Goal: Book appointment/travel/reservation

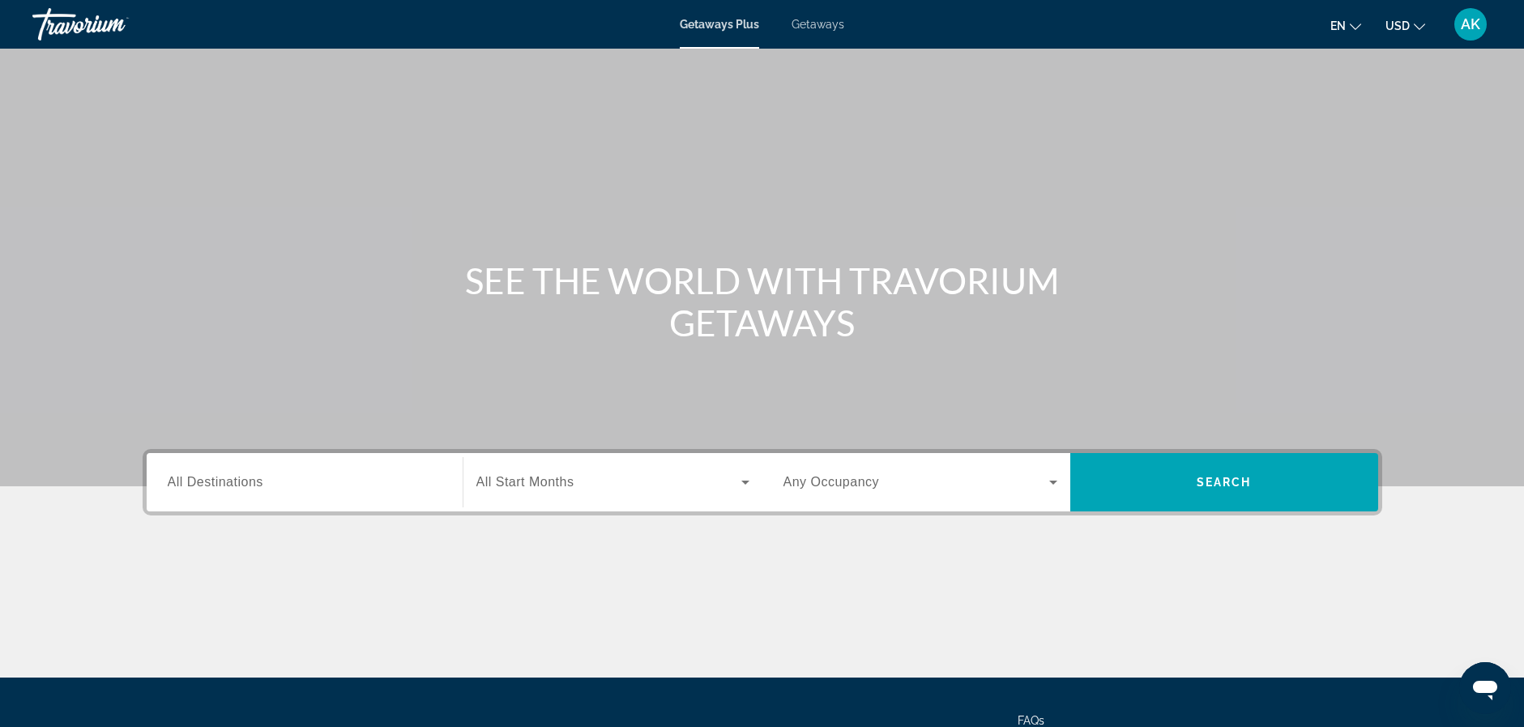
click at [228, 488] on span "All Destinations" at bounding box center [216, 482] width 96 height 14
click at [228, 488] on input "Destination All Destinations" at bounding box center [305, 482] width 274 height 19
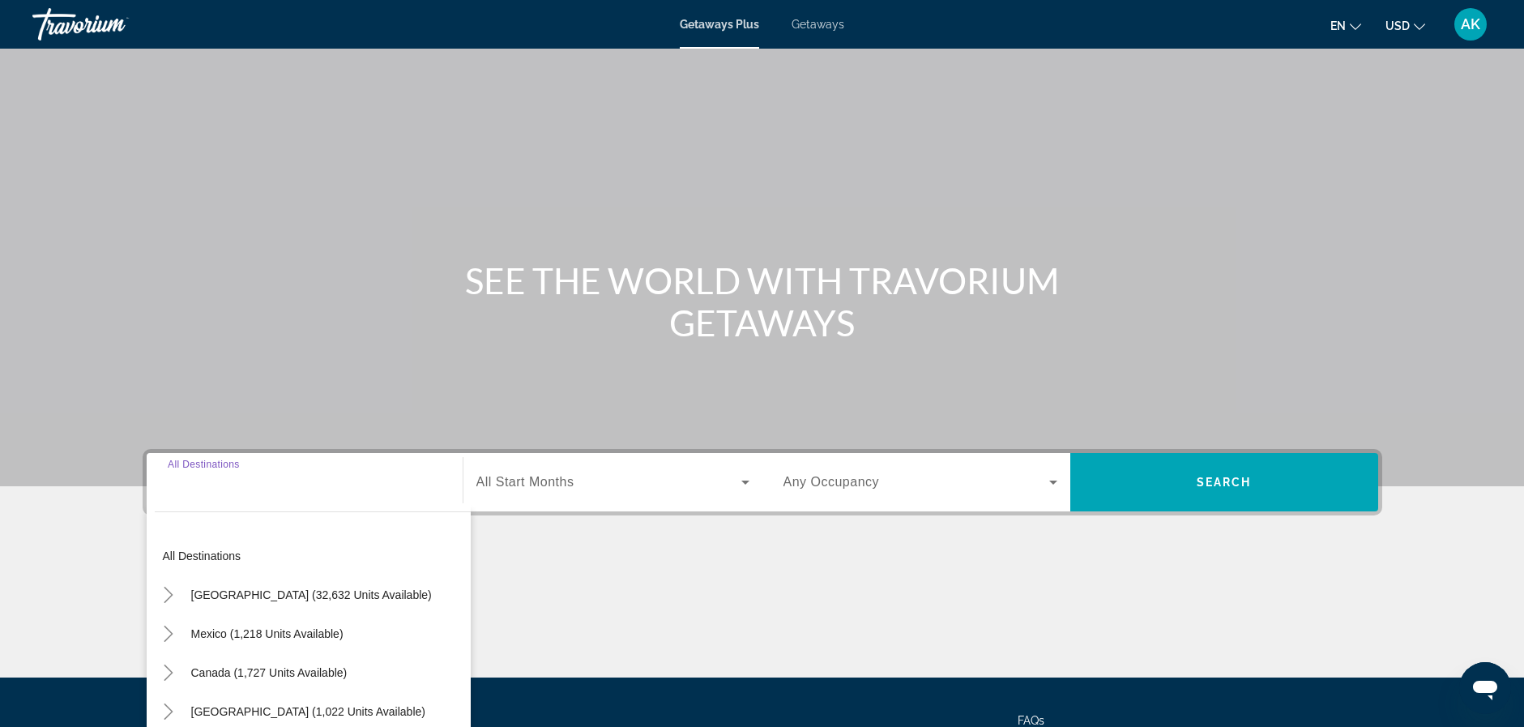
scroll to position [149, 0]
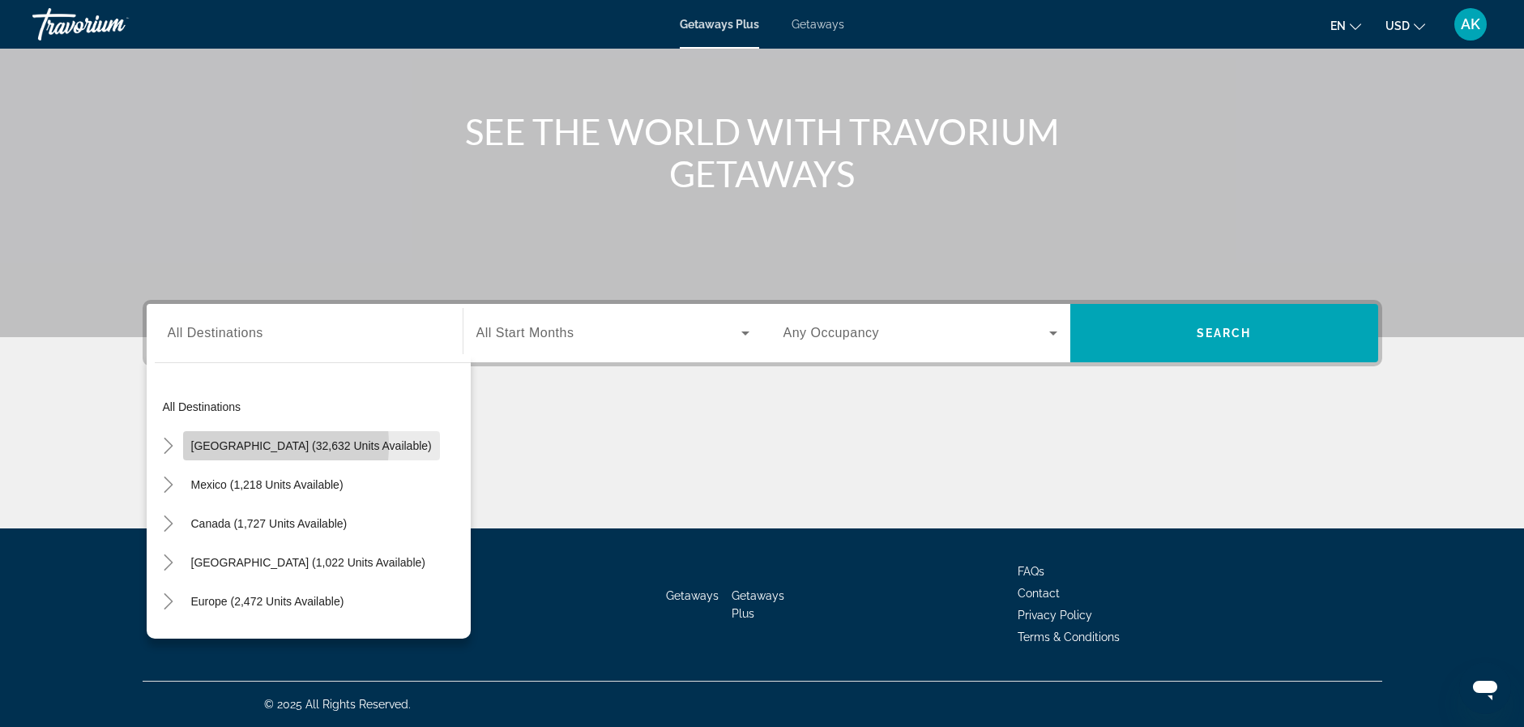
click at [227, 445] on span "[GEOGRAPHIC_DATA] (32,632 units available)" at bounding box center [311, 445] width 241 height 13
type input "**********"
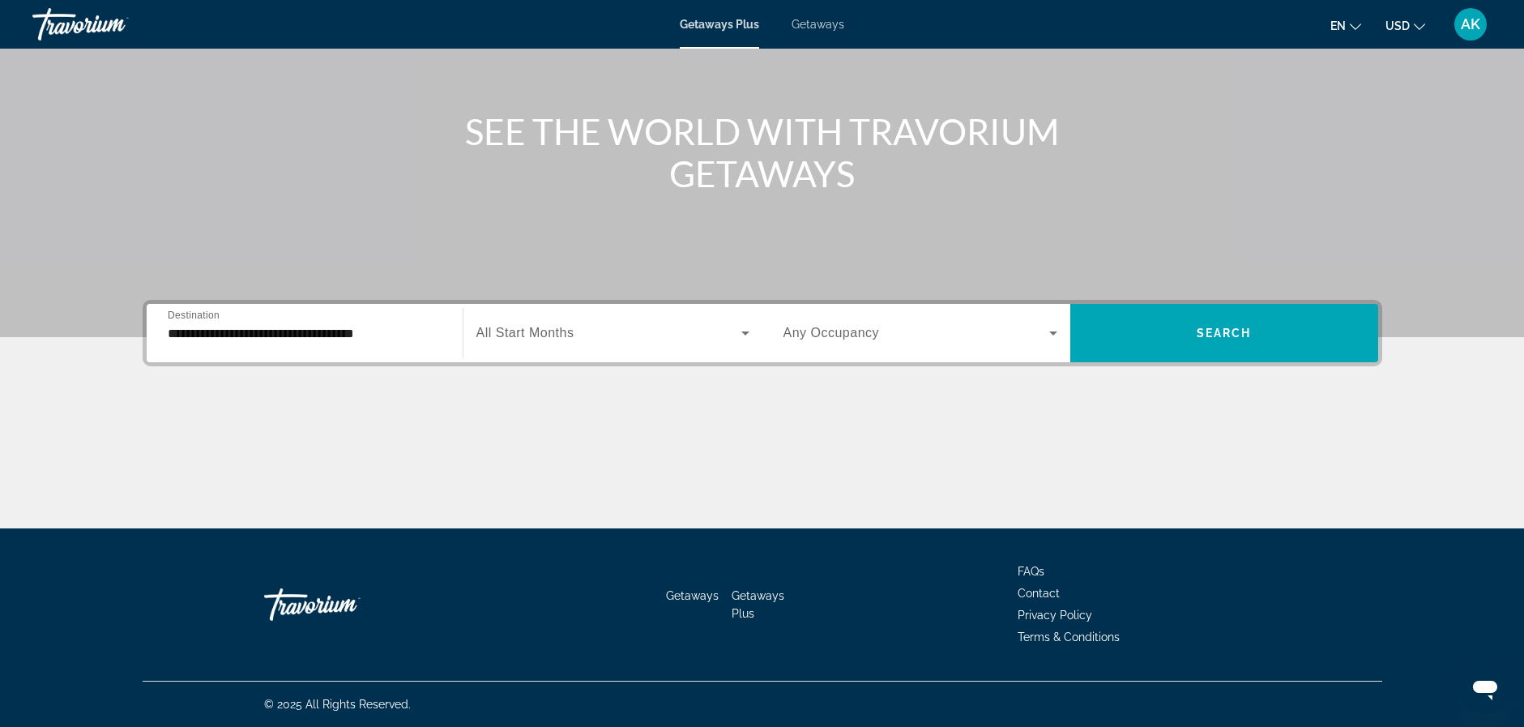
click at [525, 331] on span "All Start Months" at bounding box center [525, 333] width 98 height 14
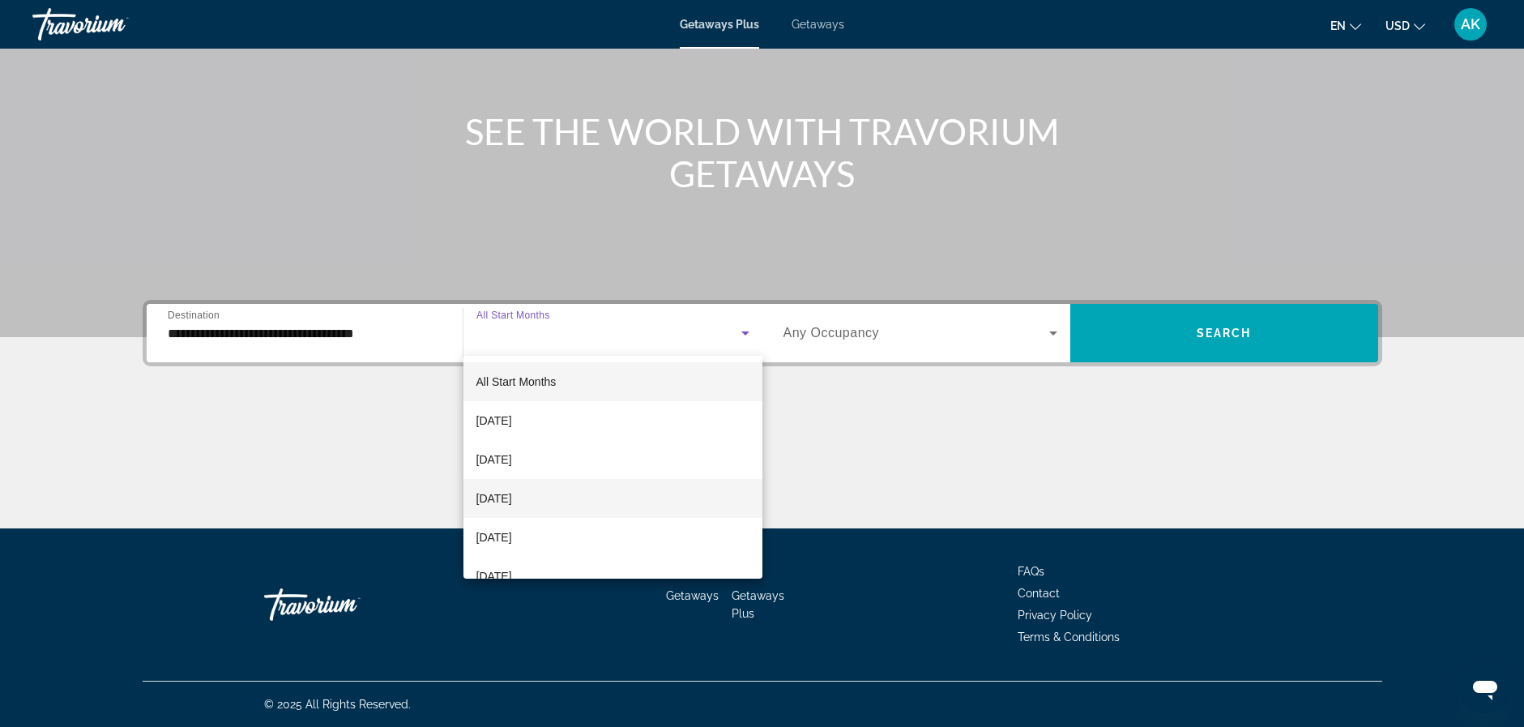
click at [498, 493] on span "[DATE]" at bounding box center [494, 498] width 36 height 19
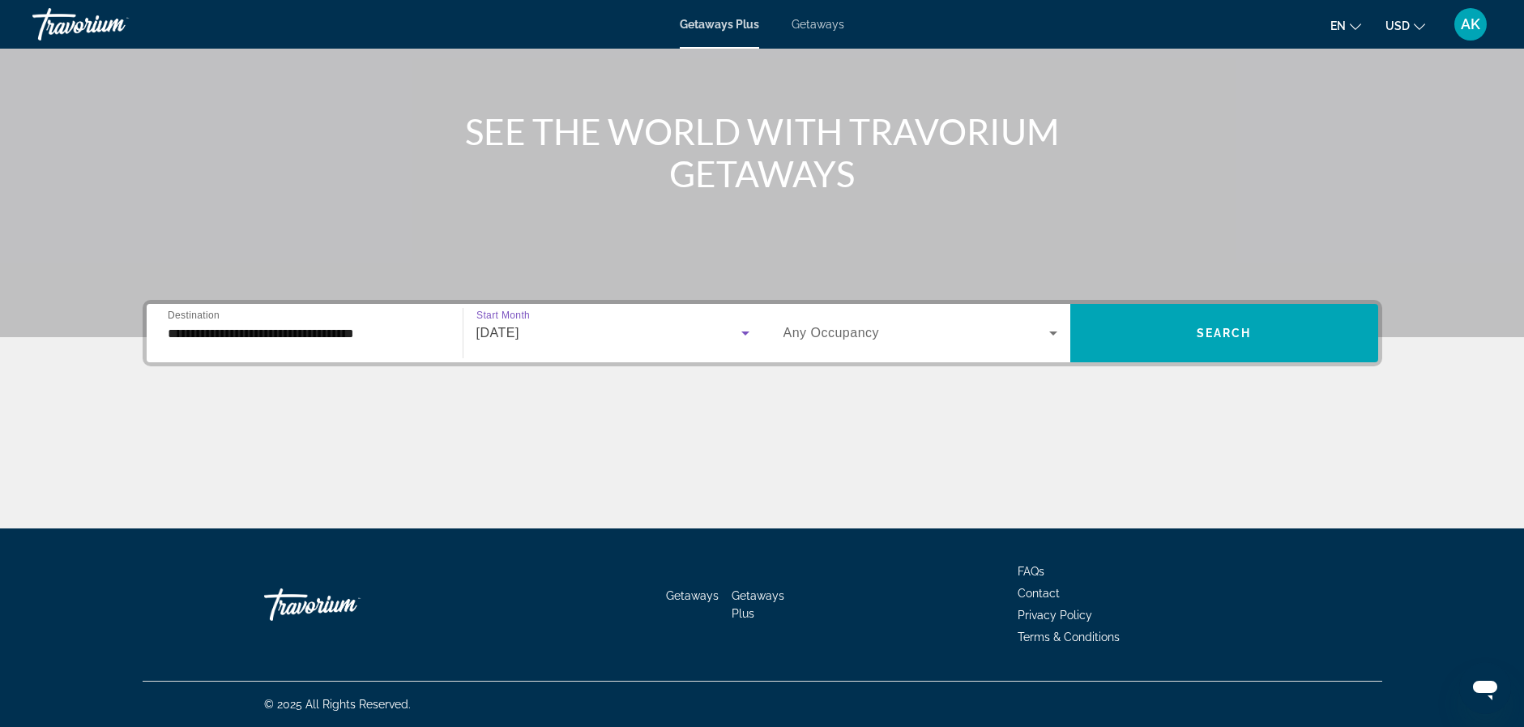
click at [916, 344] on div "Search widget" at bounding box center [921, 332] width 274 height 45
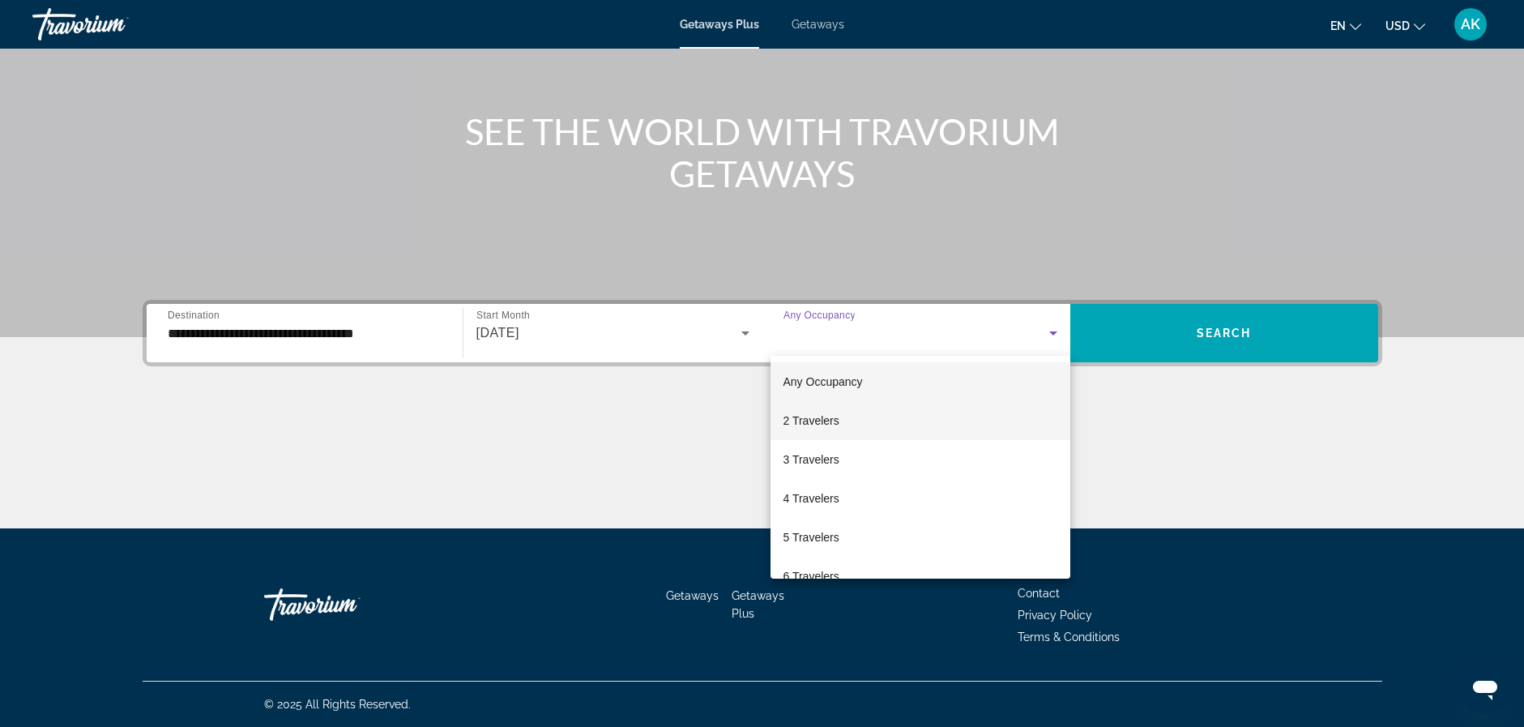
click at [801, 425] on span "2 Travelers" at bounding box center [812, 420] width 56 height 19
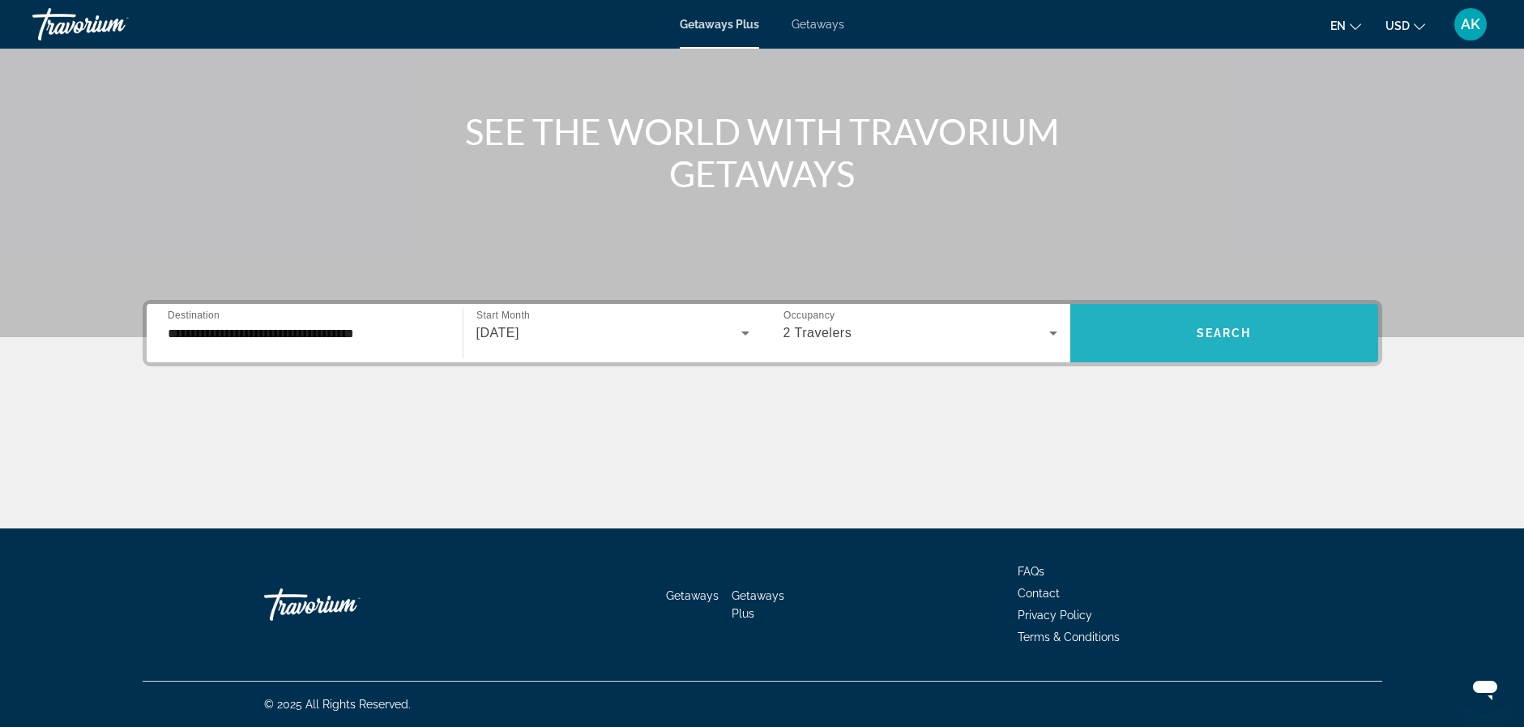
click at [1224, 333] on span "Search" at bounding box center [1224, 333] width 55 height 13
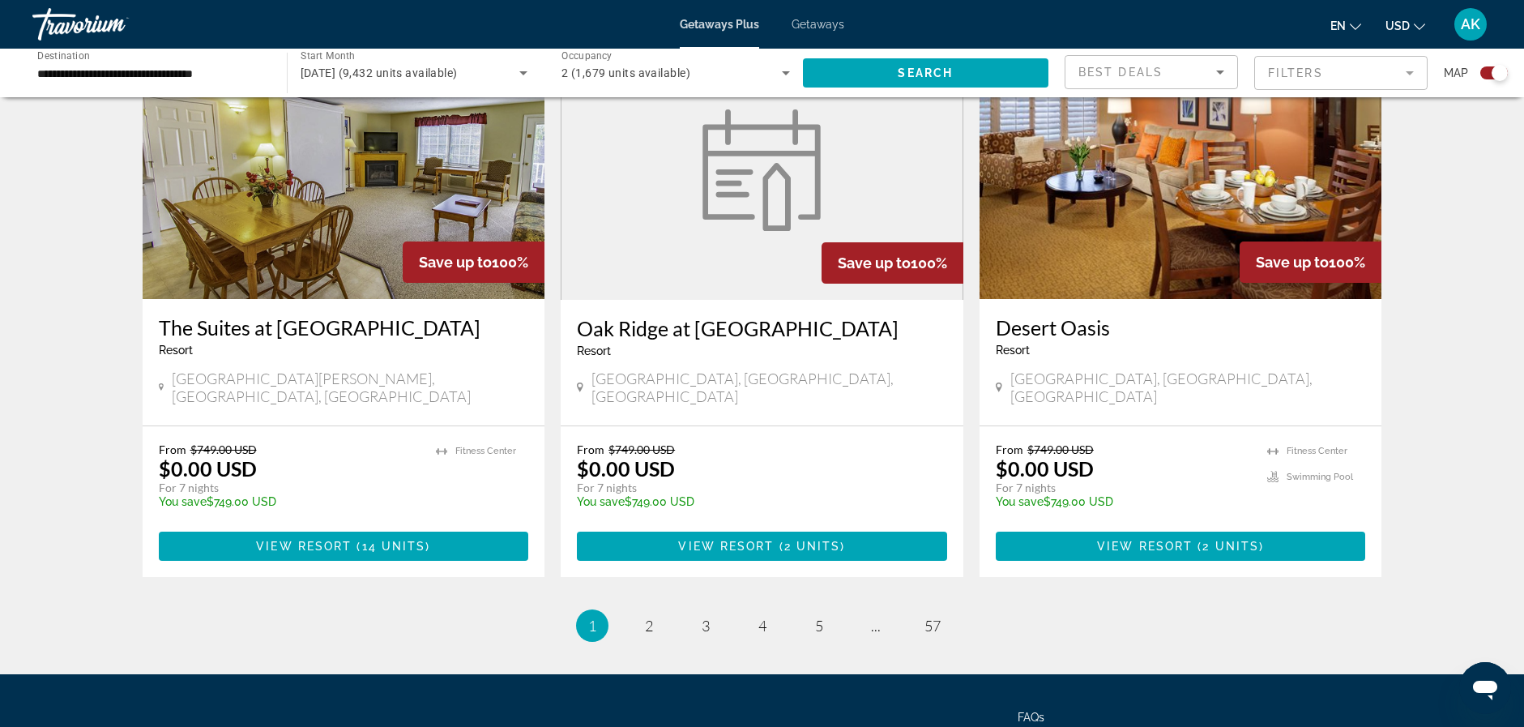
scroll to position [2446, 0]
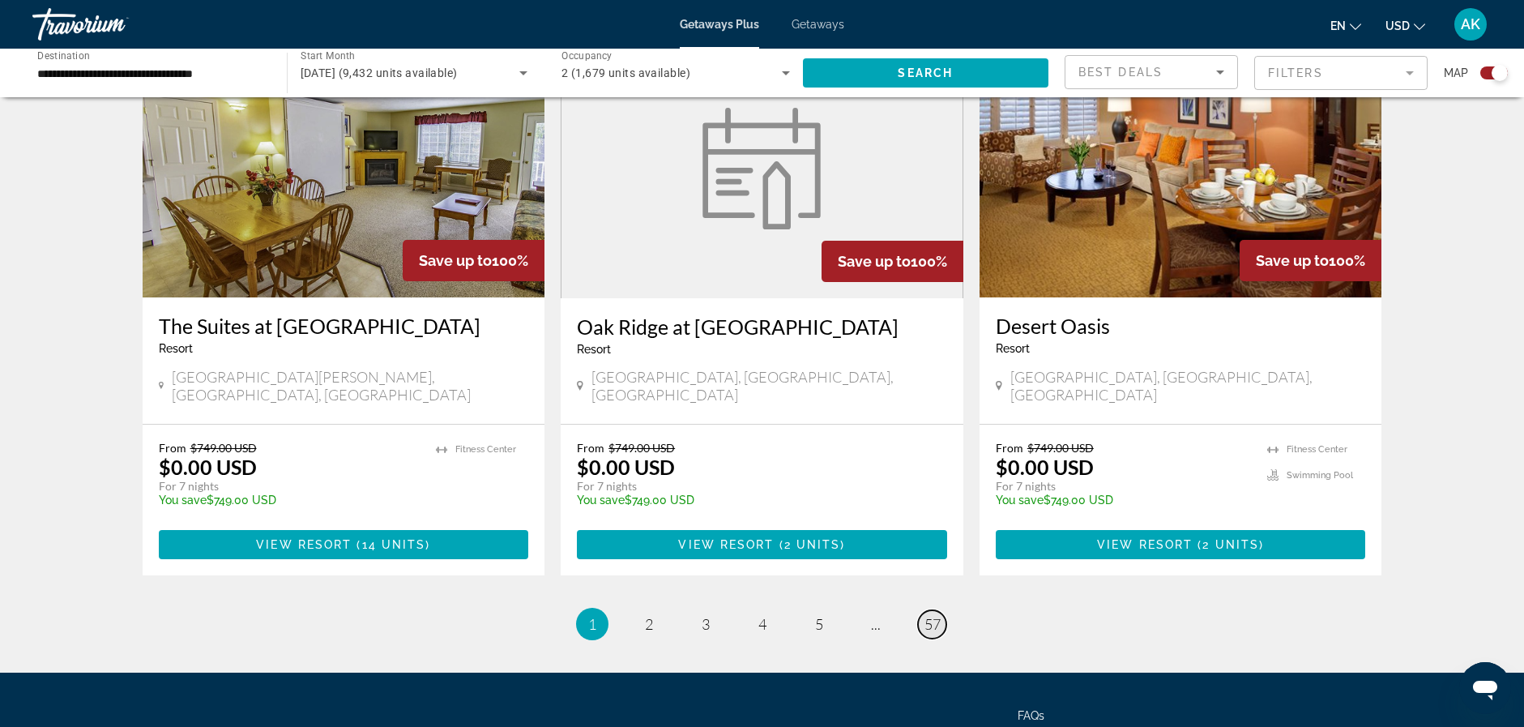
click at [932, 615] on span "57" at bounding box center [933, 624] width 16 height 18
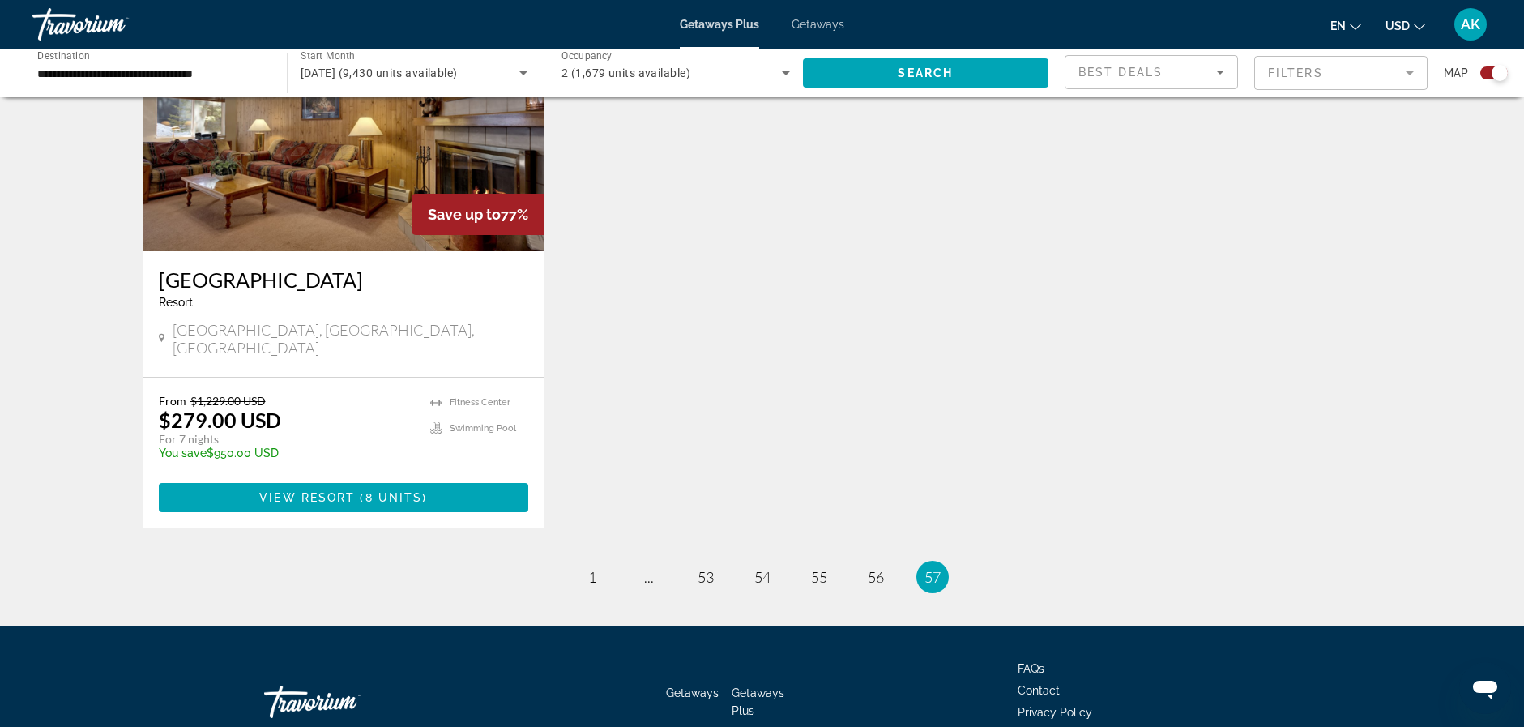
scroll to position [1295, 0]
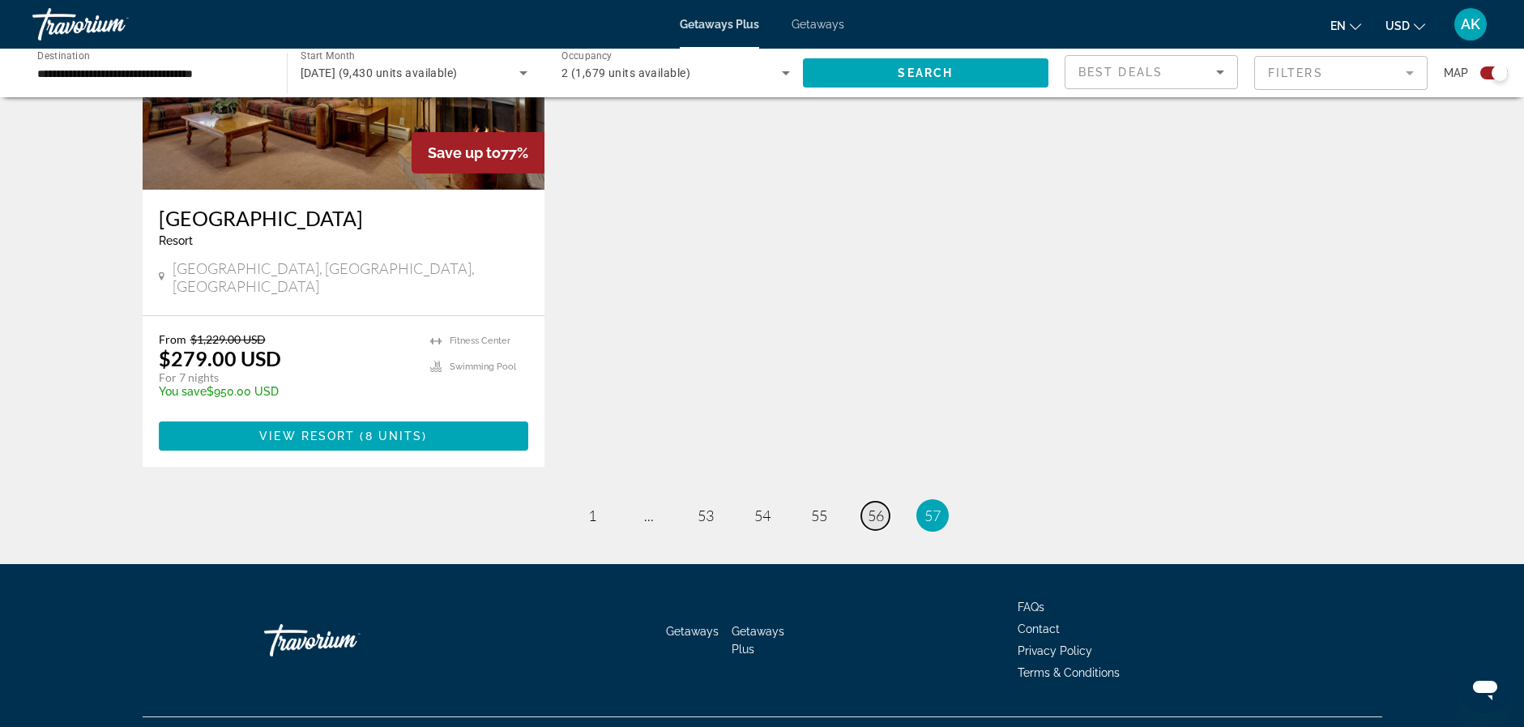
click at [874, 506] on span "56" at bounding box center [876, 515] width 16 height 18
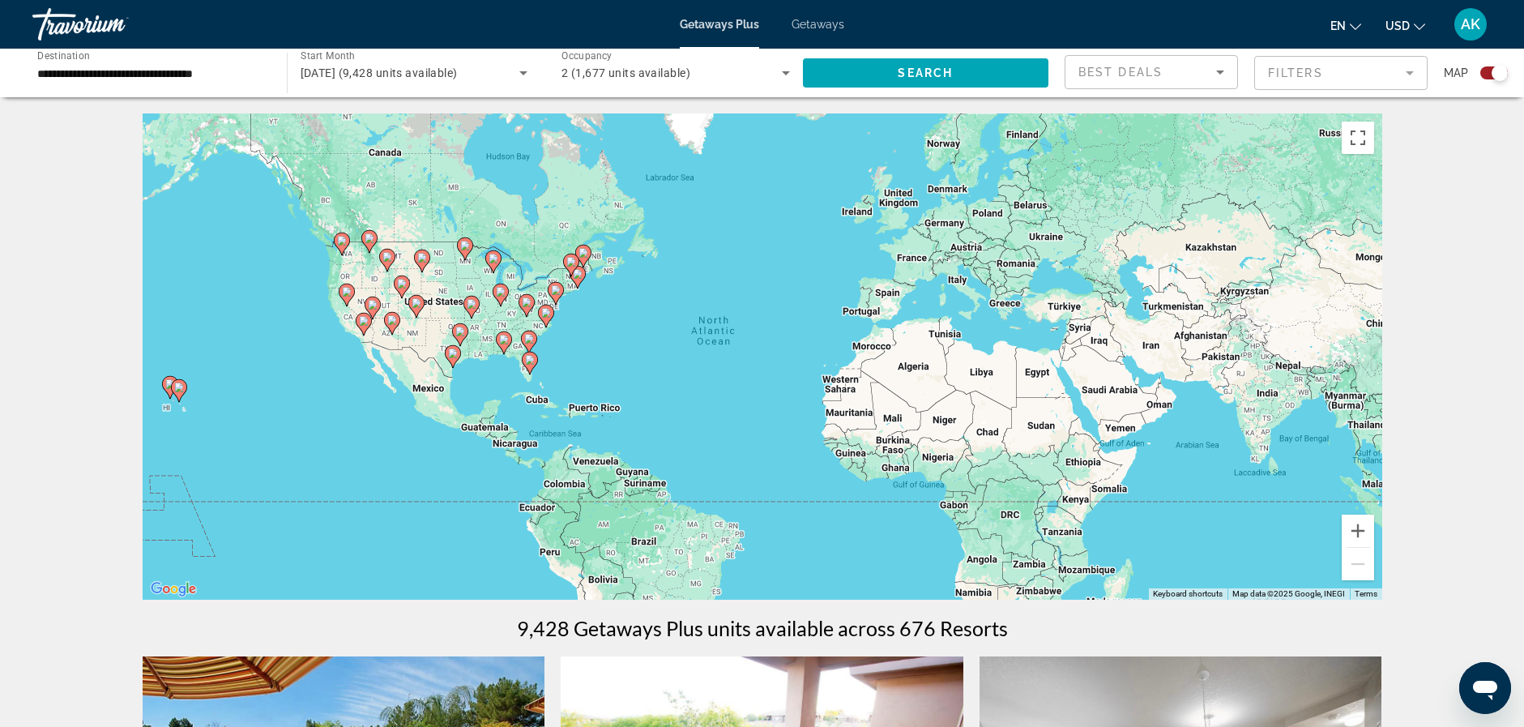
click at [1403, 73] on mat-form-field "Filters" at bounding box center [1340, 73] width 173 height 34
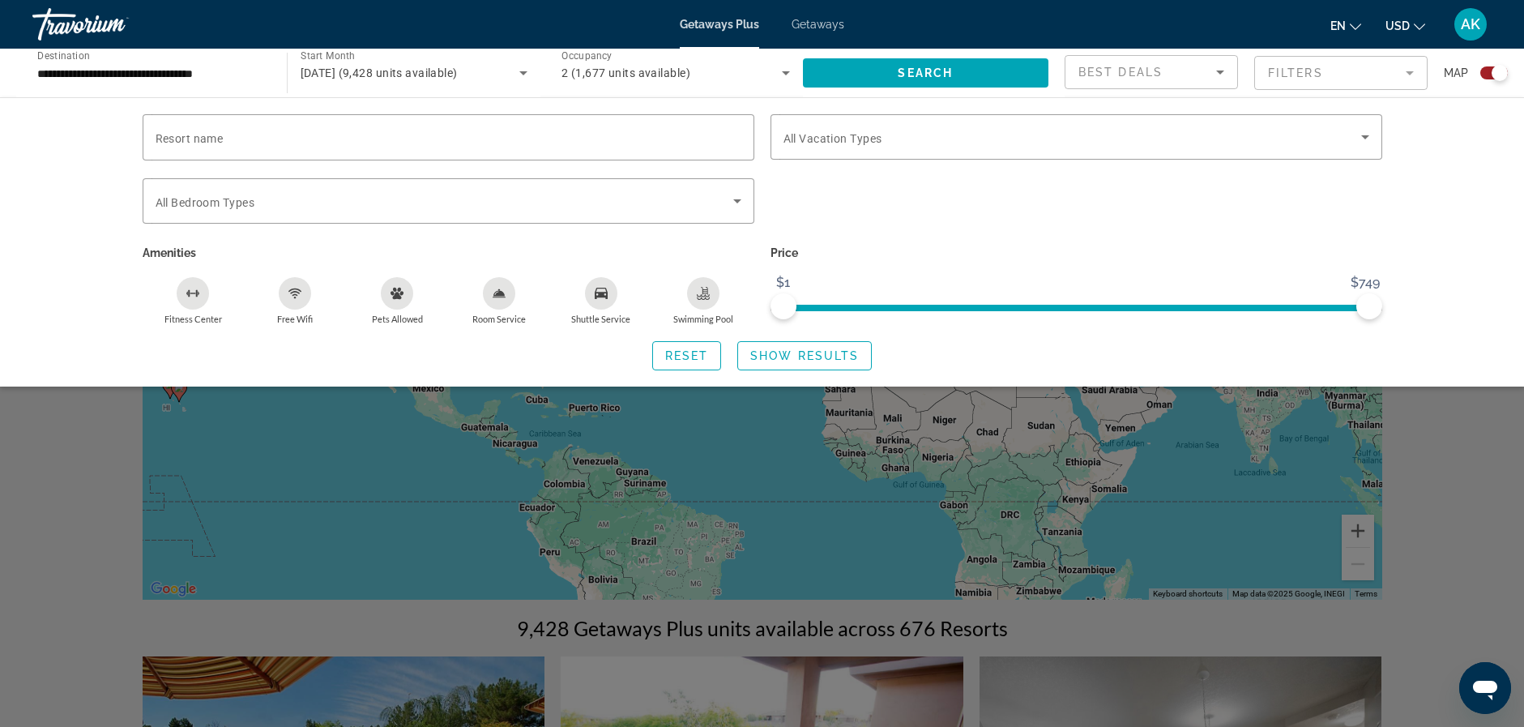
click at [1403, 73] on mat-form-field "Filters" at bounding box center [1340, 73] width 173 height 34
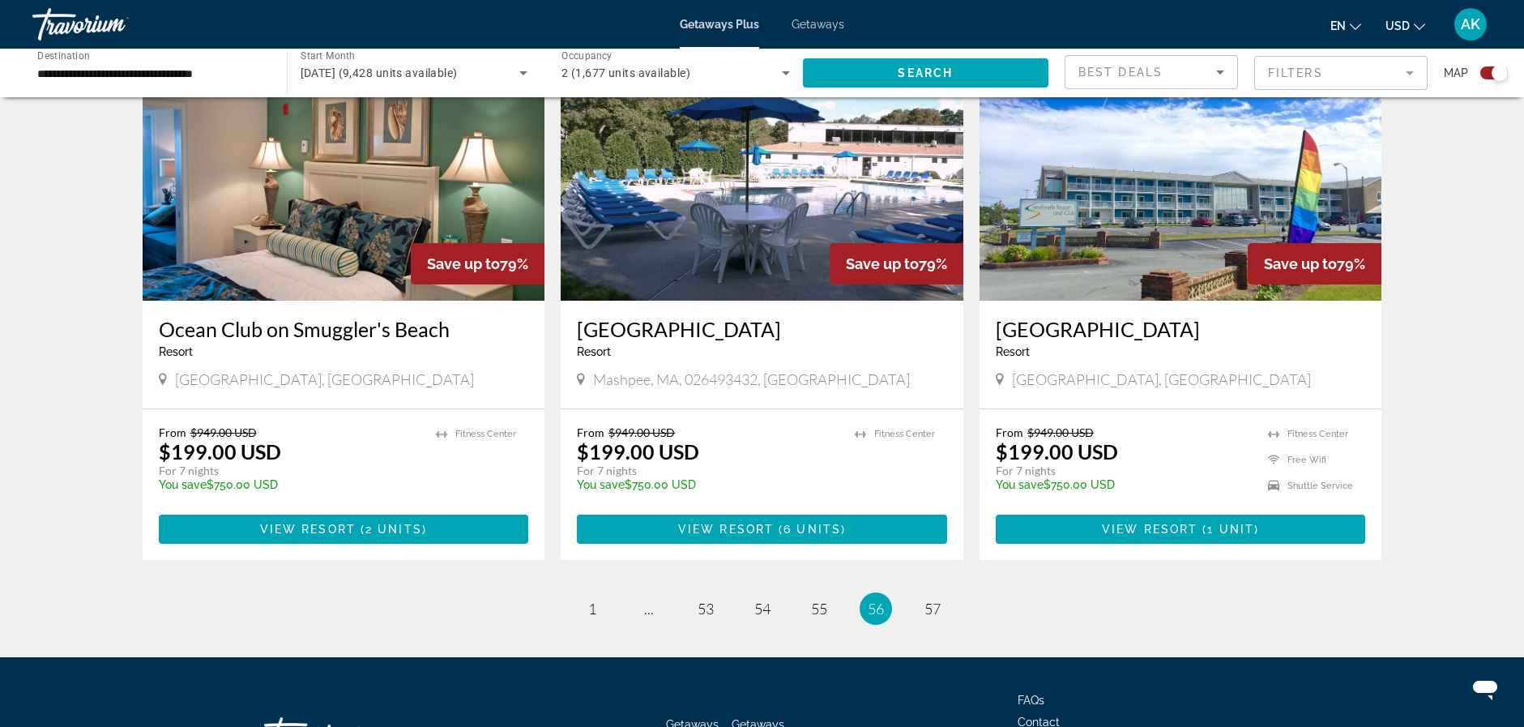
scroll to position [2446, 0]
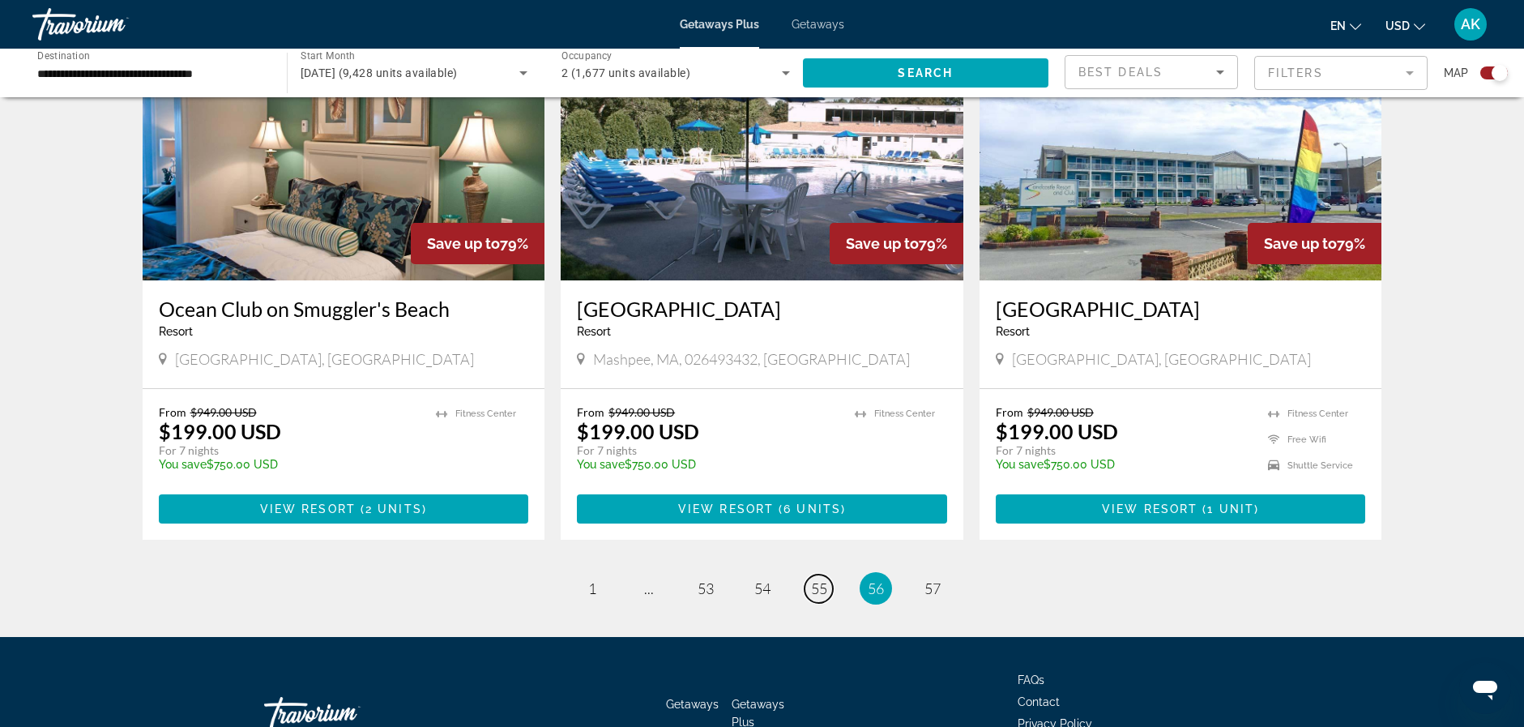
click at [819, 579] on span "55" at bounding box center [819, 588] width 16 height 18
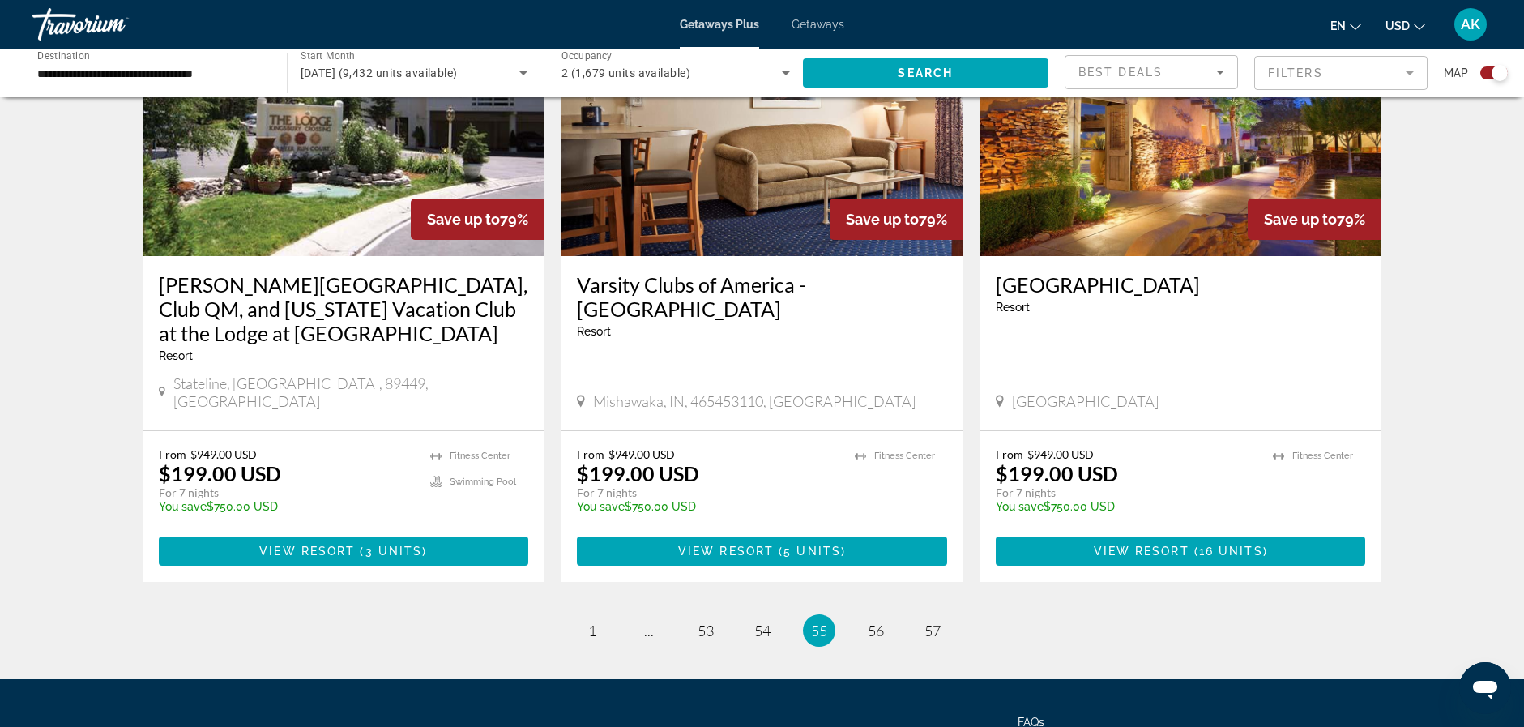
scroll to position [2431, 0]
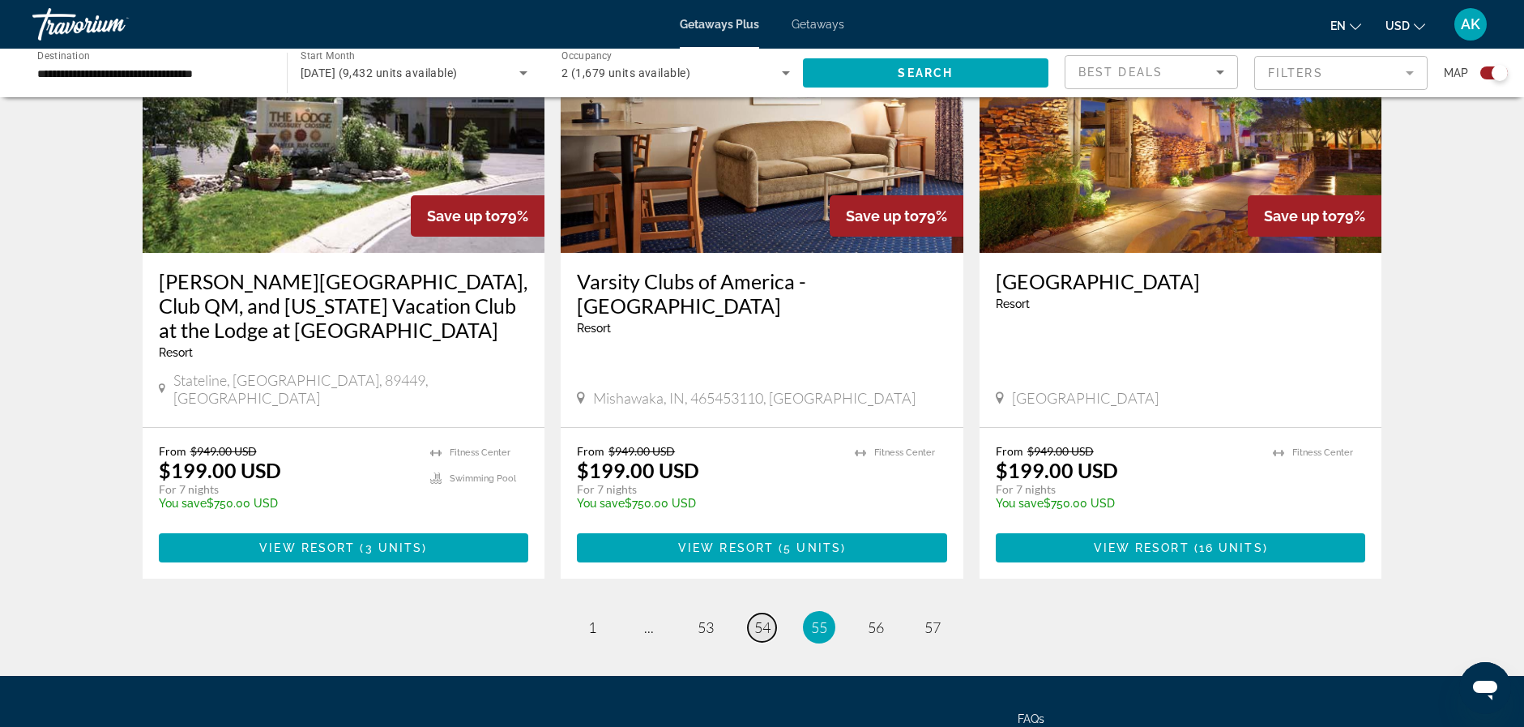
click at [763, 618] on span "54" at bounding box center [762, 627] width 16 height 18
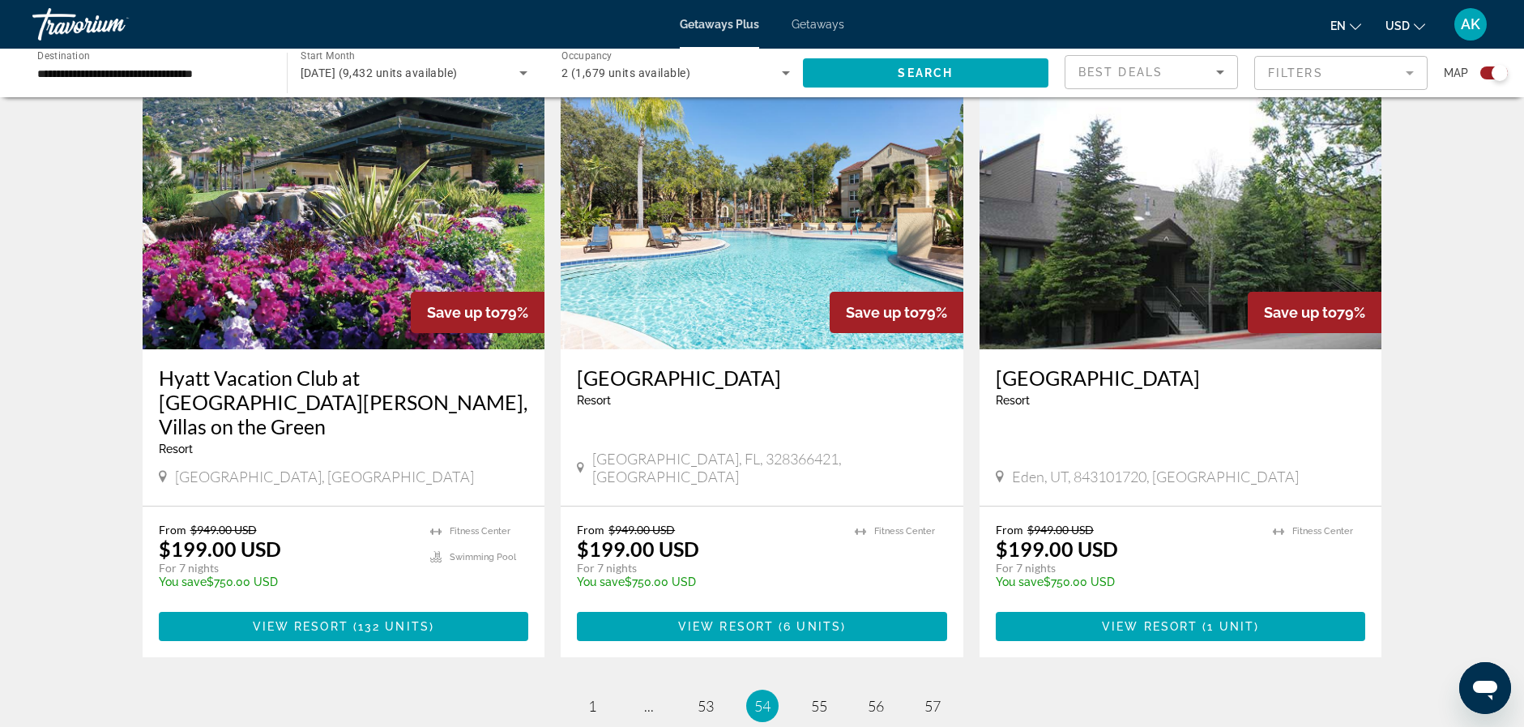
scroll to position [2421, 0]
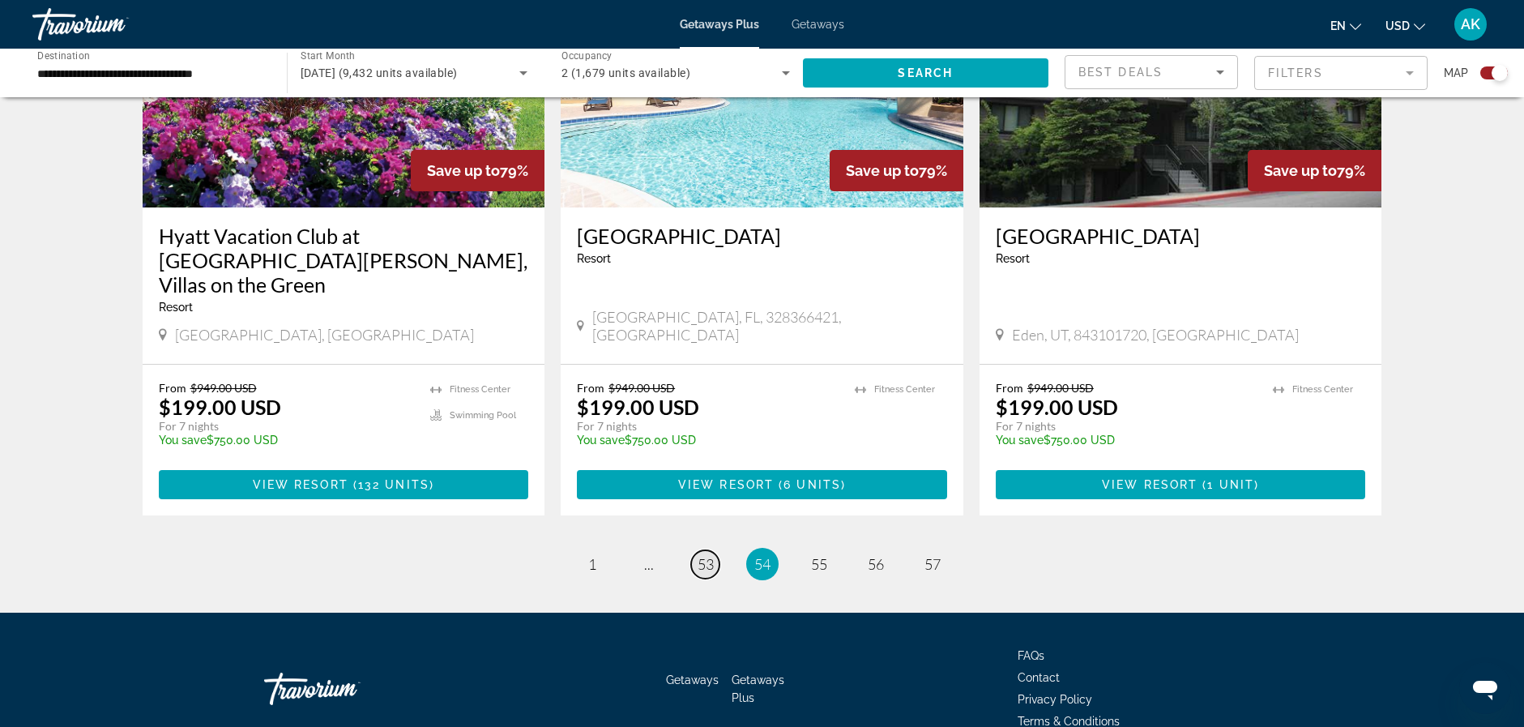
click at [707, 555] on span "53" at bounding box center [706, 564] width 16 height 18
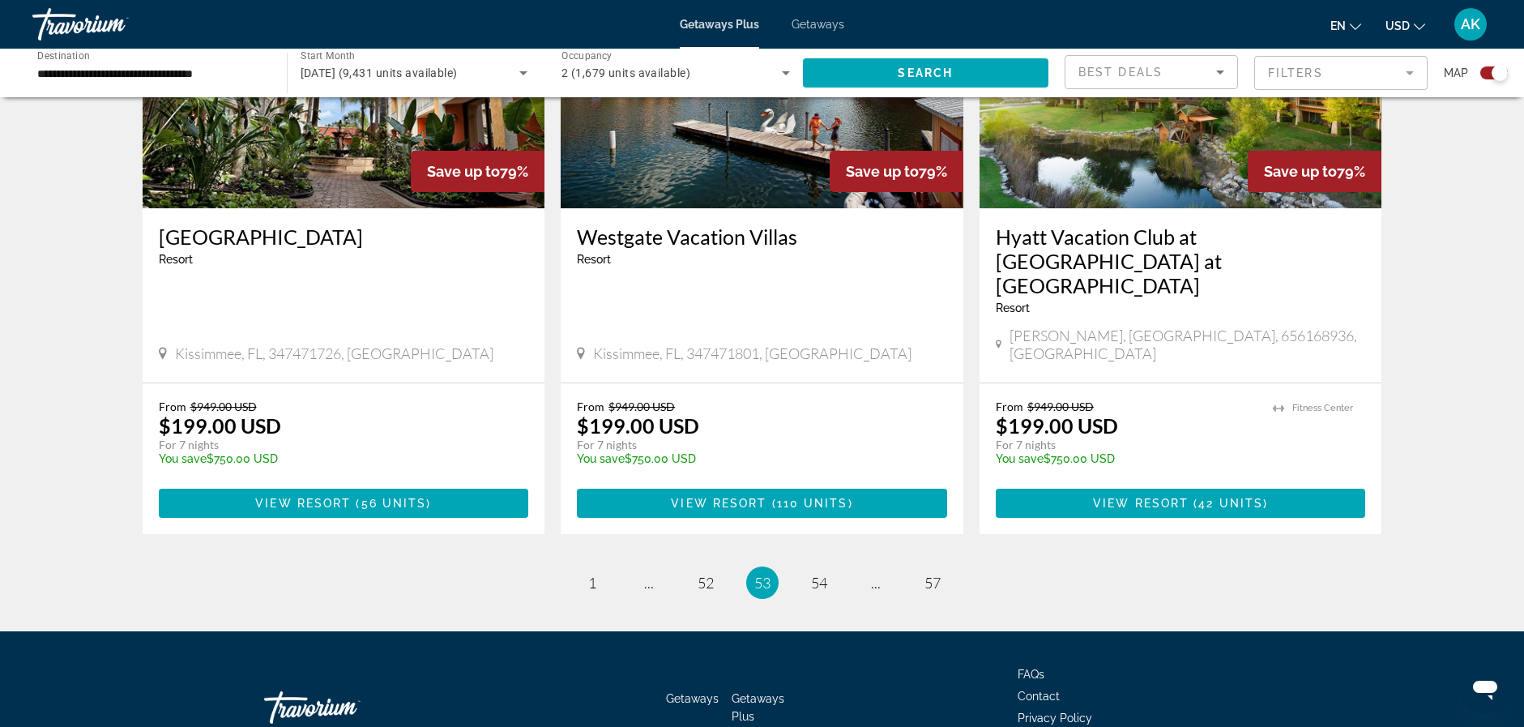
scroll to position [2470, 0]
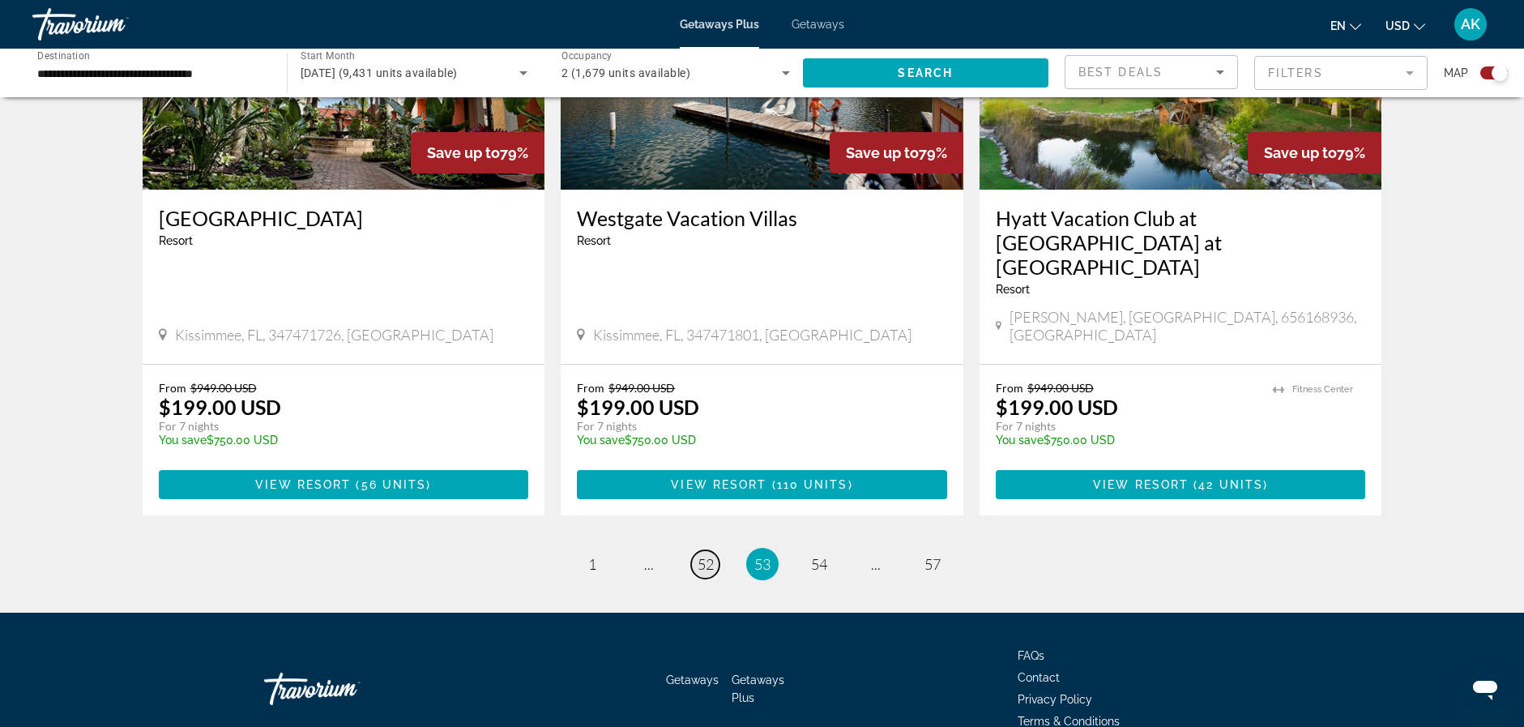
click at [703, 555] on span "52" at bounding box center [706, 564] width 16 height 18
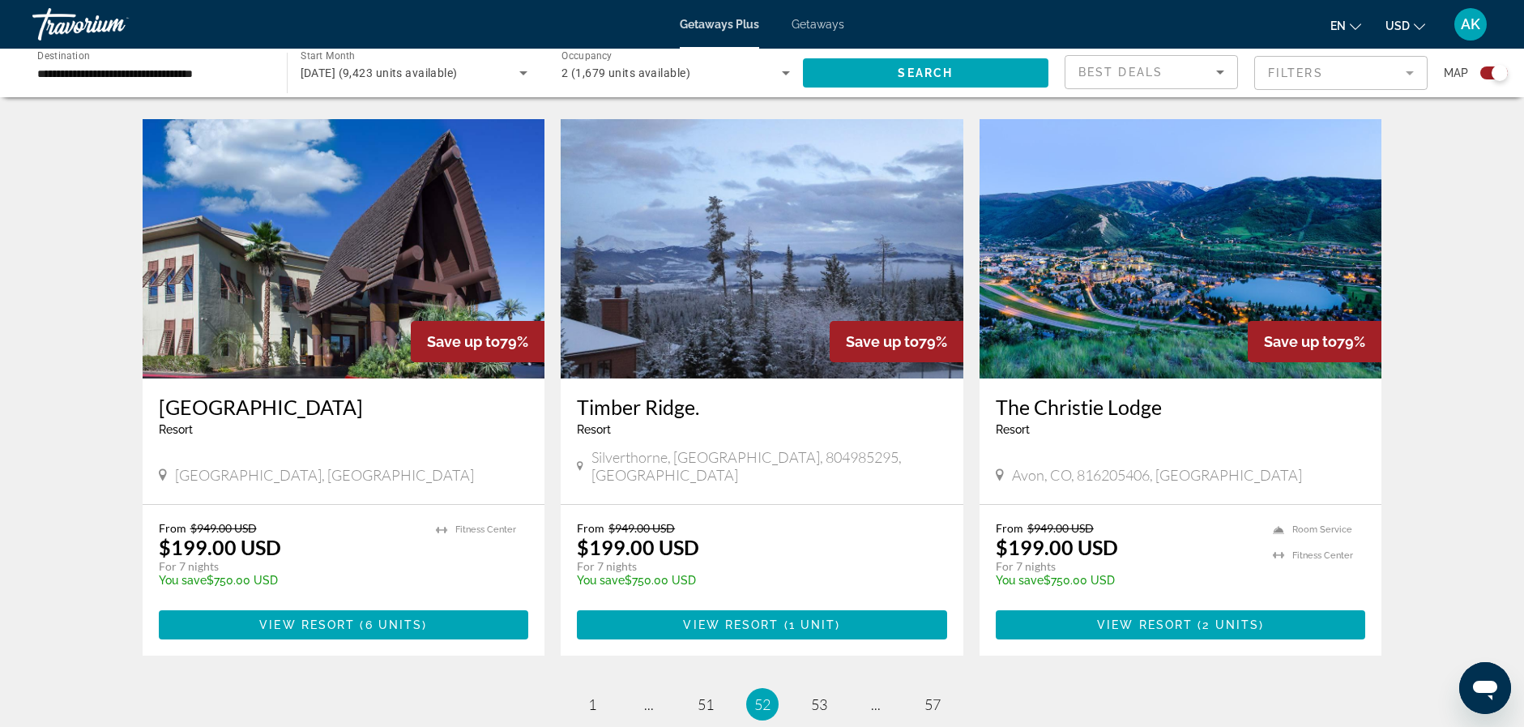
scroll to position [2269, 0]
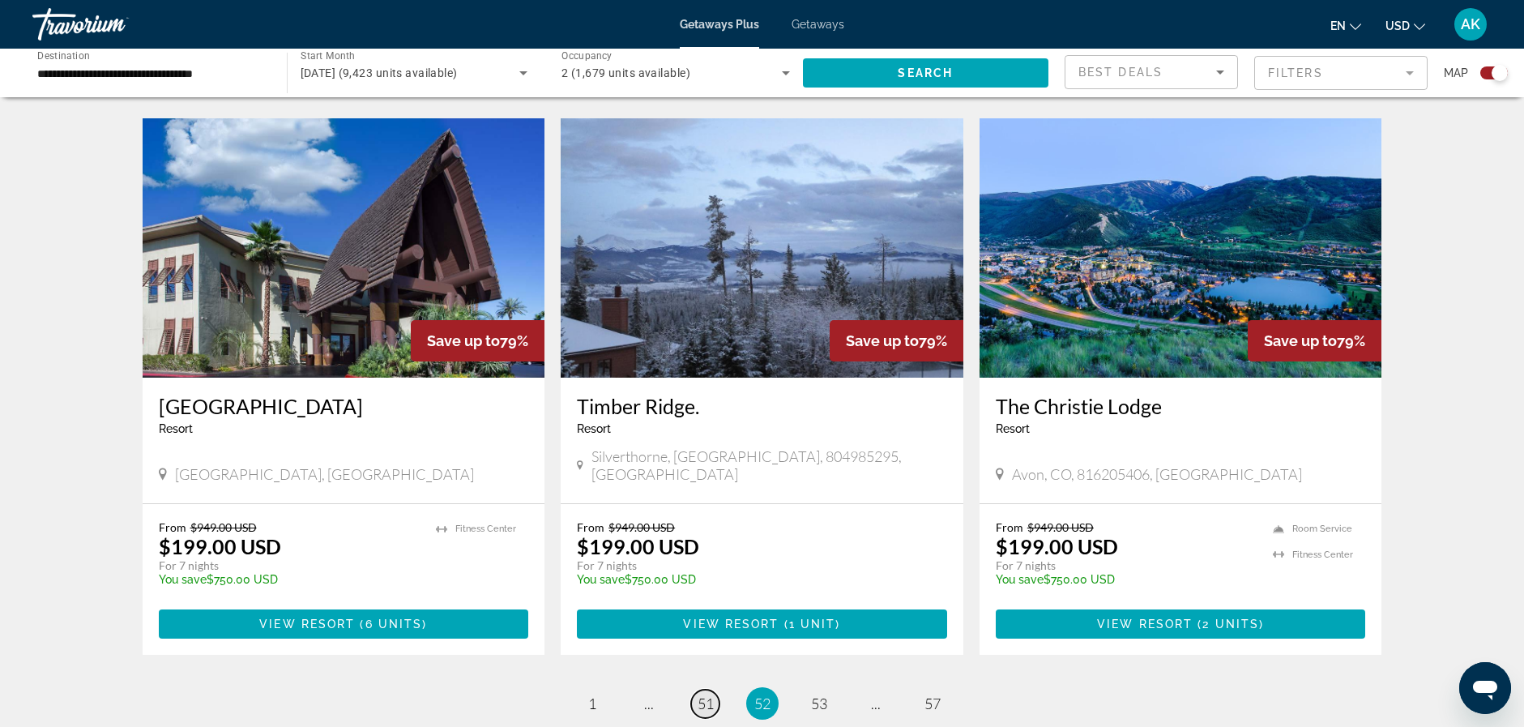
click at [709, 694] on span "51" at bounding box center [706, 703] width 16 height 18
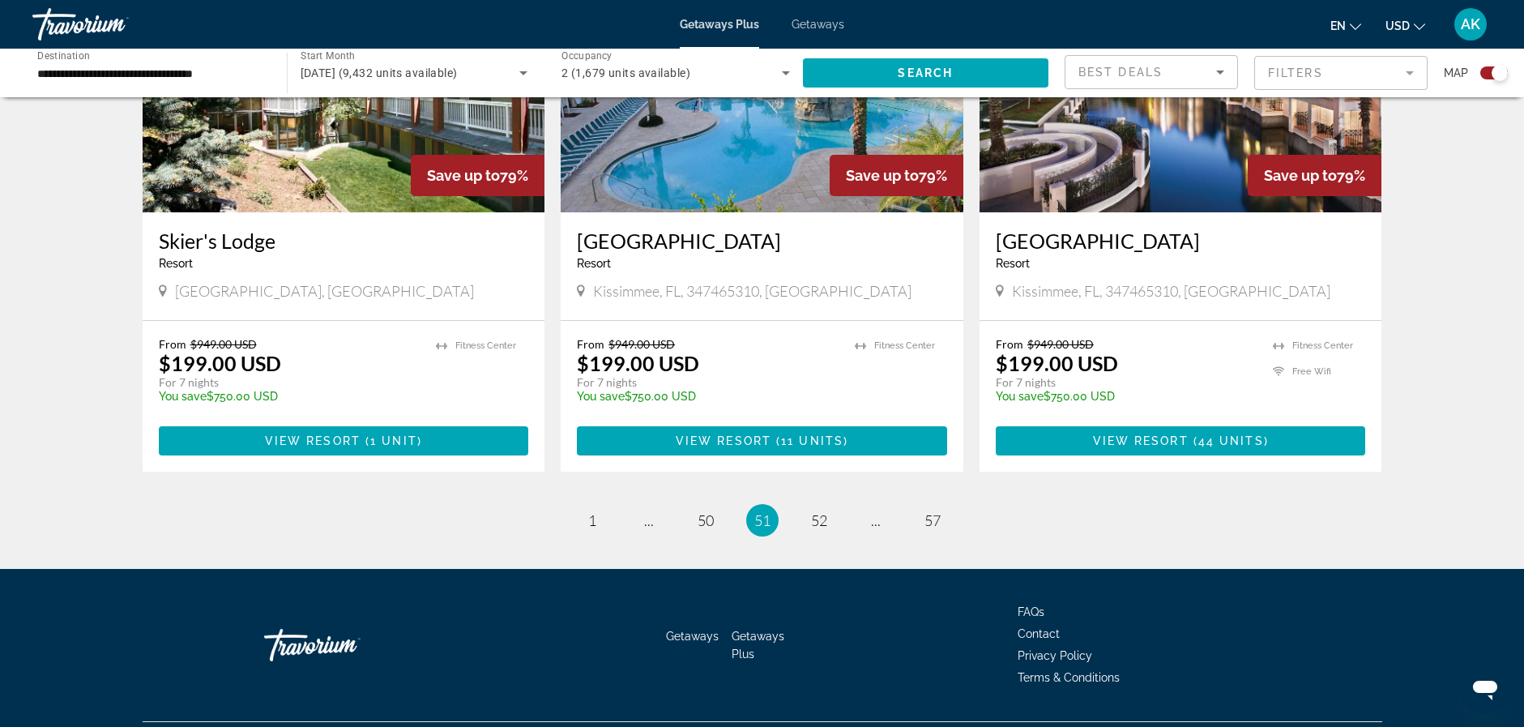
scroll to position [2446, 0]
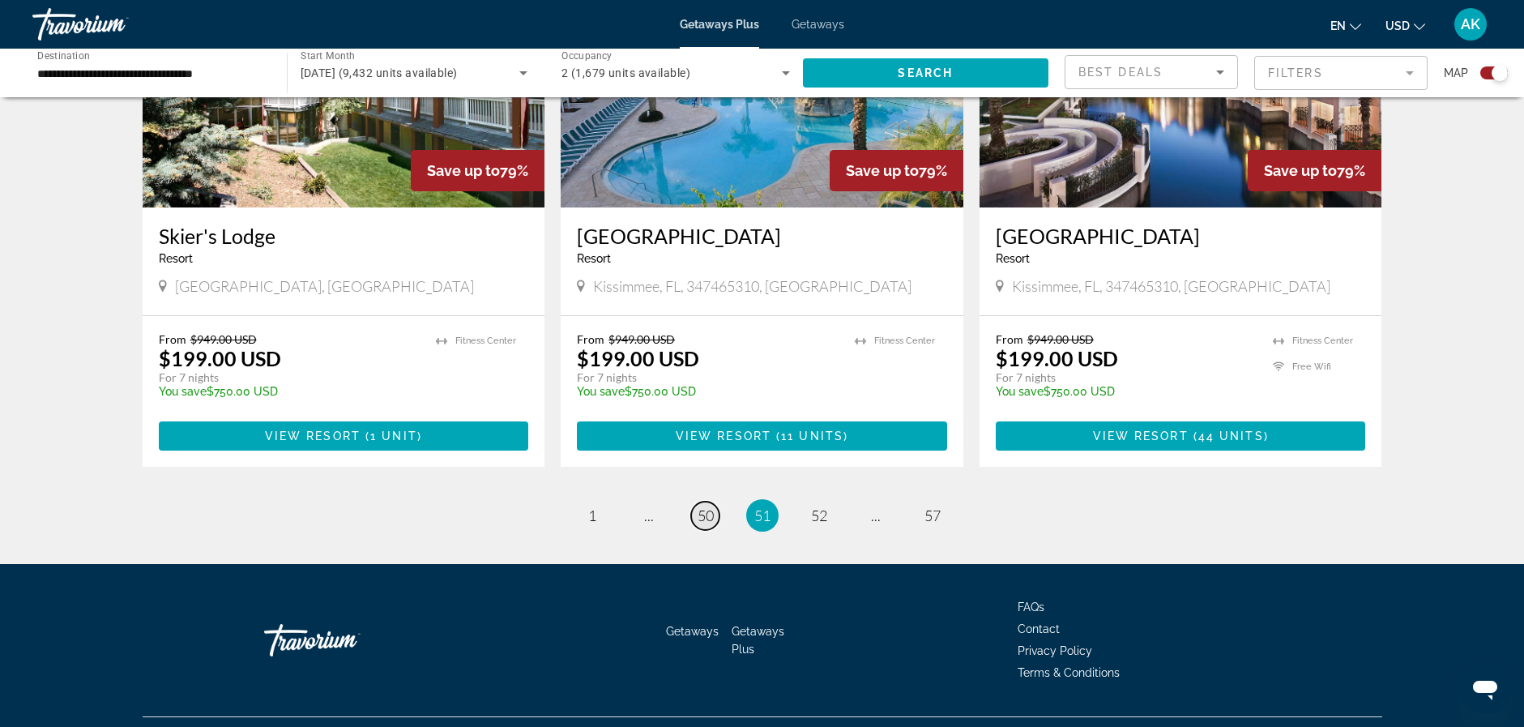
click at [705, 506] on span "50" at bounding box center [706, 515] width 16 height 18
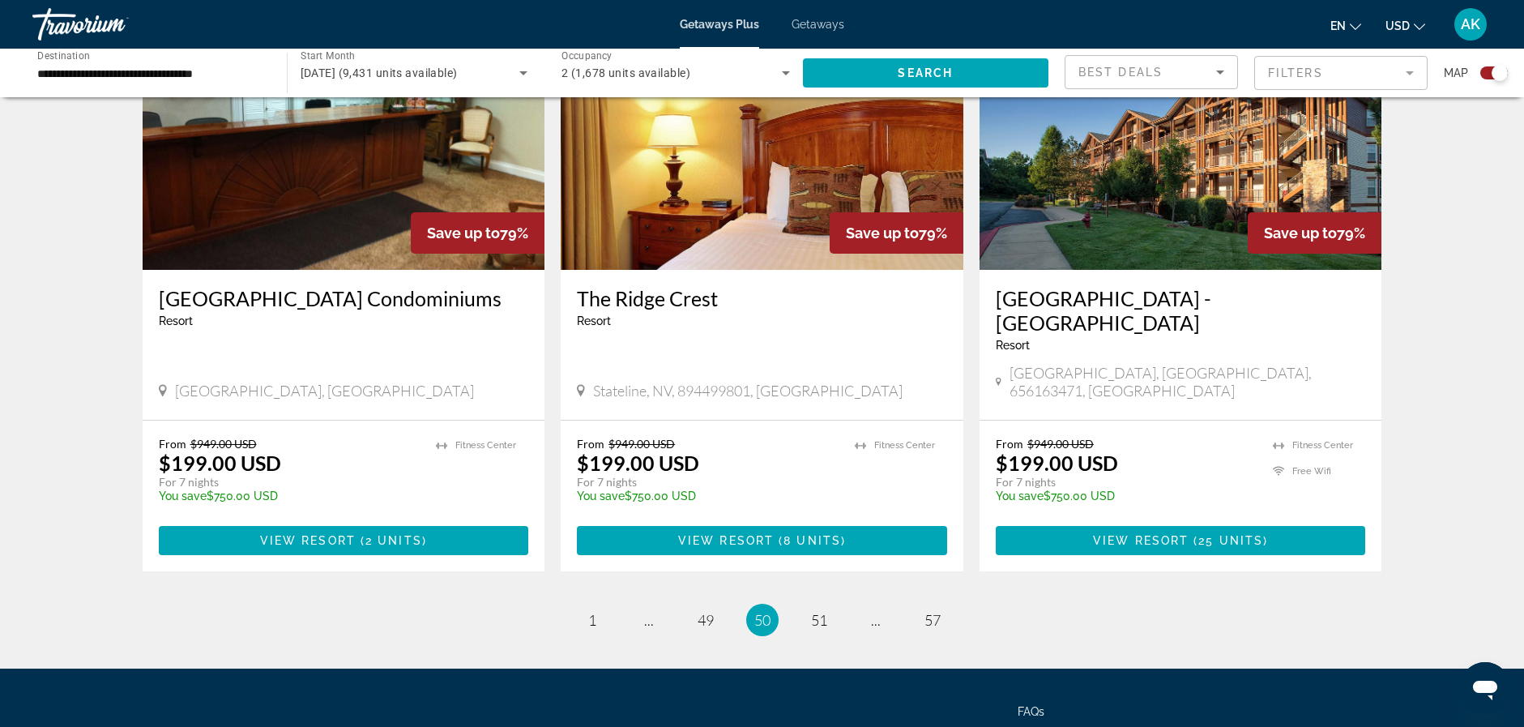
scroll to position [2421, 0]
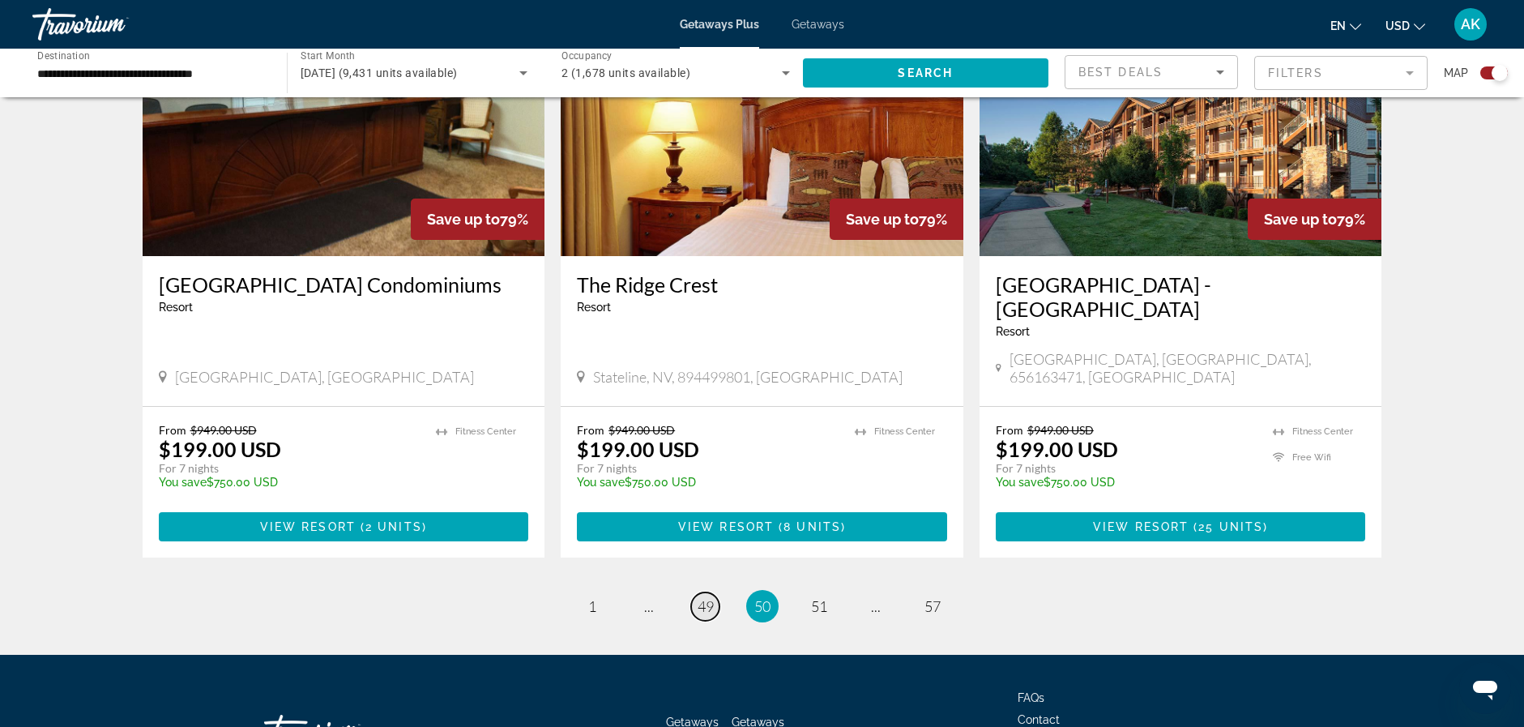
click at [703, 597] on span "49" at bounding box center [706, 606] width 16 height 18
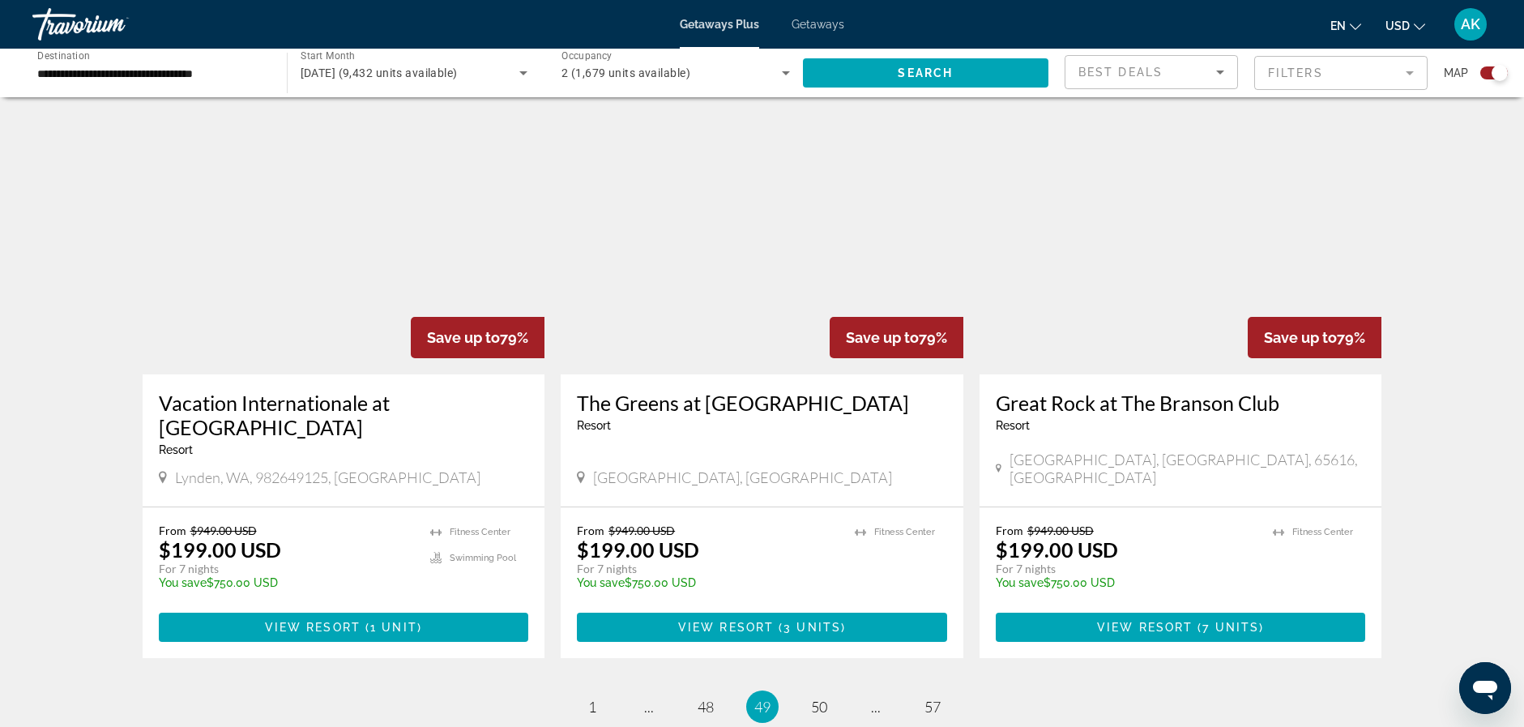
scroll to position [2421, 0]
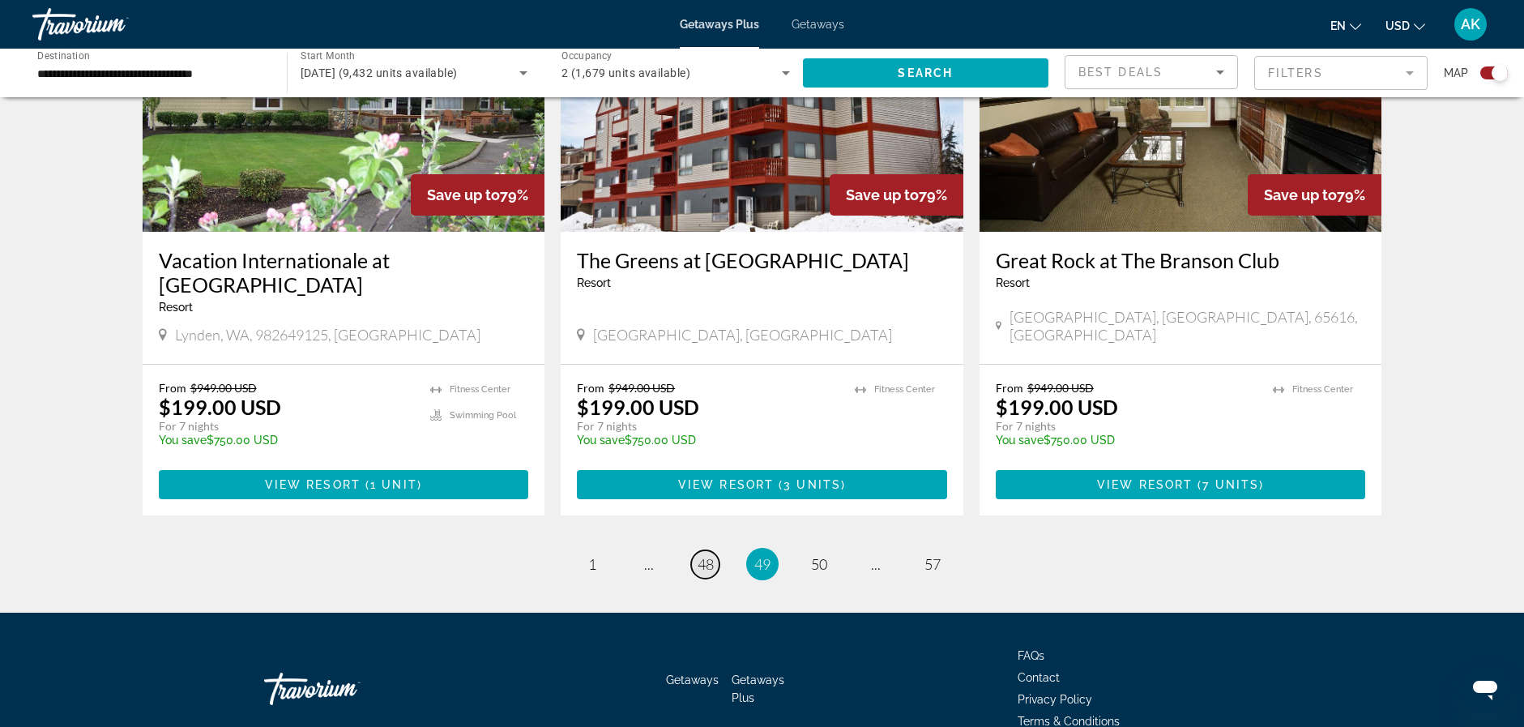
click at [716, 550] on link "page 48" at bounding box center [705, 564] width 28 height 28
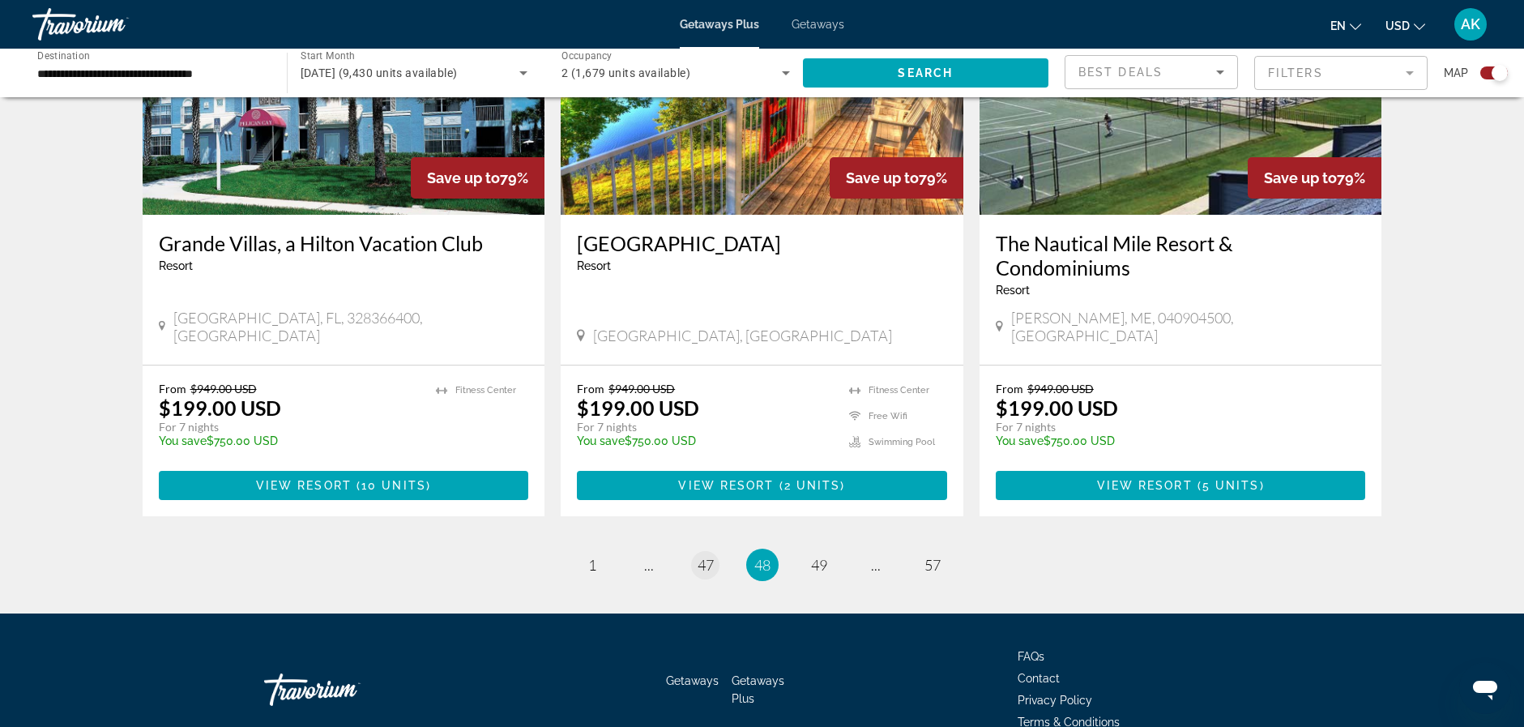
scroll to position [2446, 0]
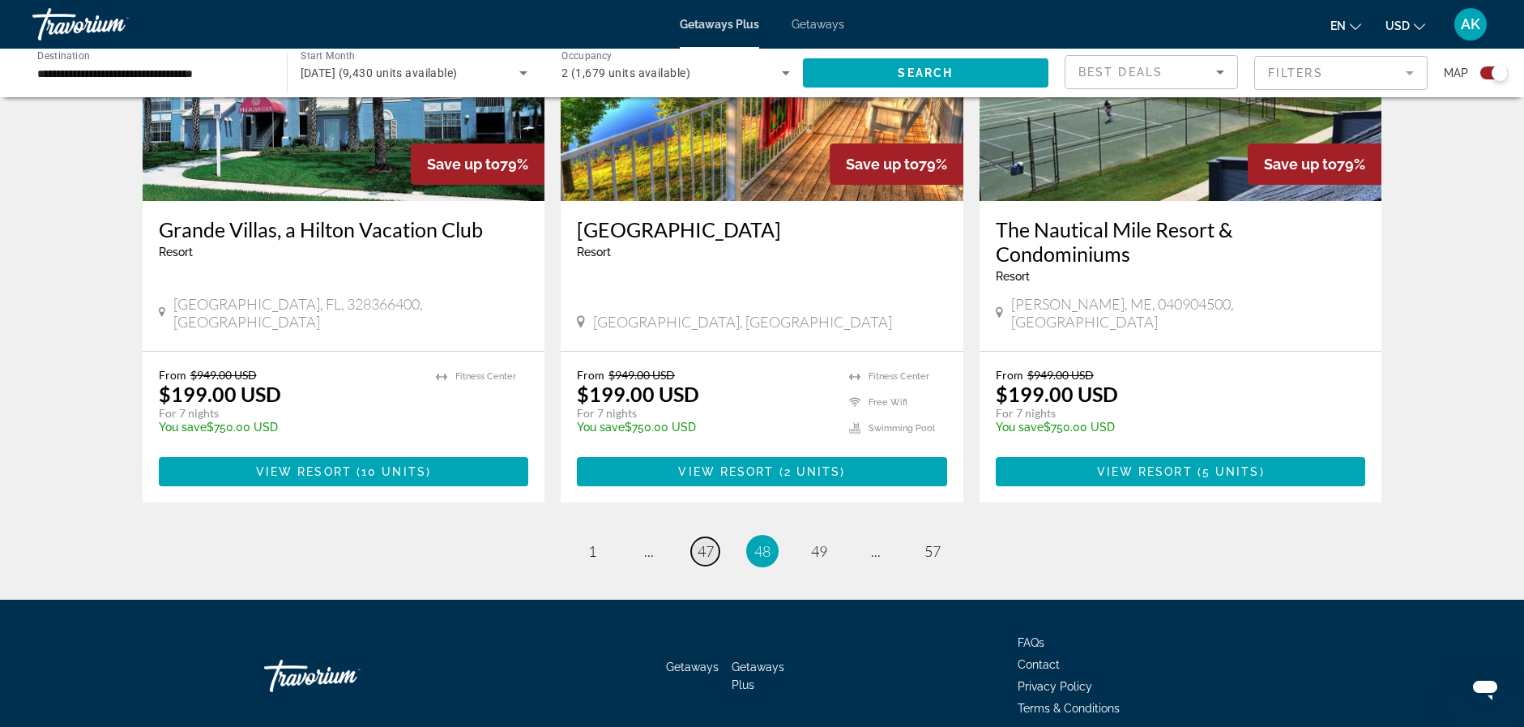
click at [703, 542] on span "47" at bounding box center [706, 551] width 16 height 18
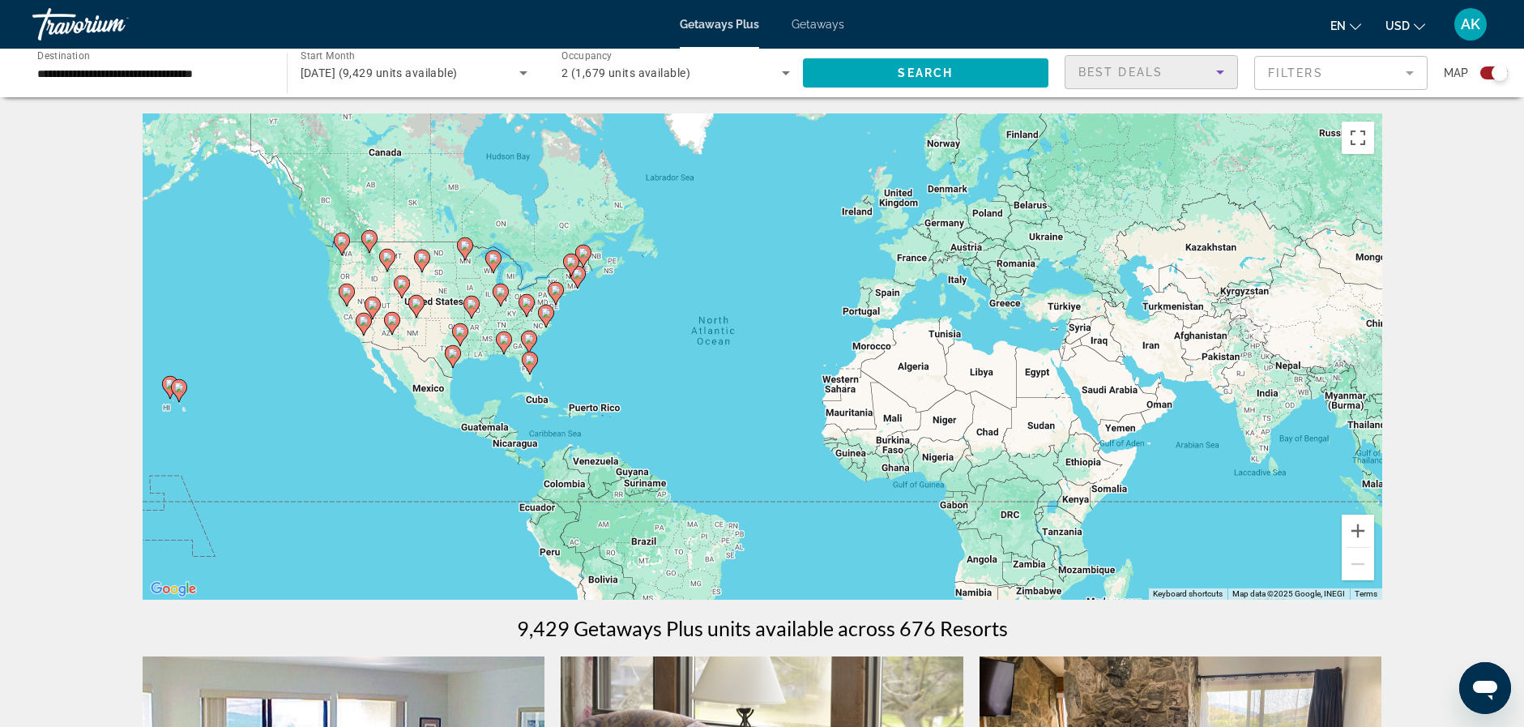
click at [1214, 78] on icon "Sort by" at bounding box center [1220, 71] width 19 height 19
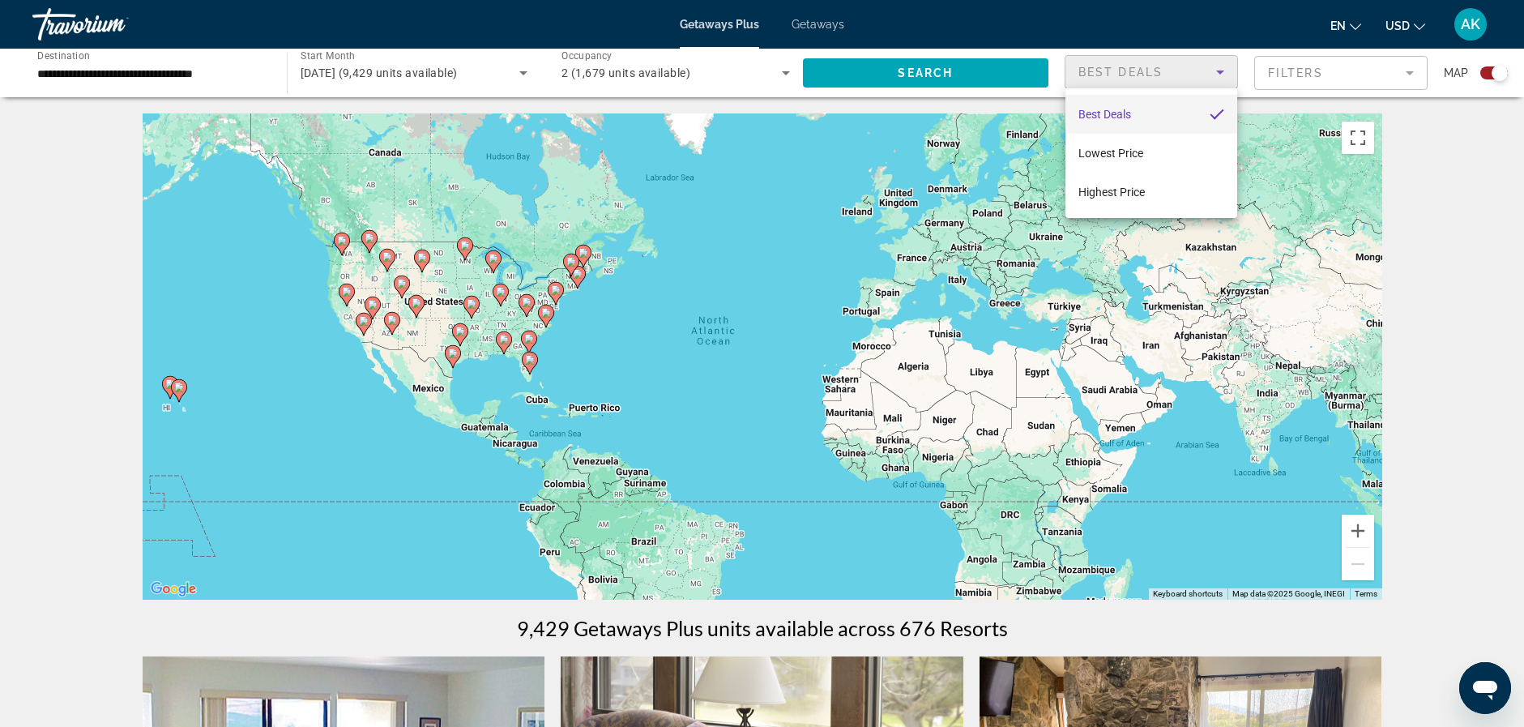
click at [1214, 78] on div at bounding box center [762, 363] width 1524 height 727
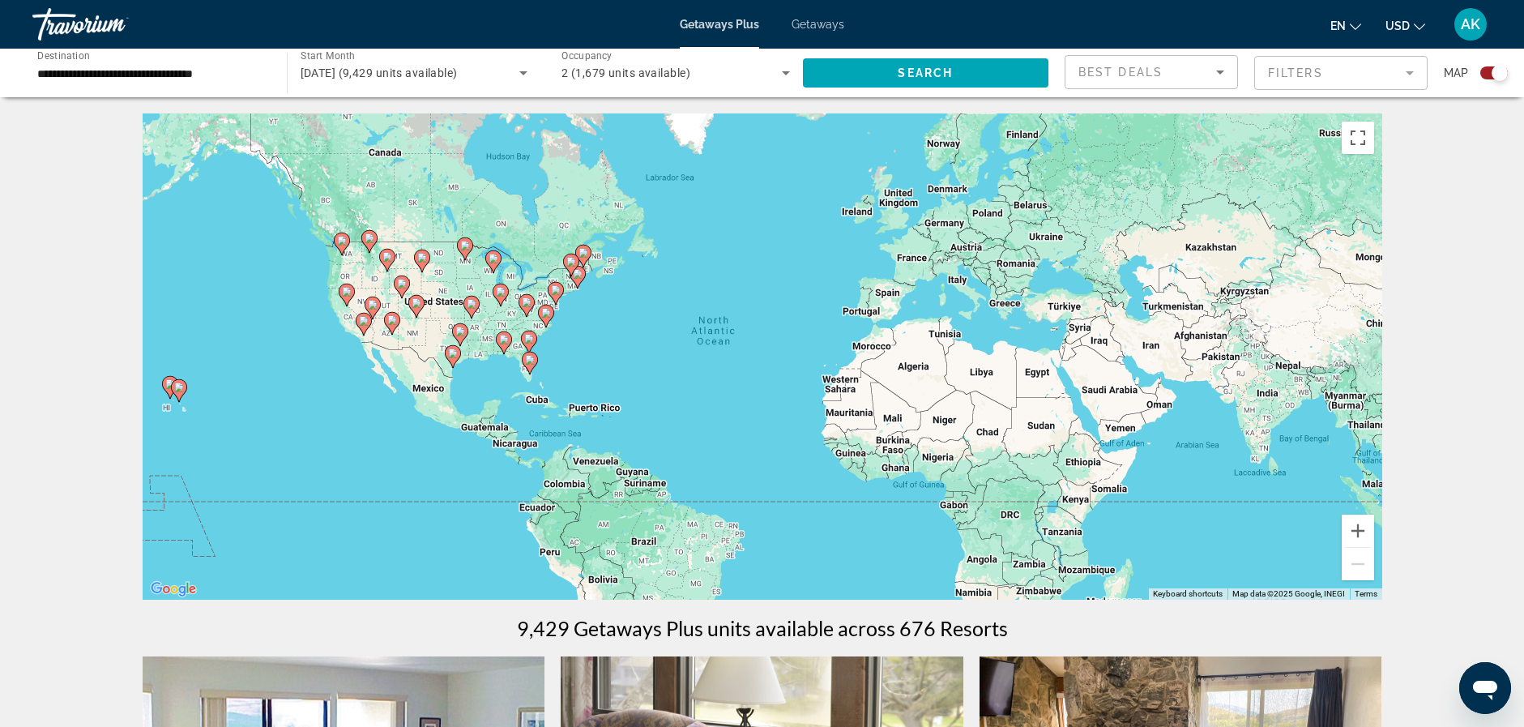
click at [1346, 83] on mat-form-field "Filters" at bounding box center [1340, 73] width 173 height 34
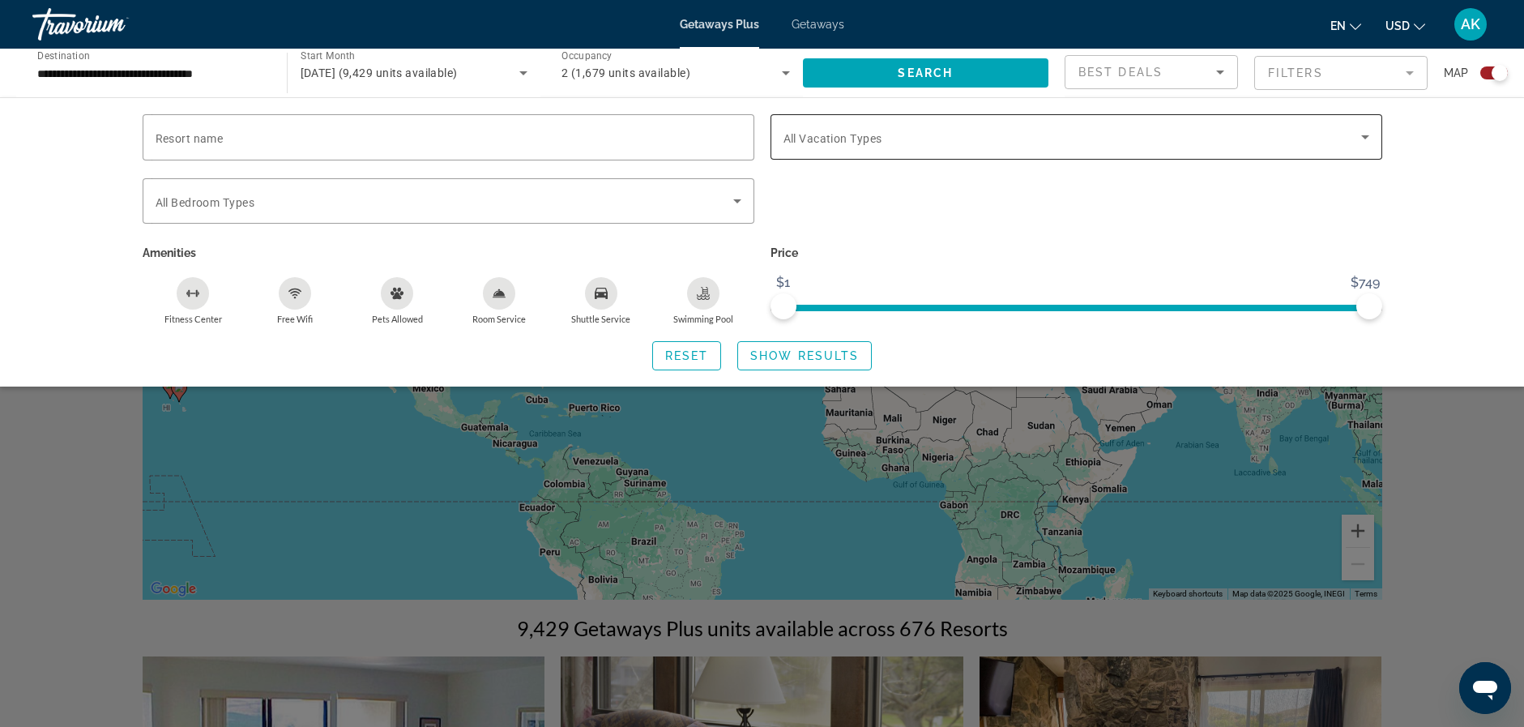
click at [1352, 136] on span "Search widget" at bounding box center [1073, 136] width 578 height 19
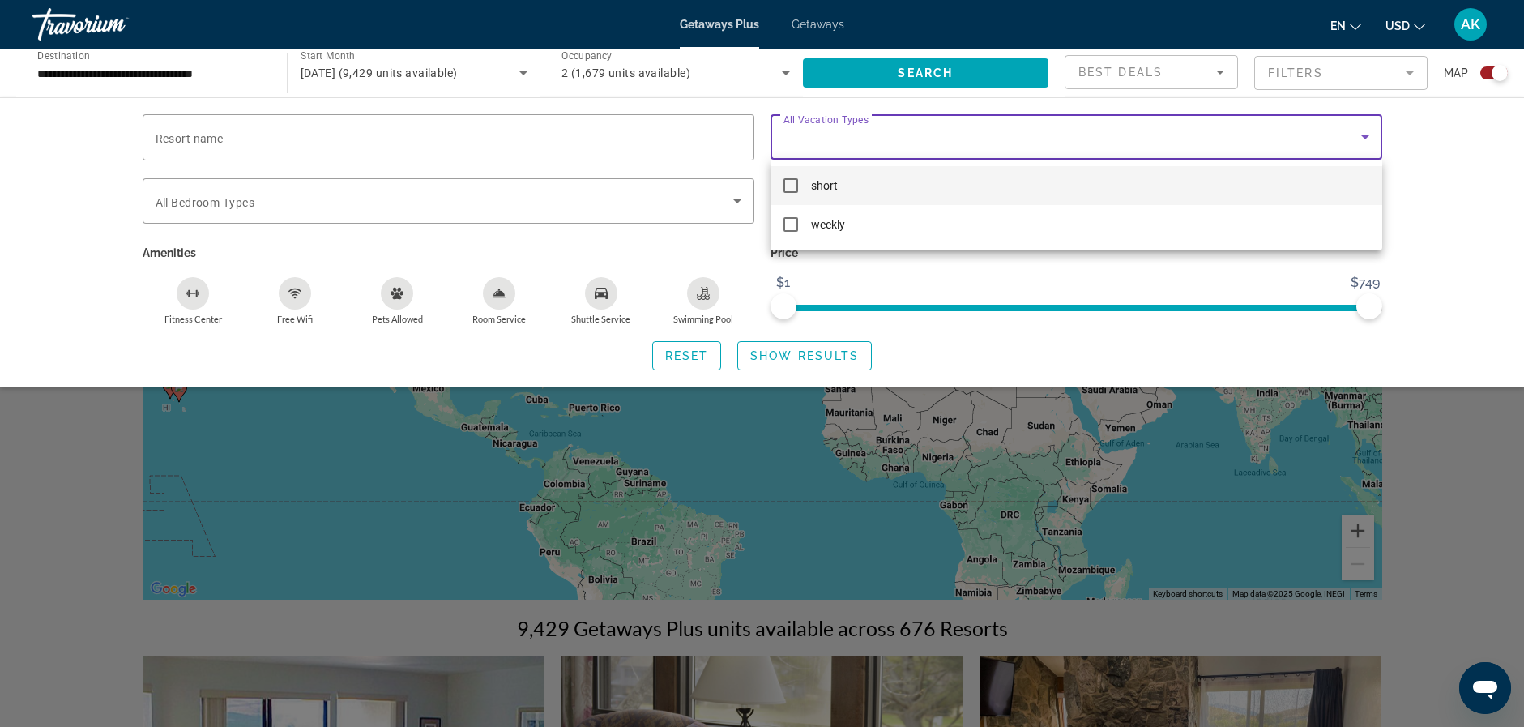
click at [792, 186] on mat-pseudo-checkbox at bounding box center [791, 185] width 15 height 15
click at [921, 70] on div at bounding box center [762, 363] width 1524 height 727
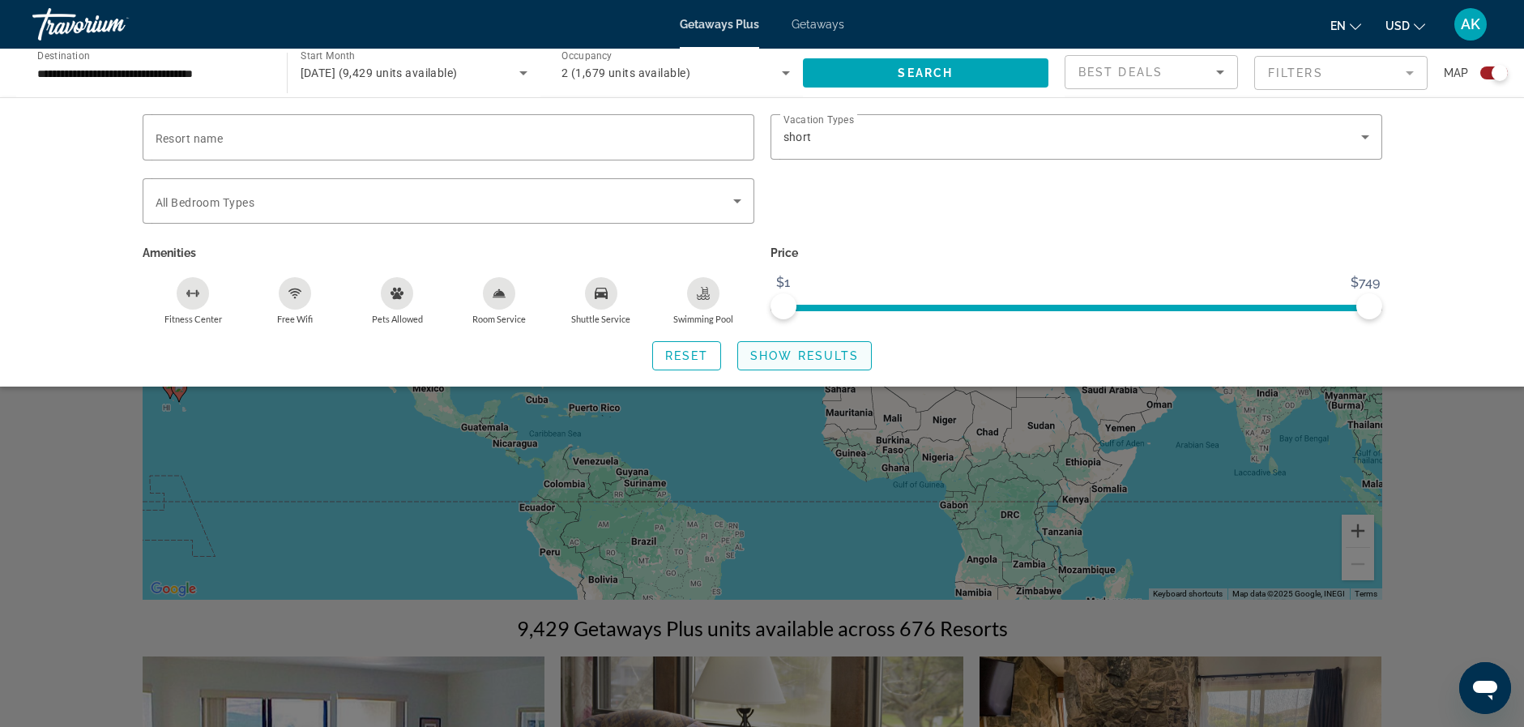
click at [772, 355] on span "Show Results" at bounding box center [804, 355] width 109 height 13
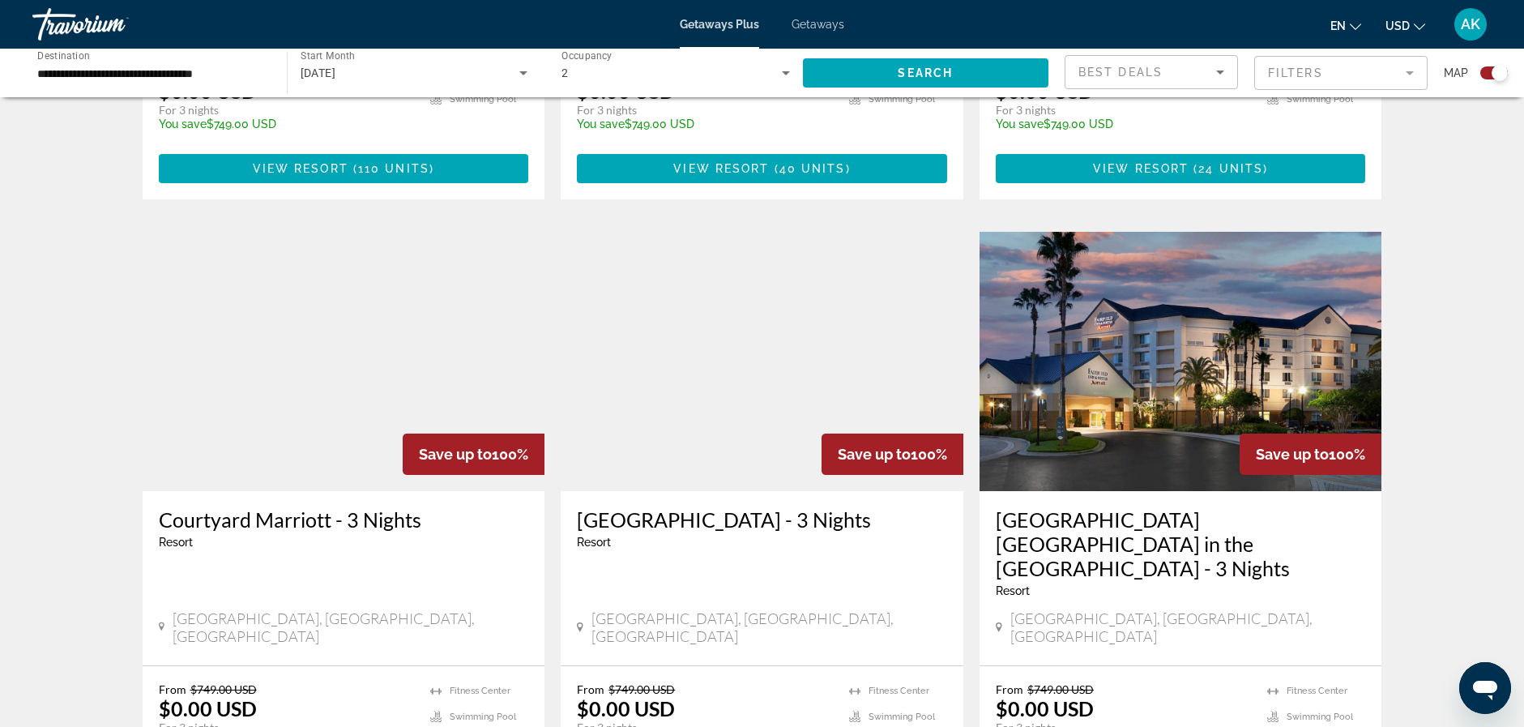
scroll to position [2251, 0]
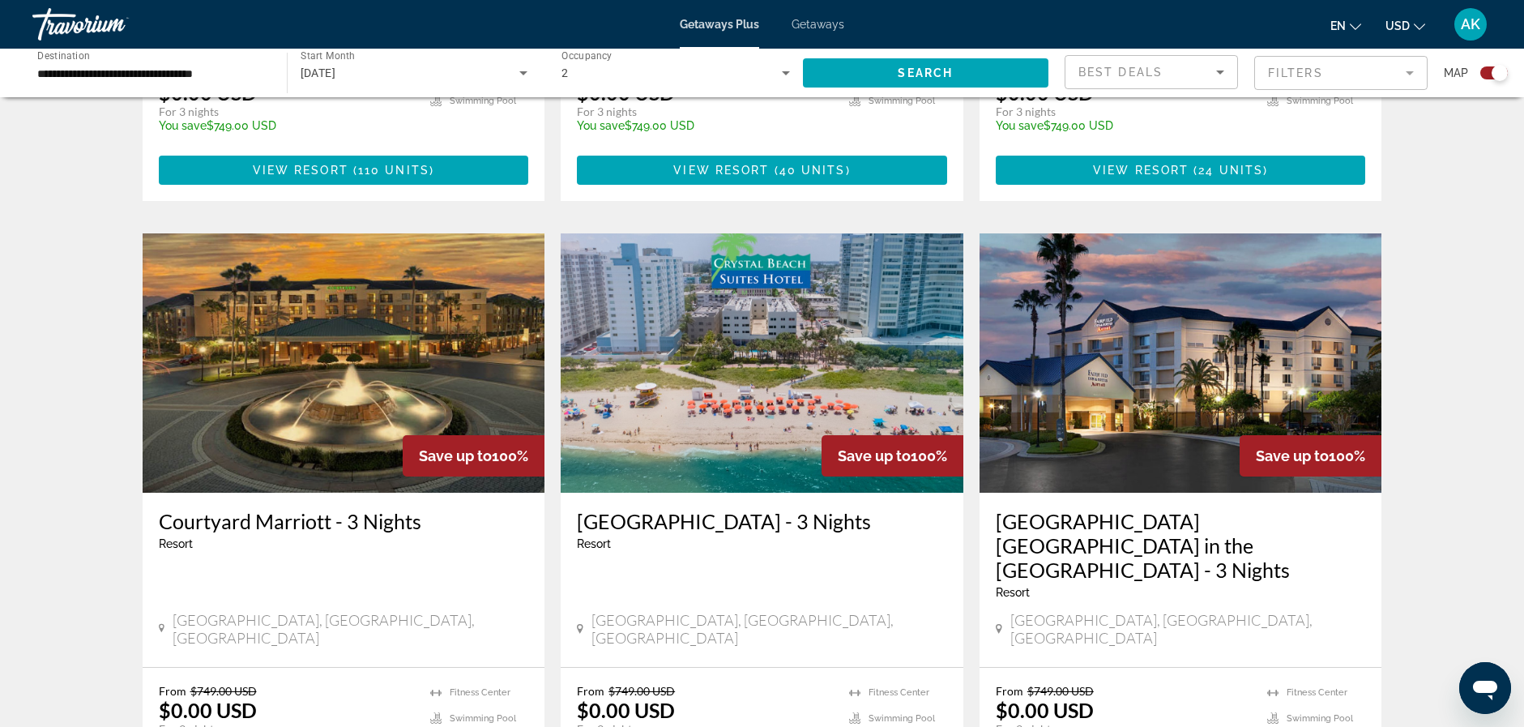
click at [305, 233] on img "Main content" at bounding box center [344, 362] width 403 height 259
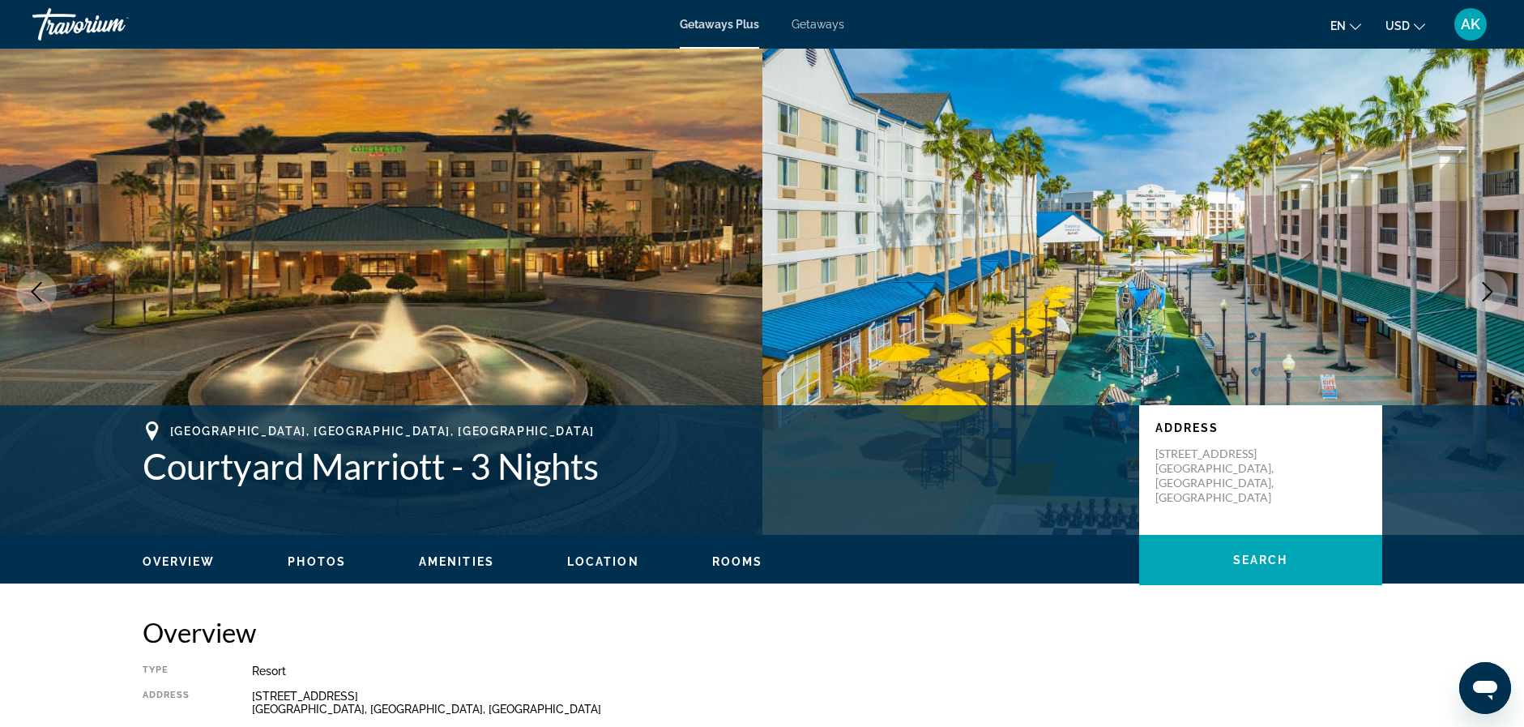
click at [369, 229] on img "Main content" at bounding box center [381, 292] width 763 height 486
click at [318, 564] on span "Photos" at bounding box center [317, 561] width 58 height 13
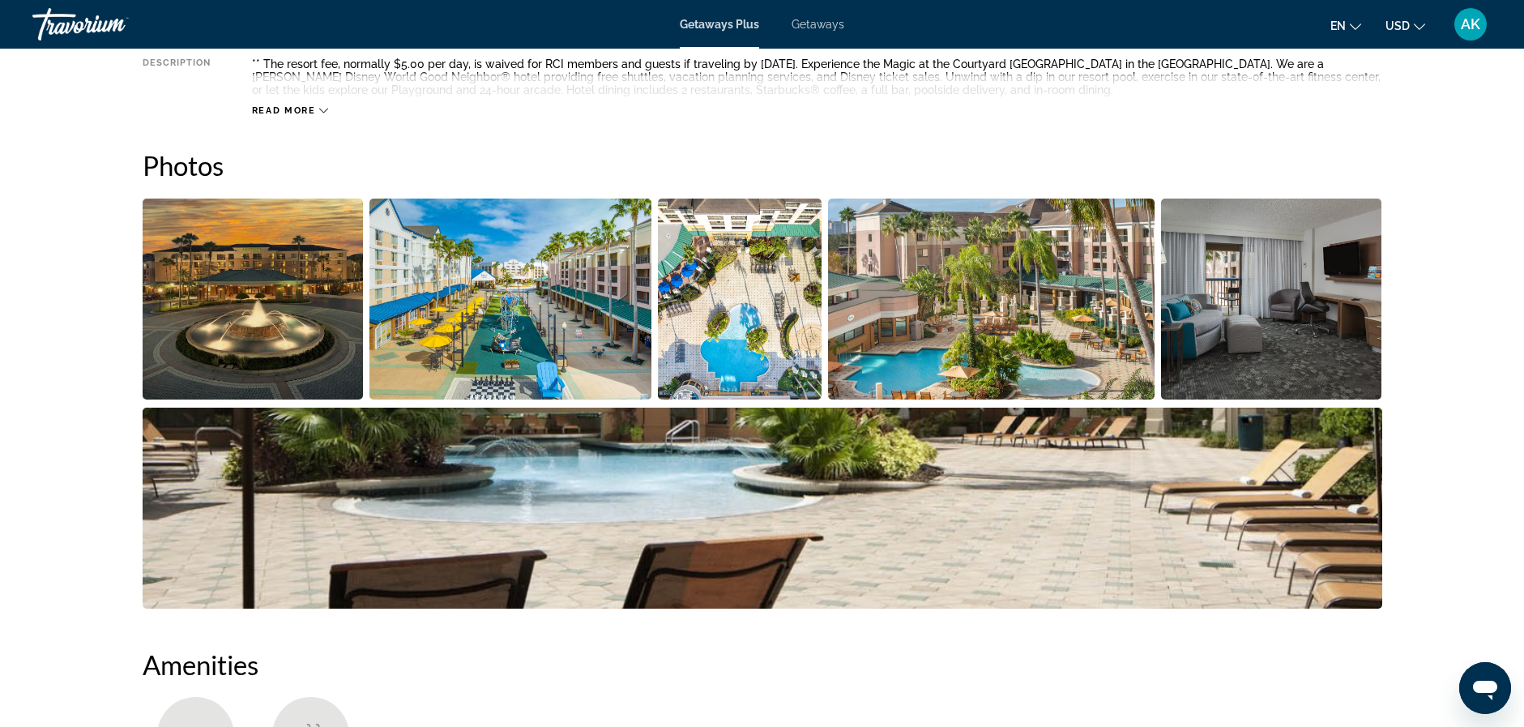
scroll to position [641, 0]
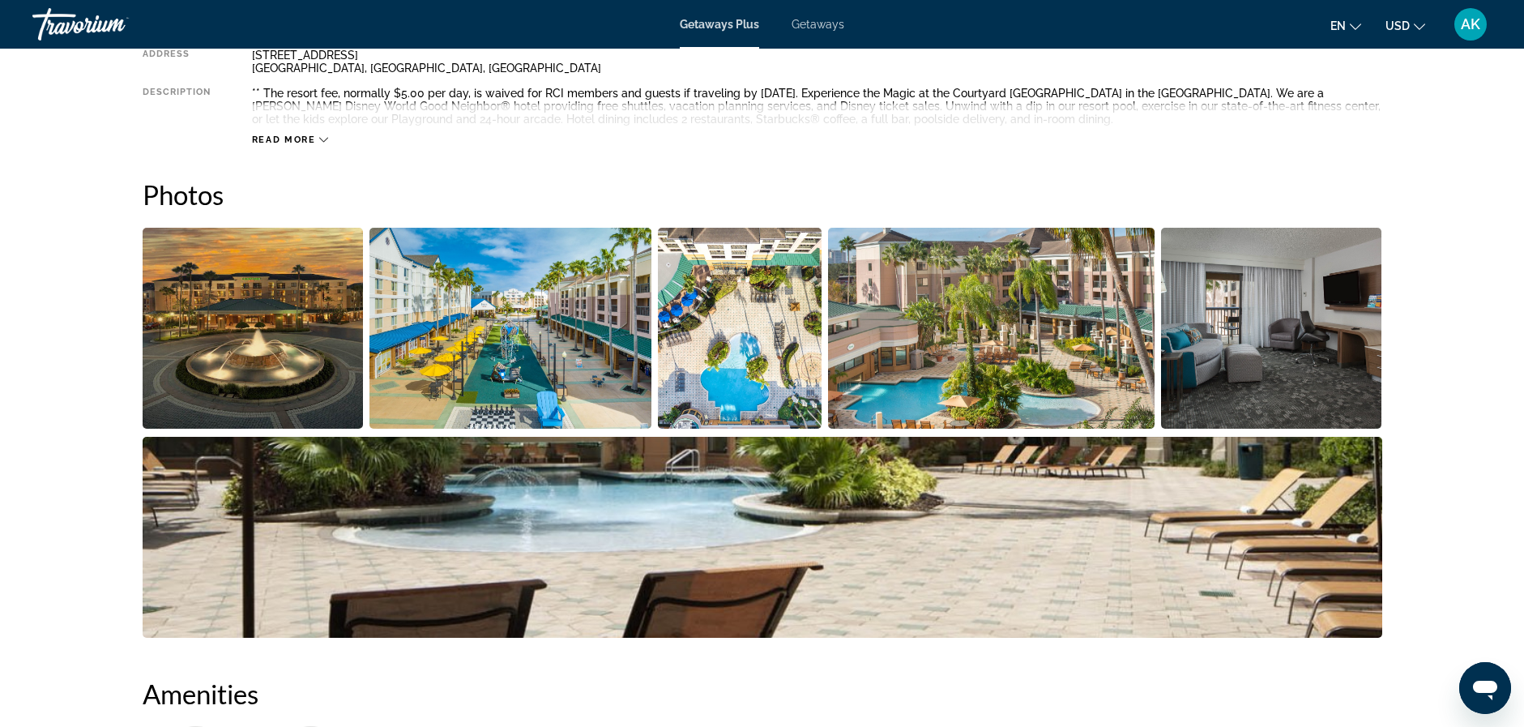
click at [279, 348] on img "Open full-screen image slider" at bounding box center [253, 328] width 221 height 201
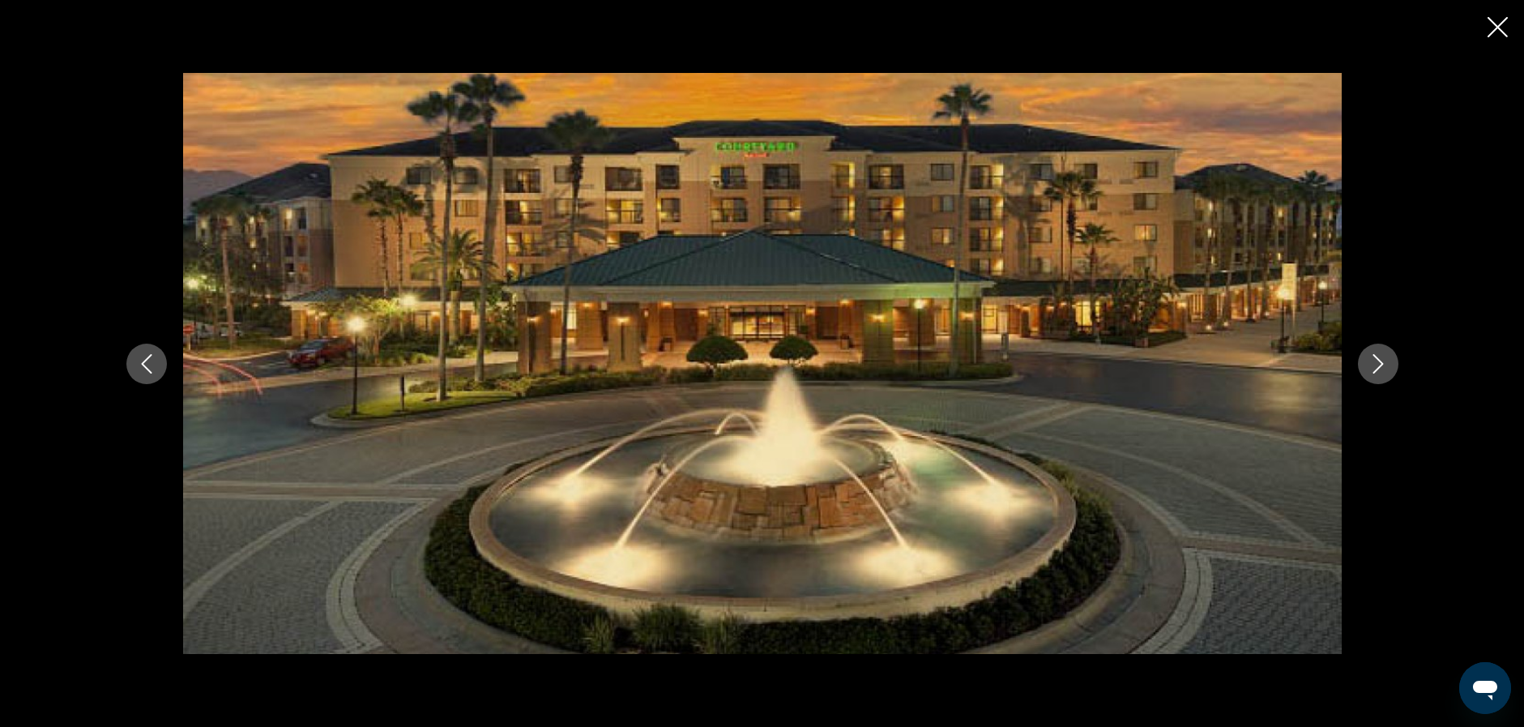
click at [1374, 359] on icon "Next image" at bounding box center [1378, 363] width 19 height 19
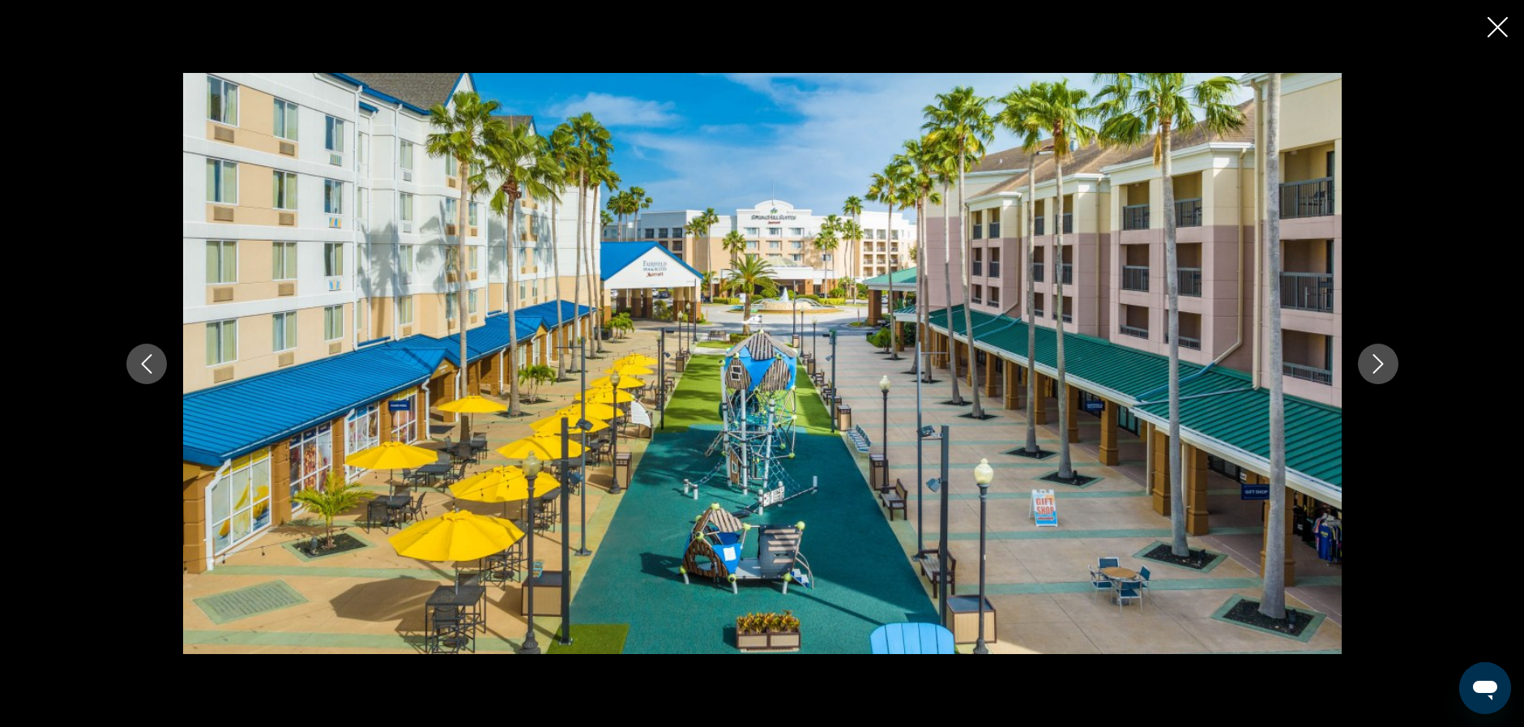
click at [1374, 359] on icon "Next image" at bounding box center [1378, 363] width 19 height 19
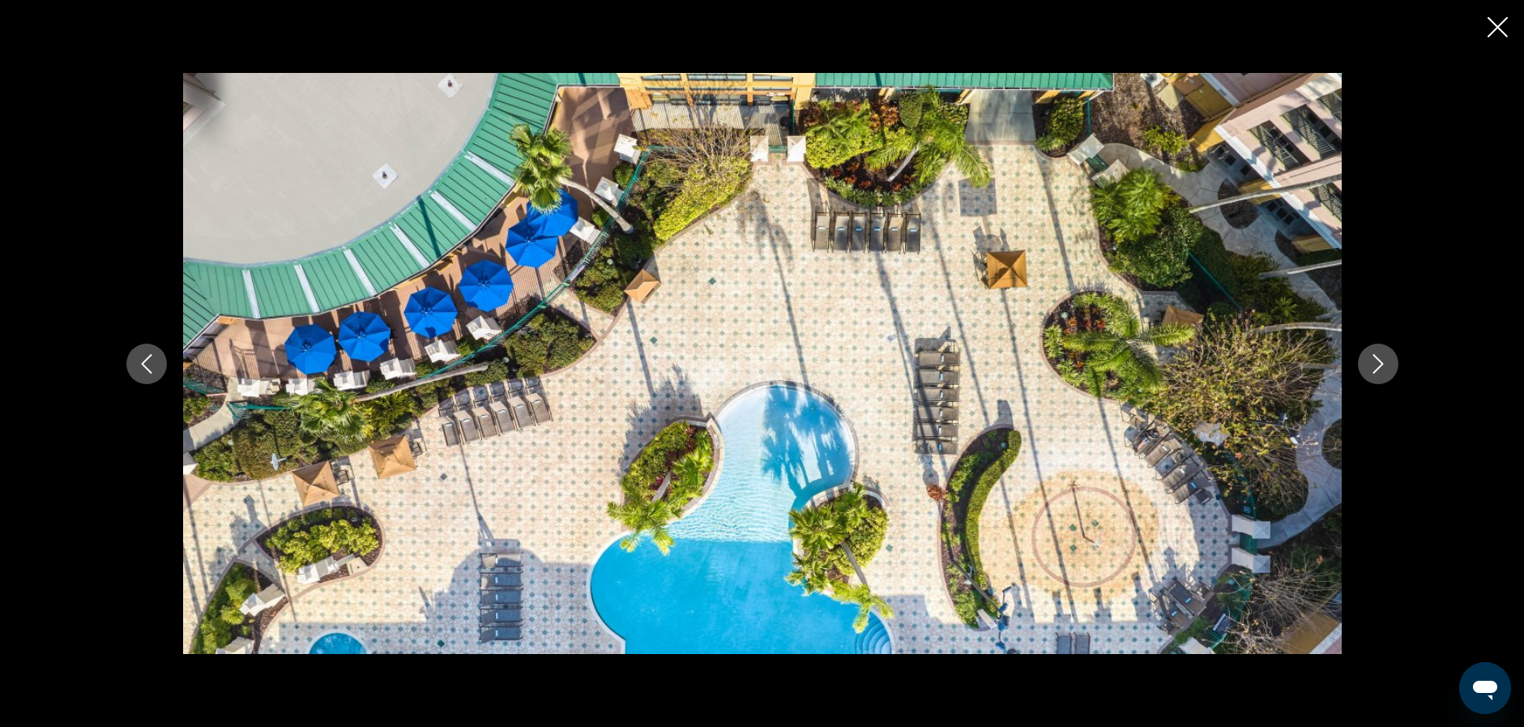
click at [1374, 359] on icon "Next image" at bounding box center [1378, 363] width 19 height 19
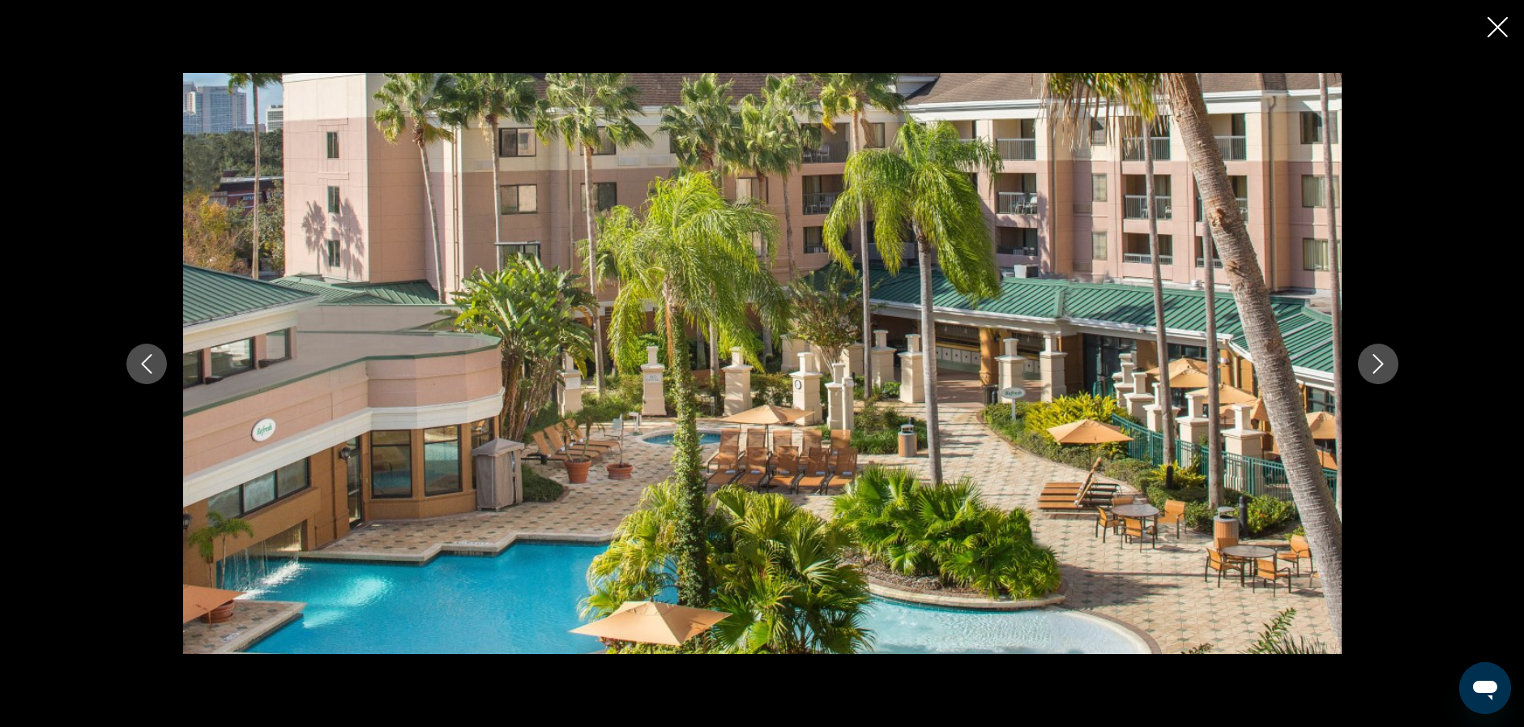
click at [1374, 359] on icon "Next image" at bounding box center [1378, 363] width 19 height 19
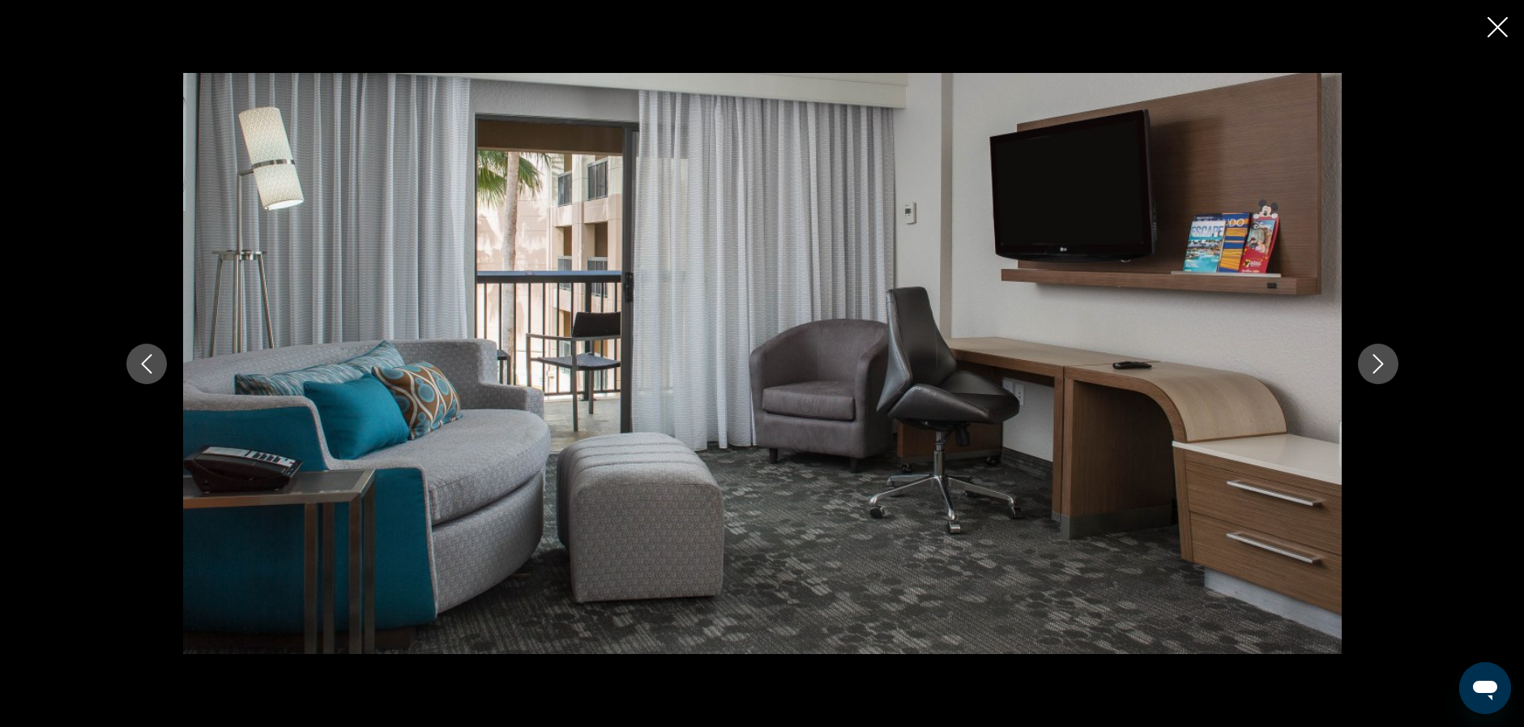
click at [1374, 359] on icon "Next image" at bounding box center [1378, 363] width 19 height 19
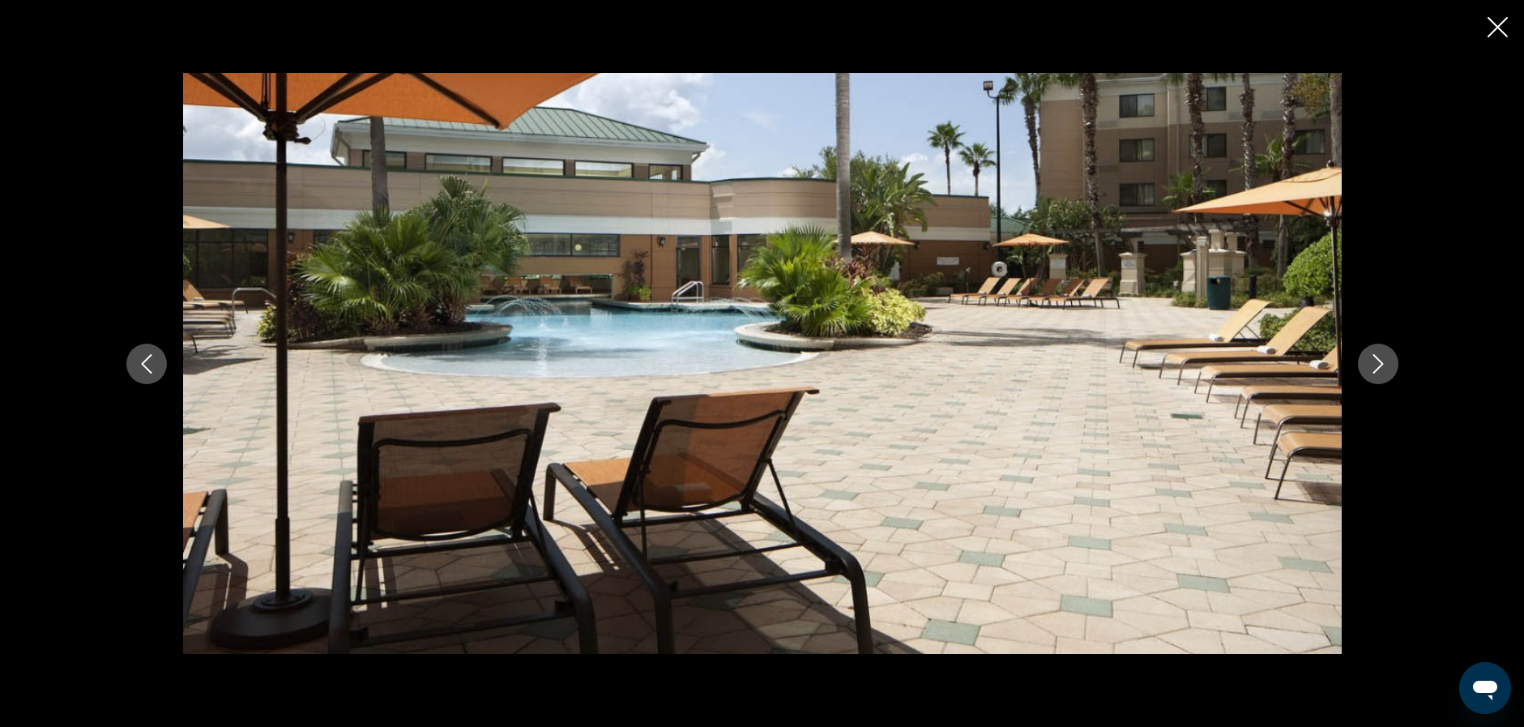
click at [1374, 359] on icon "Next image" at bounding box center [1378, 363] width 19 height 19
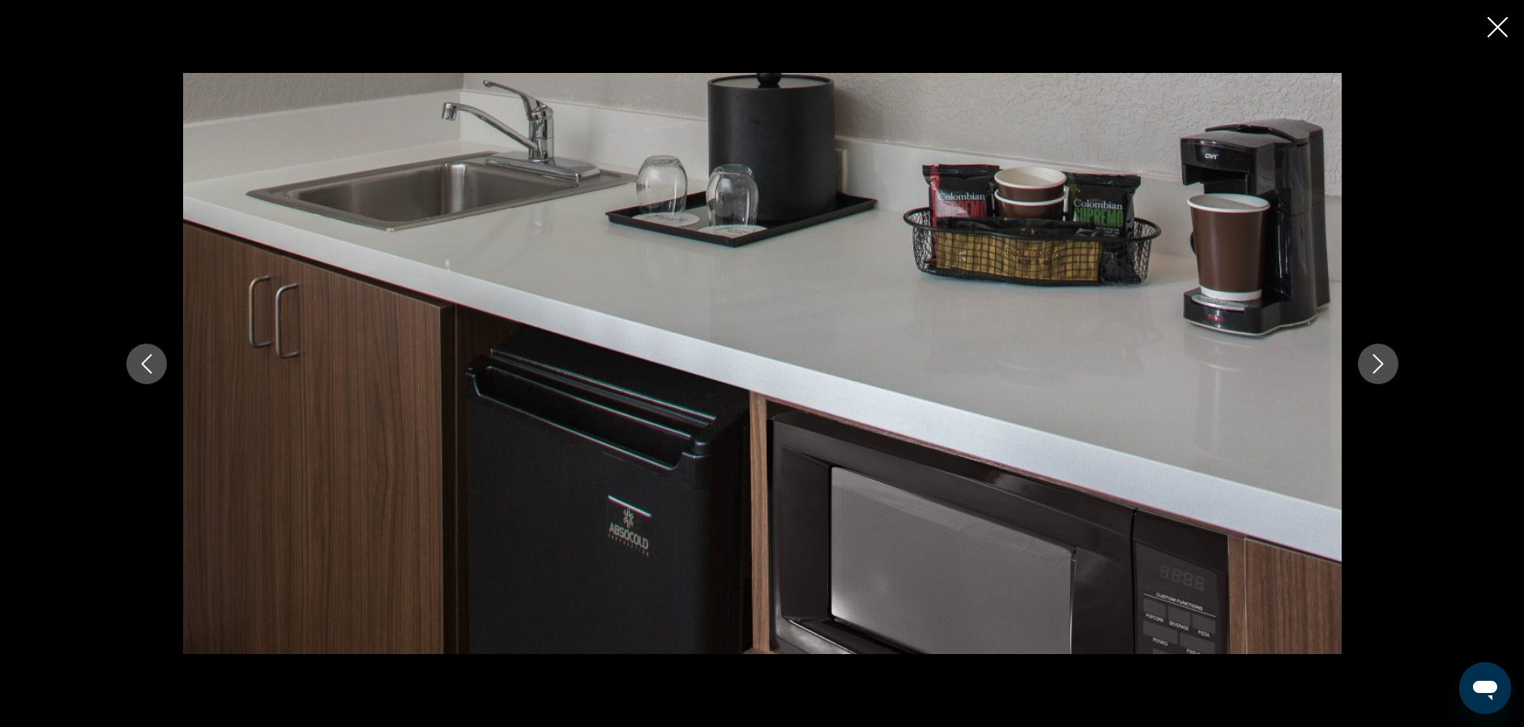
click at [1374, 359] on icon "Next image" at bounding box center [1378, 363] width 19 height 19
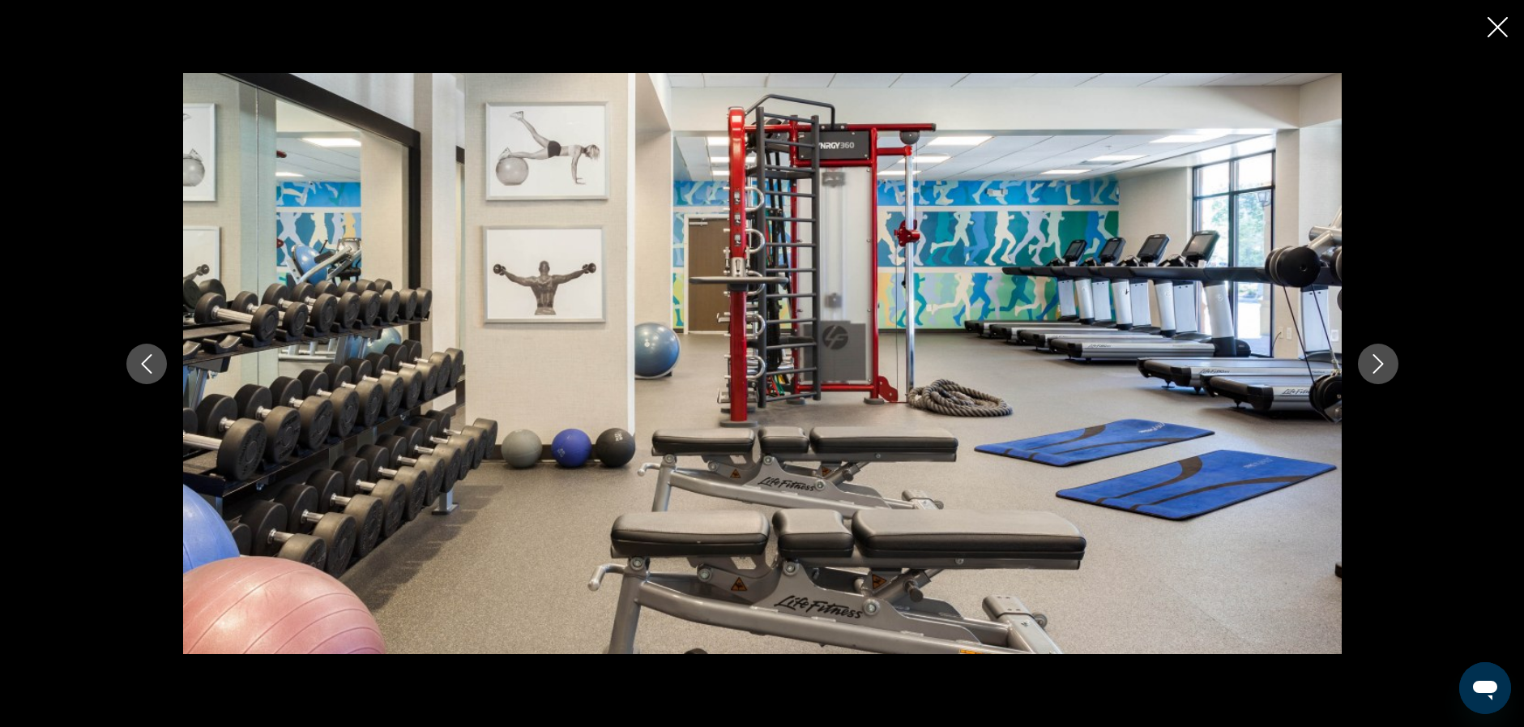
click at [1376, 363] on icon "Next image" at bounding box center [1378, 363] width 19 height 19
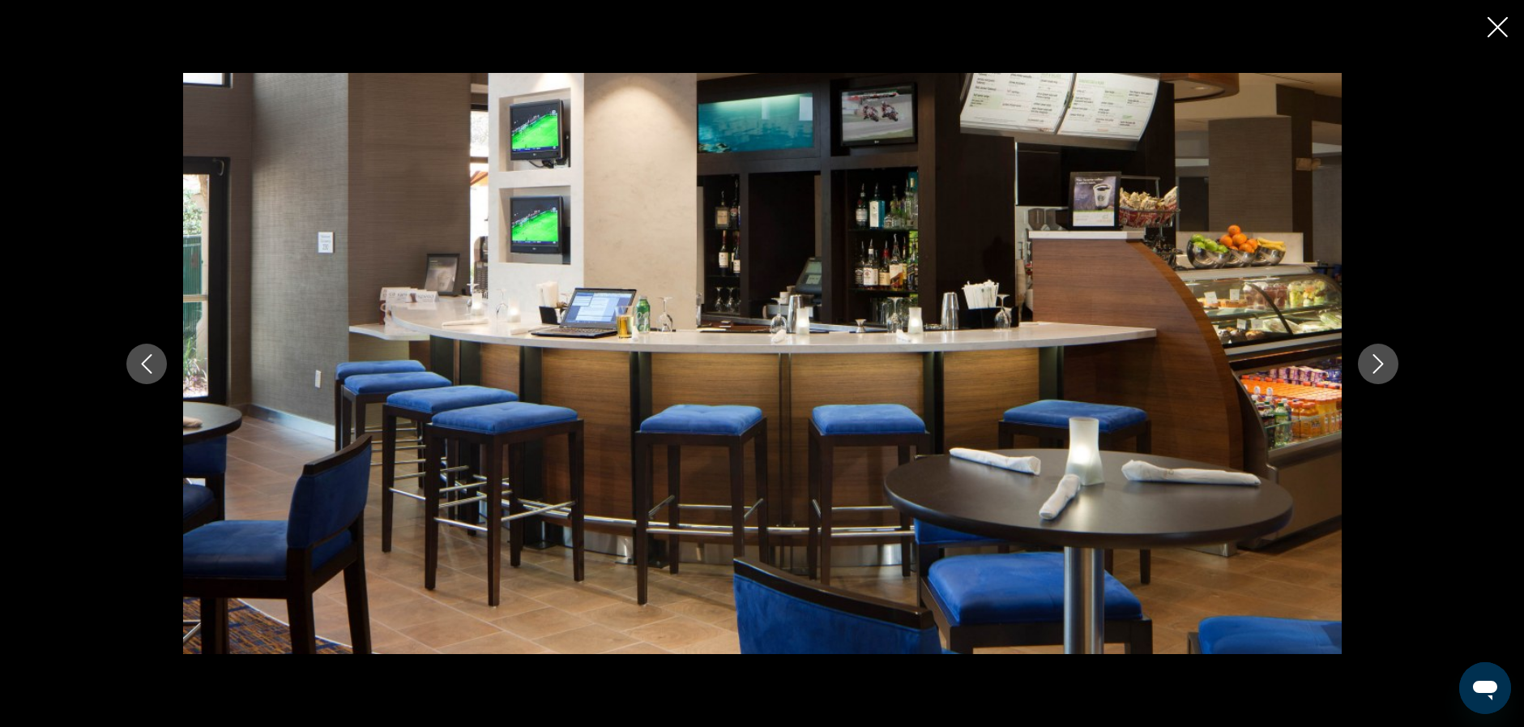
click at [1375, 355] on icon "Next image" at bounding box center [1378, 363] width 19 height 19
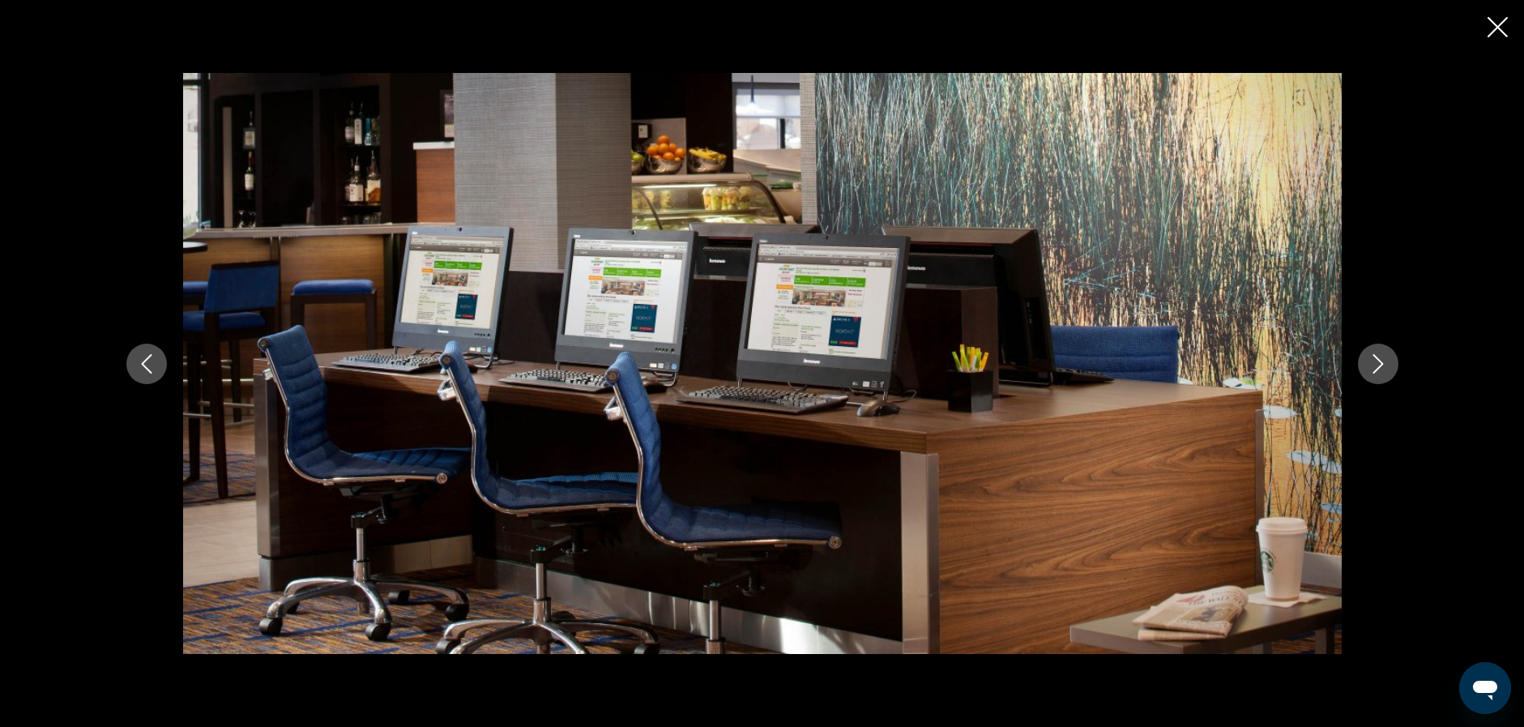
click at [1370, 369] on icon "Next image" at bounding box center [1378, 363] width 19 height 19
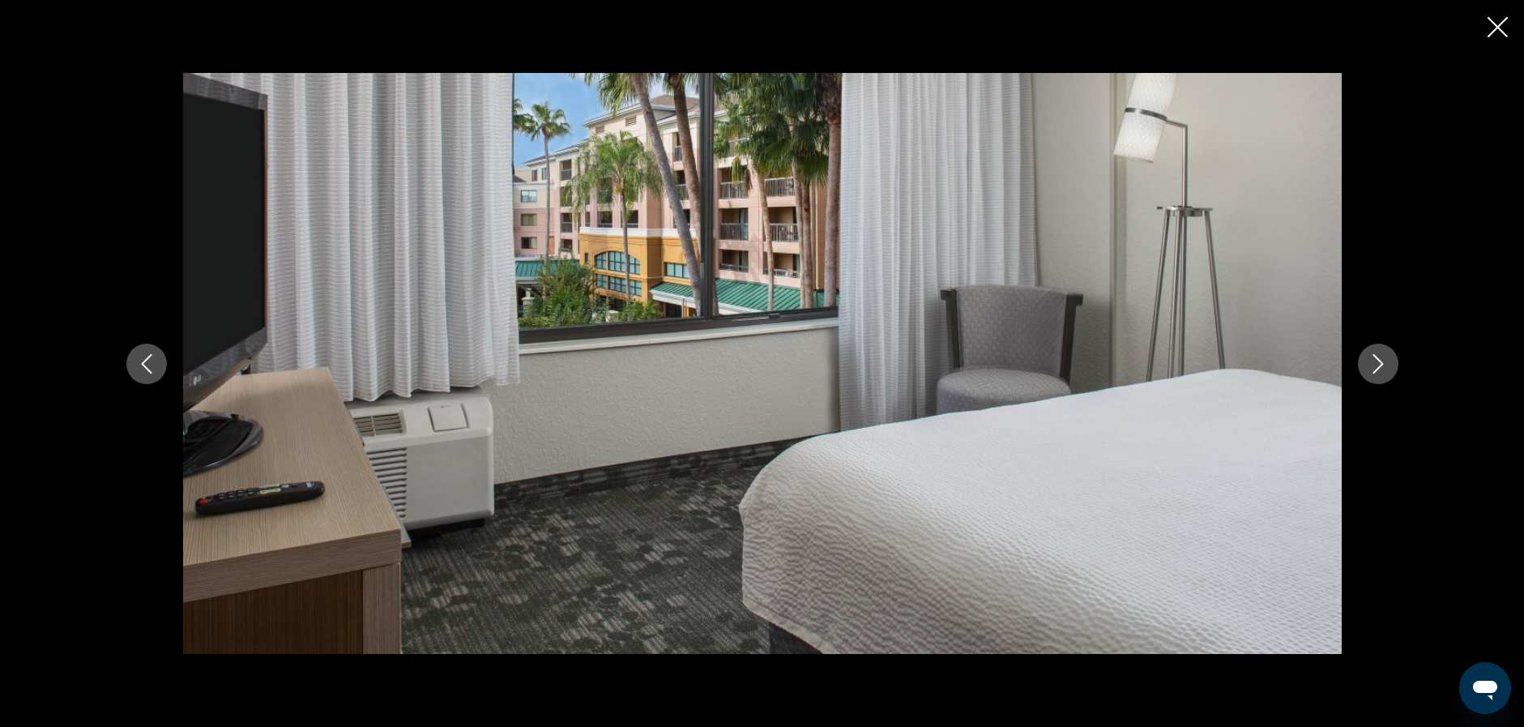
click at [1370, 369] on icon "Next image" at bounding box center [1378, 363] width 19 height 19
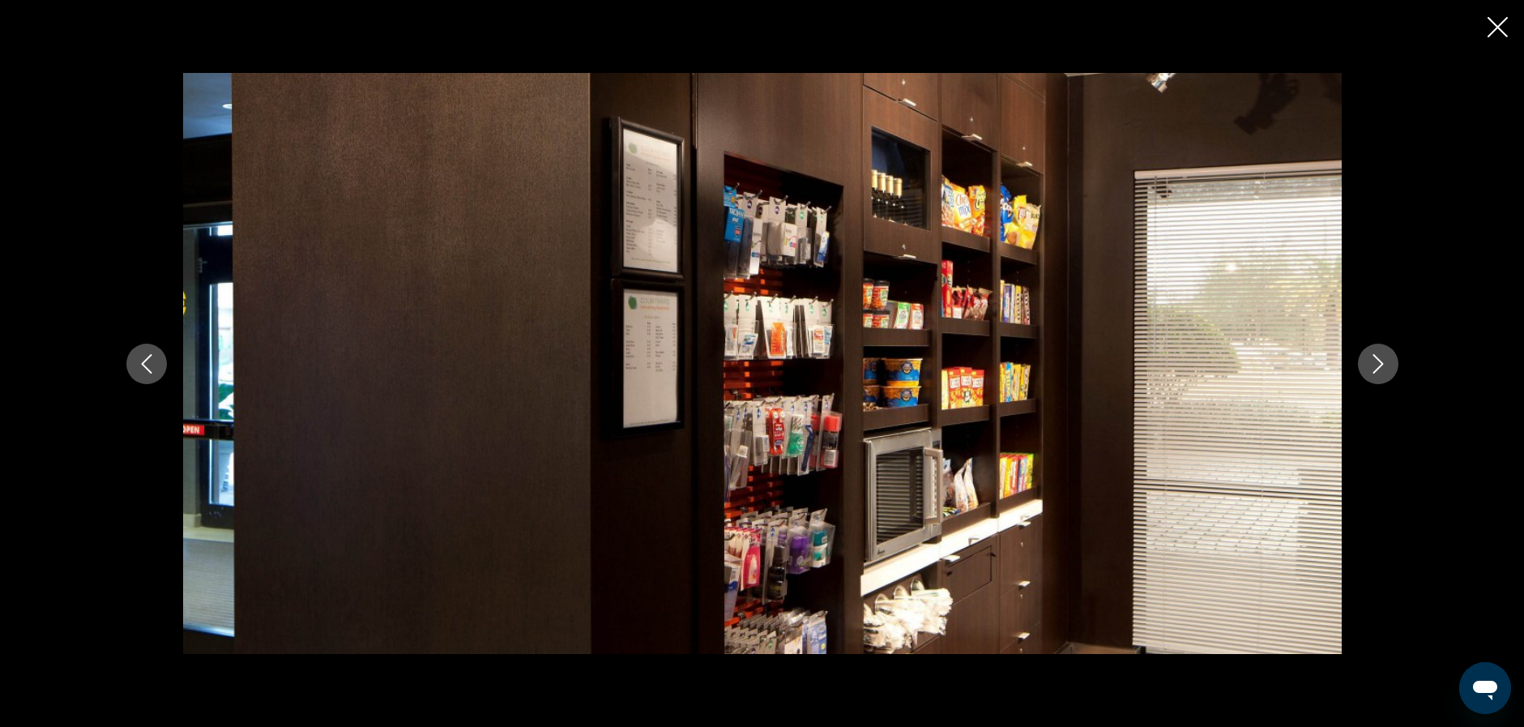
click at [1489, 27] on icon "Close slideshow" at bounding box center [1498, 27] width 20 height 20
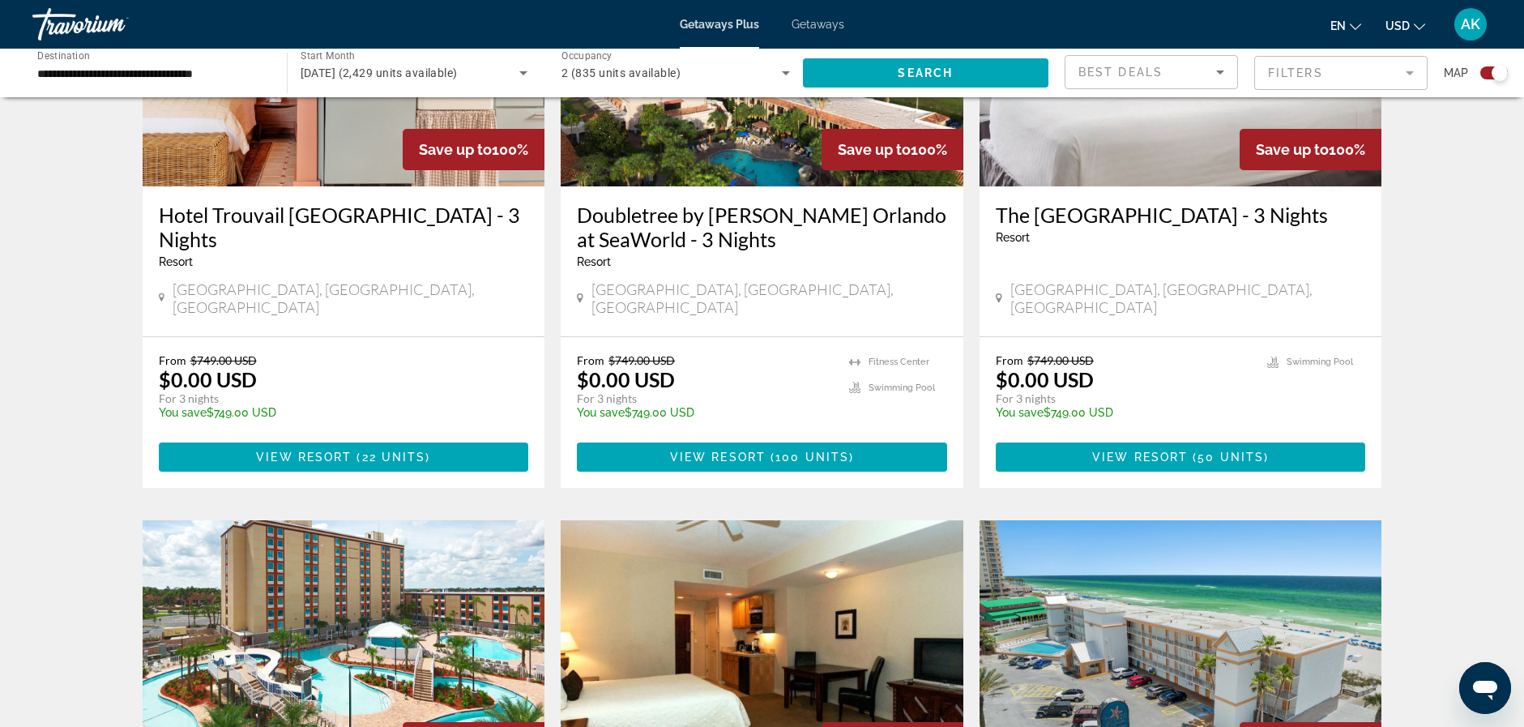
scroll to position [972, 0]
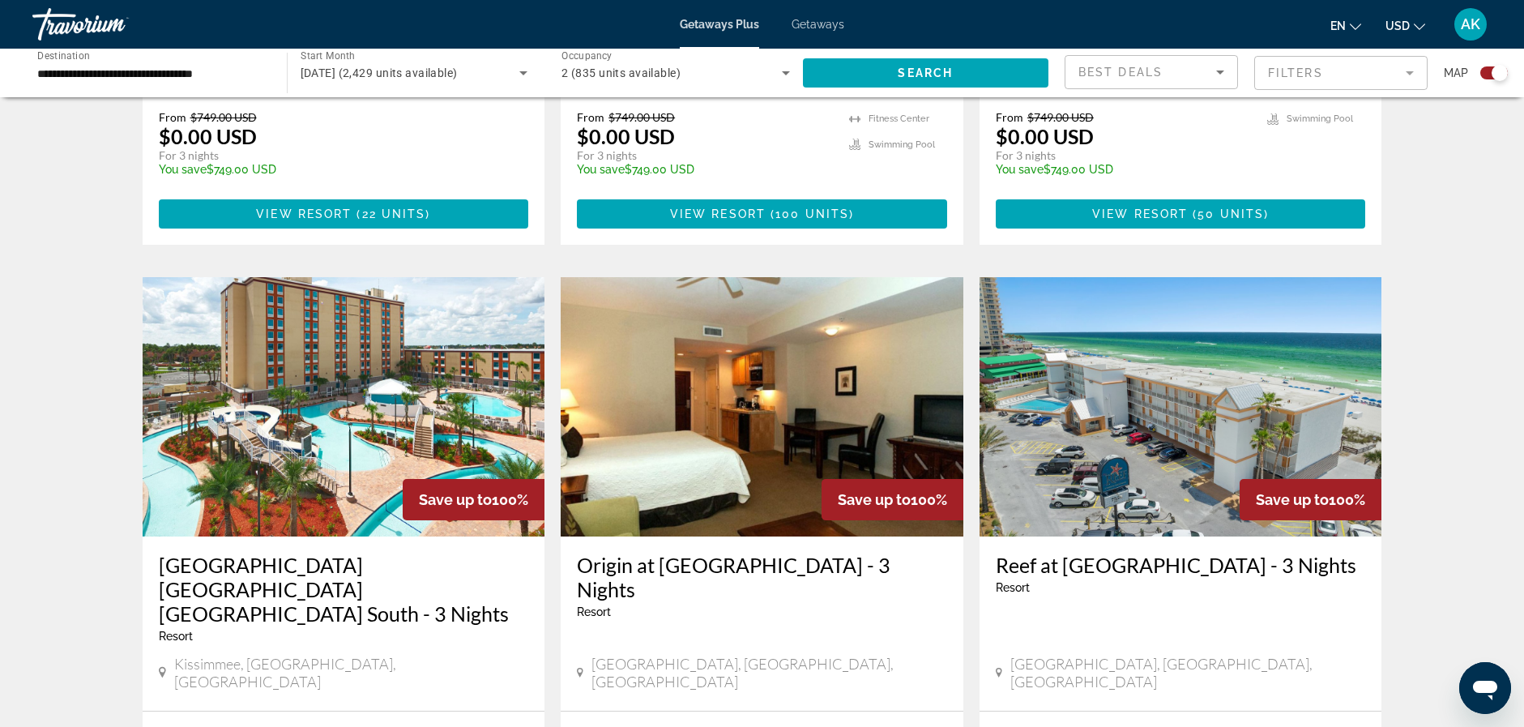
click at [1205, 378] on img "Main content" at bounding box center [1181, 406] width 403 height 259
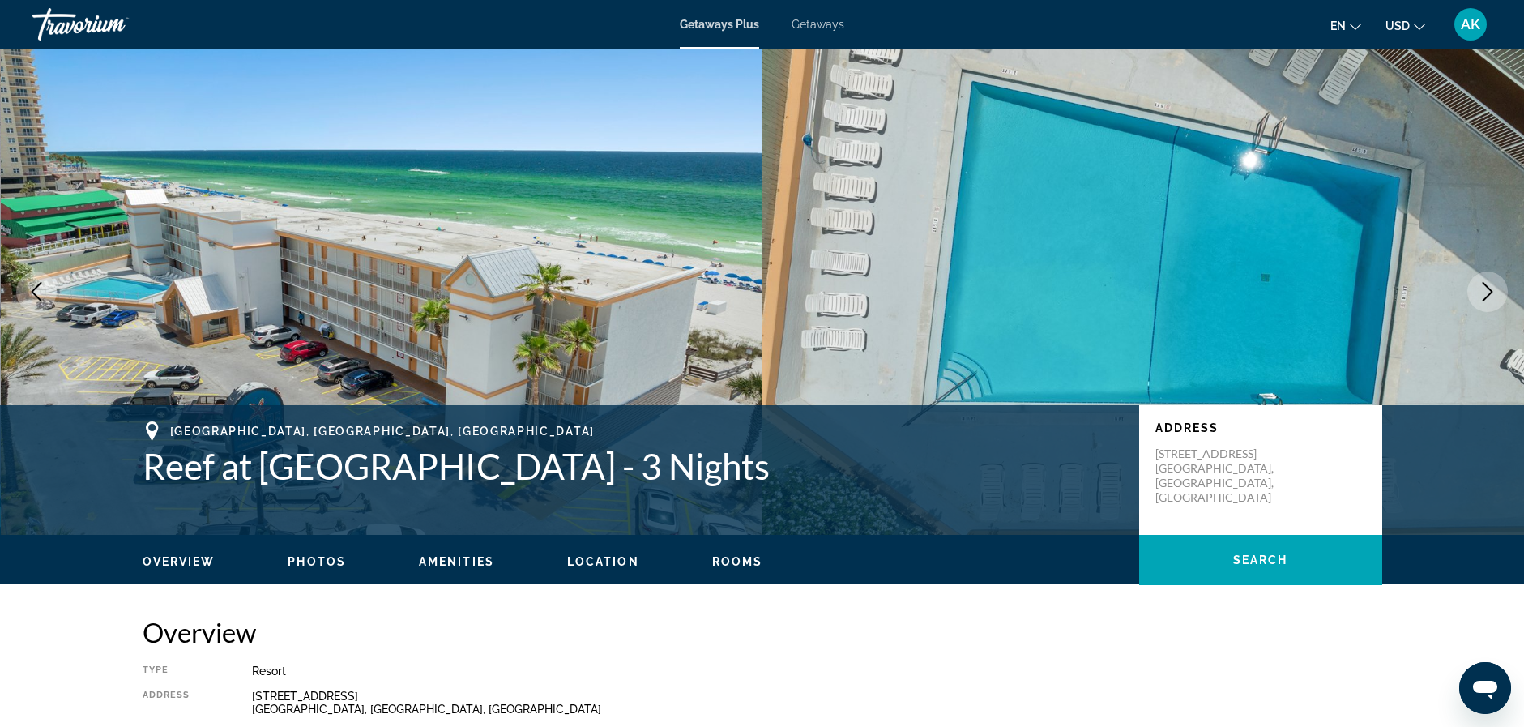
click at [536, 239] on img "Main content" at bounding box center [382, 292] width 763 height 486
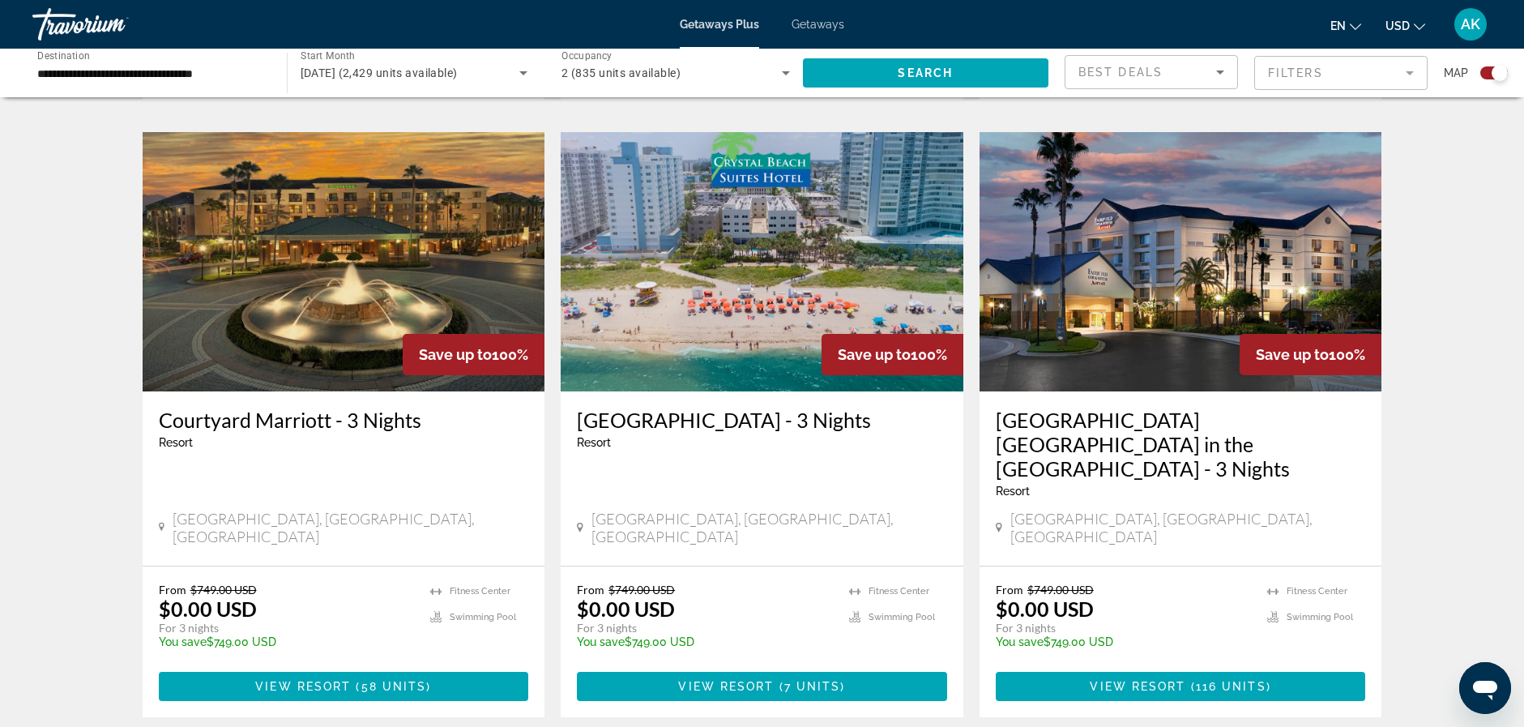
scroll to position [2494, 0]
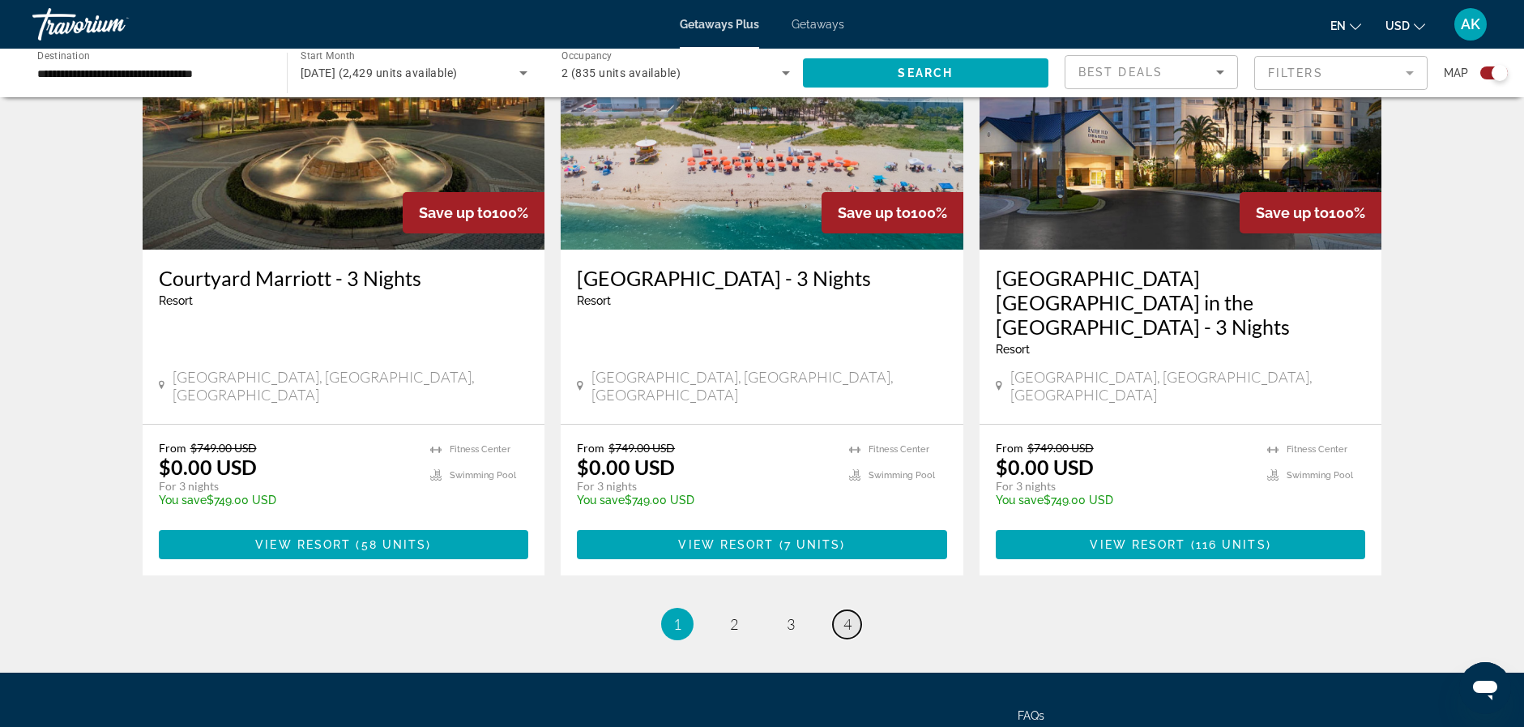
click at [846, 615] on span "4" at bounding box center [848, 624] width 8 height 18
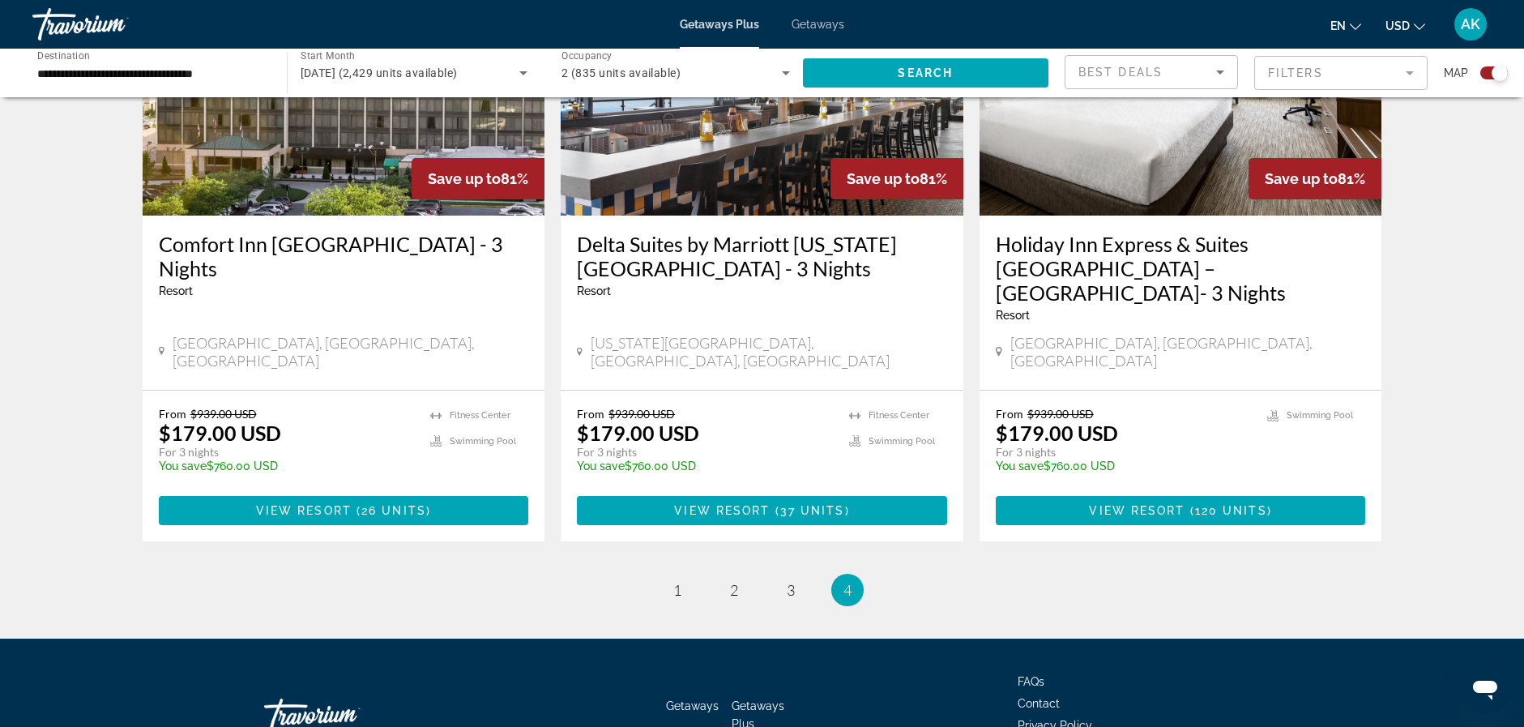
scroll to position [729, 0]
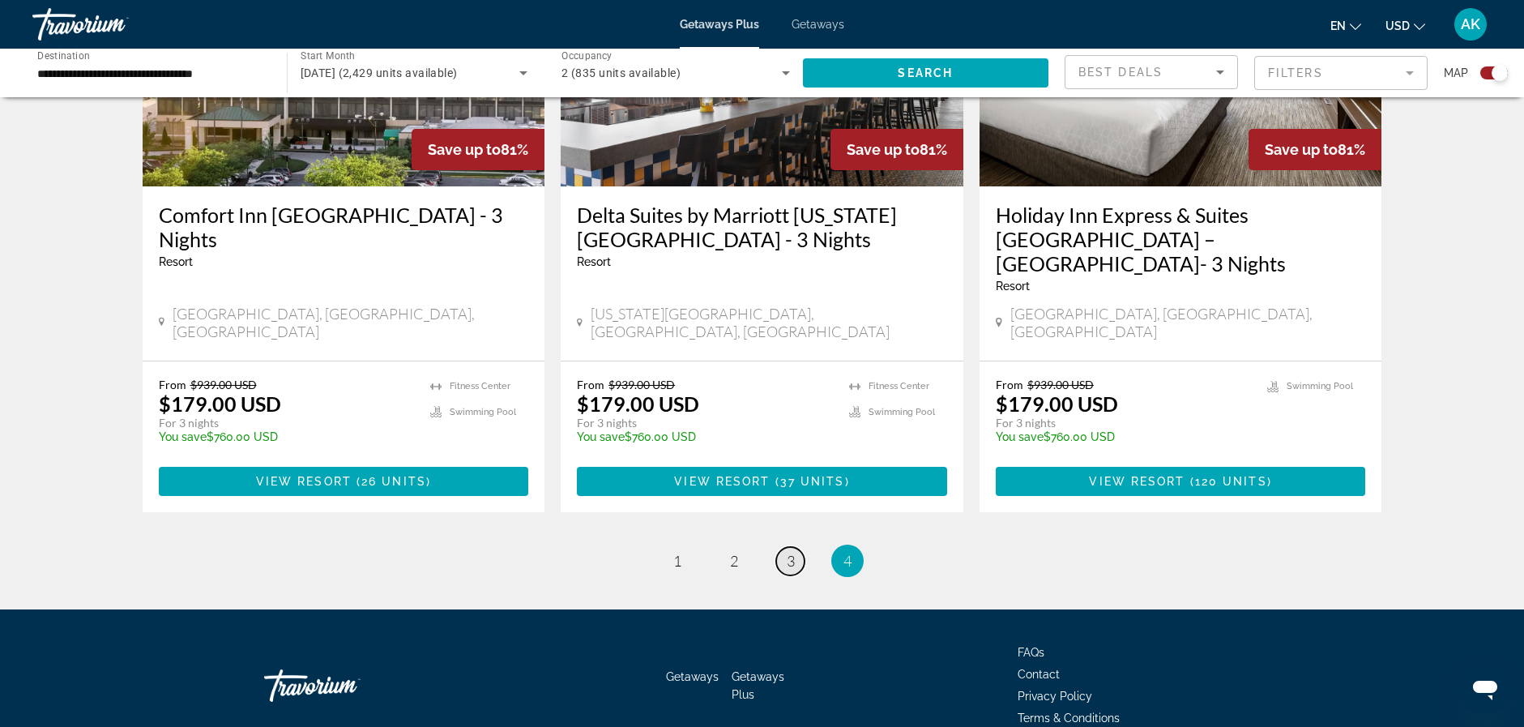
click at [791, 552] on span "3" at bounding box center [791, 561] width 8 height 18
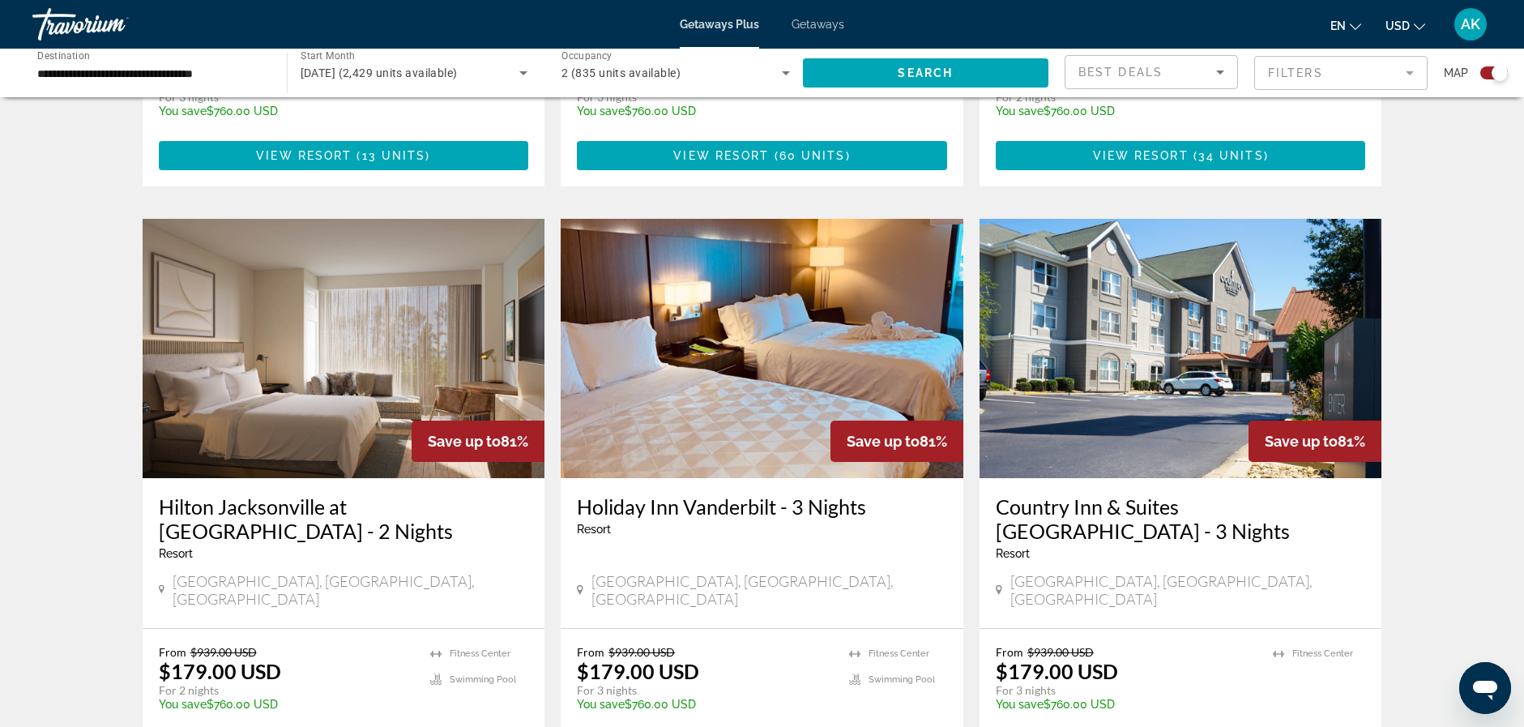
scroll to position [1603, 0]
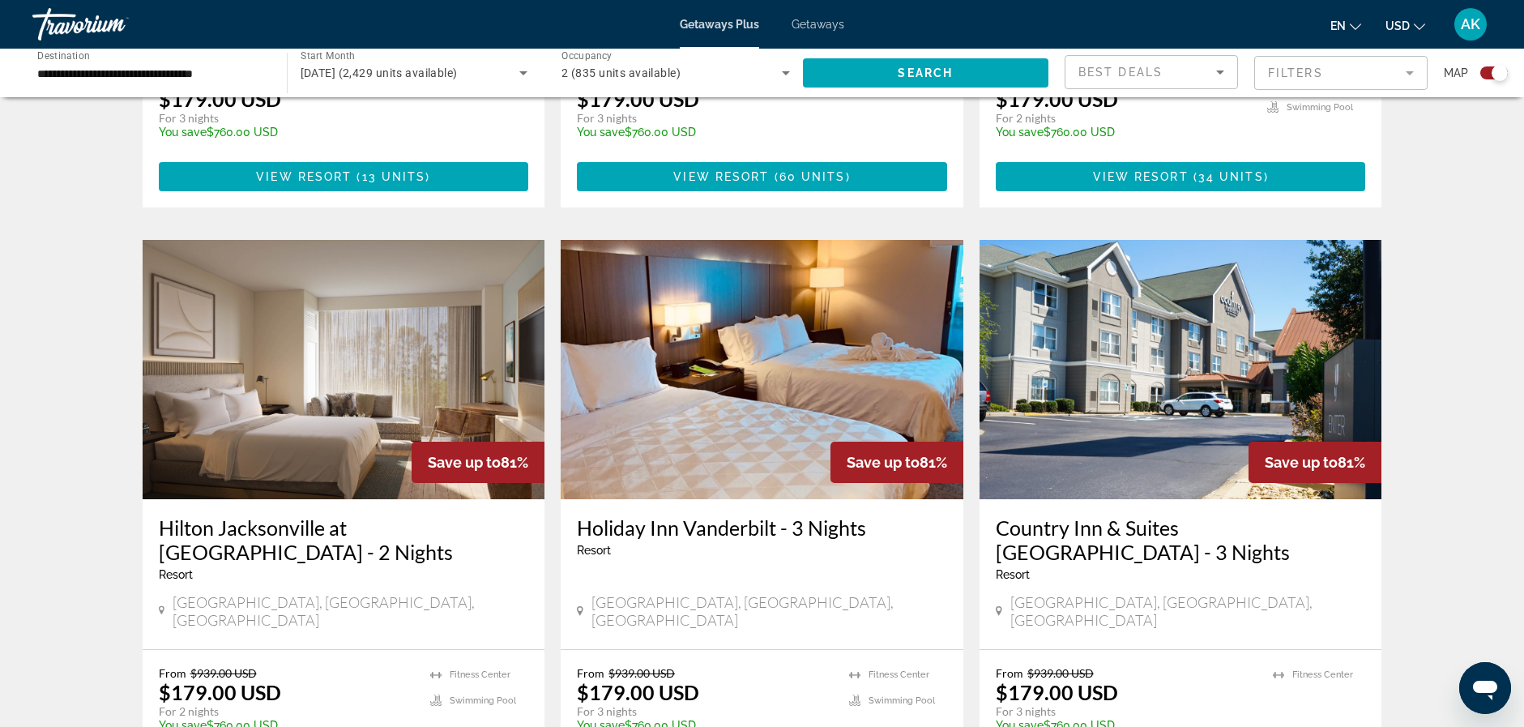
click at [1184, 302] on img "Main content" at bounding box center [1181, 369] width 403 height 259
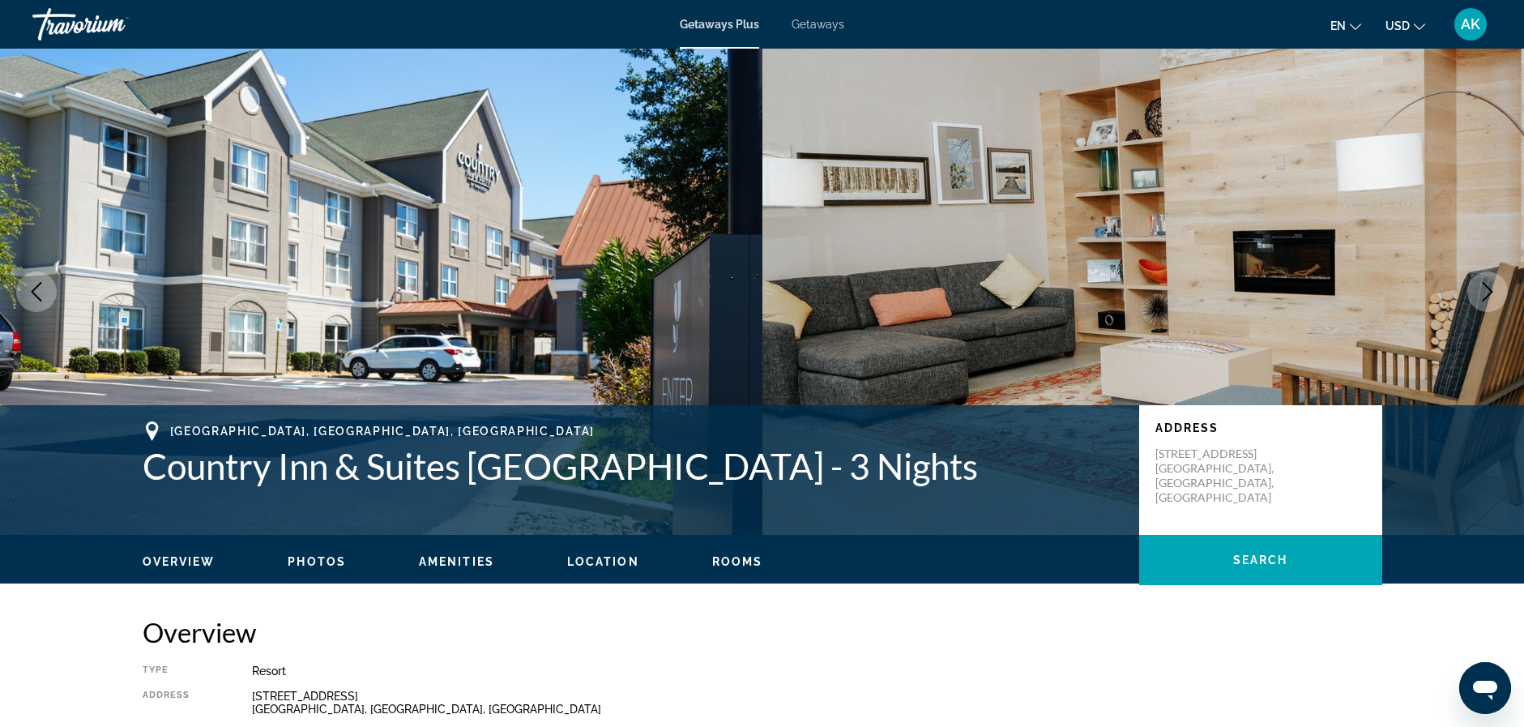
click at [309, 562] on span "Photos" at bounding box center [317, 561] width 58 height 13
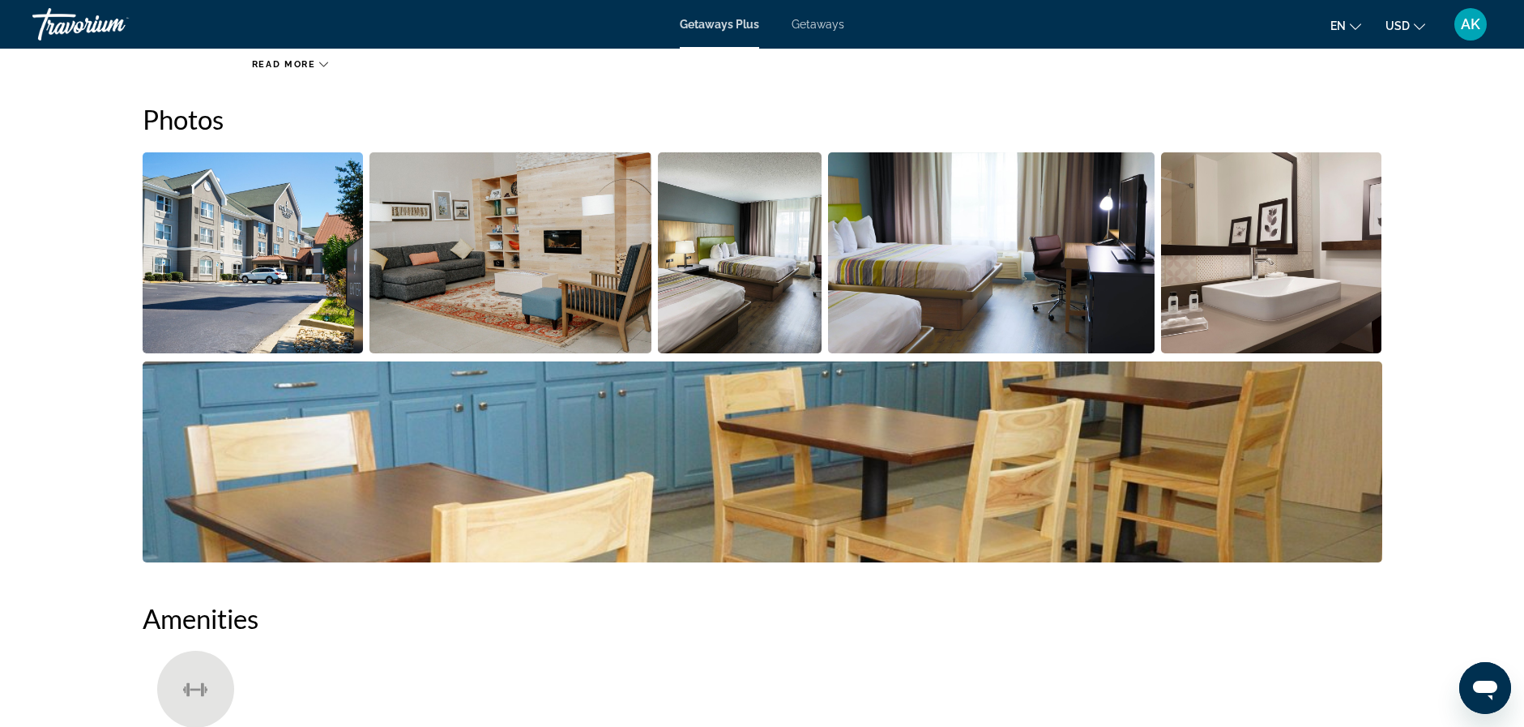
scroll to position [722, 0]
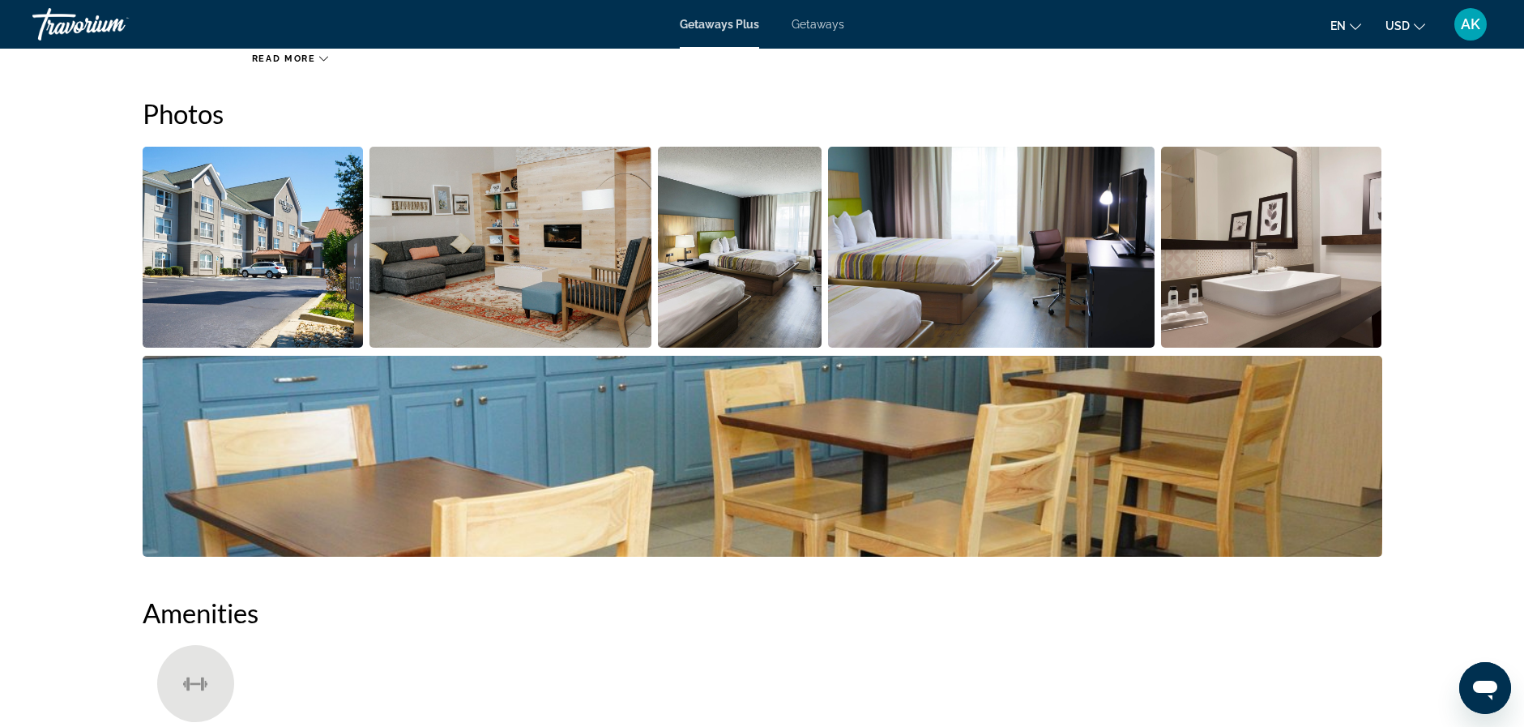
click at [160, 242] on img "Open full-screen image slider" at bounding box center [253, 247] width 221 height 201
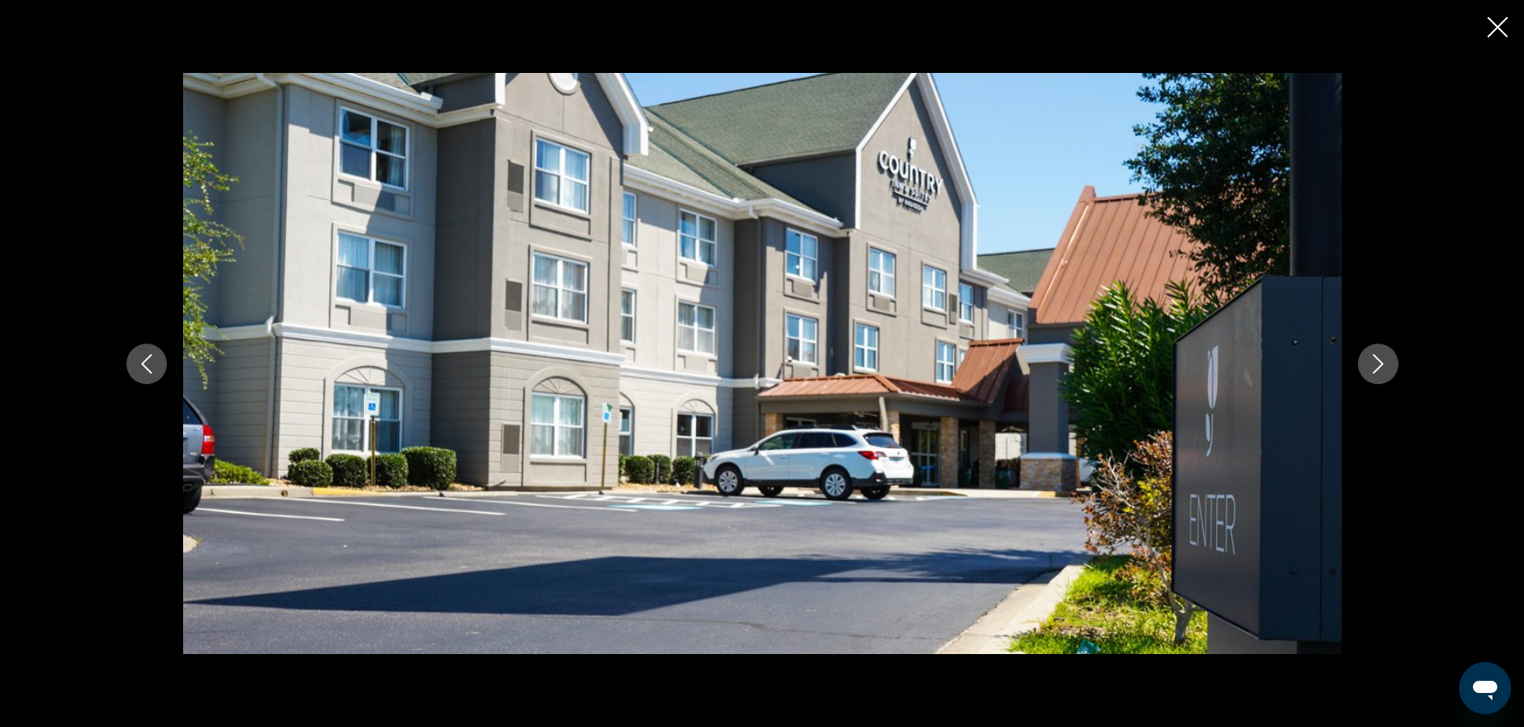
click at [1378, 357] on icon "Next image" at bounding box center [1378, 363] width 19 height 19
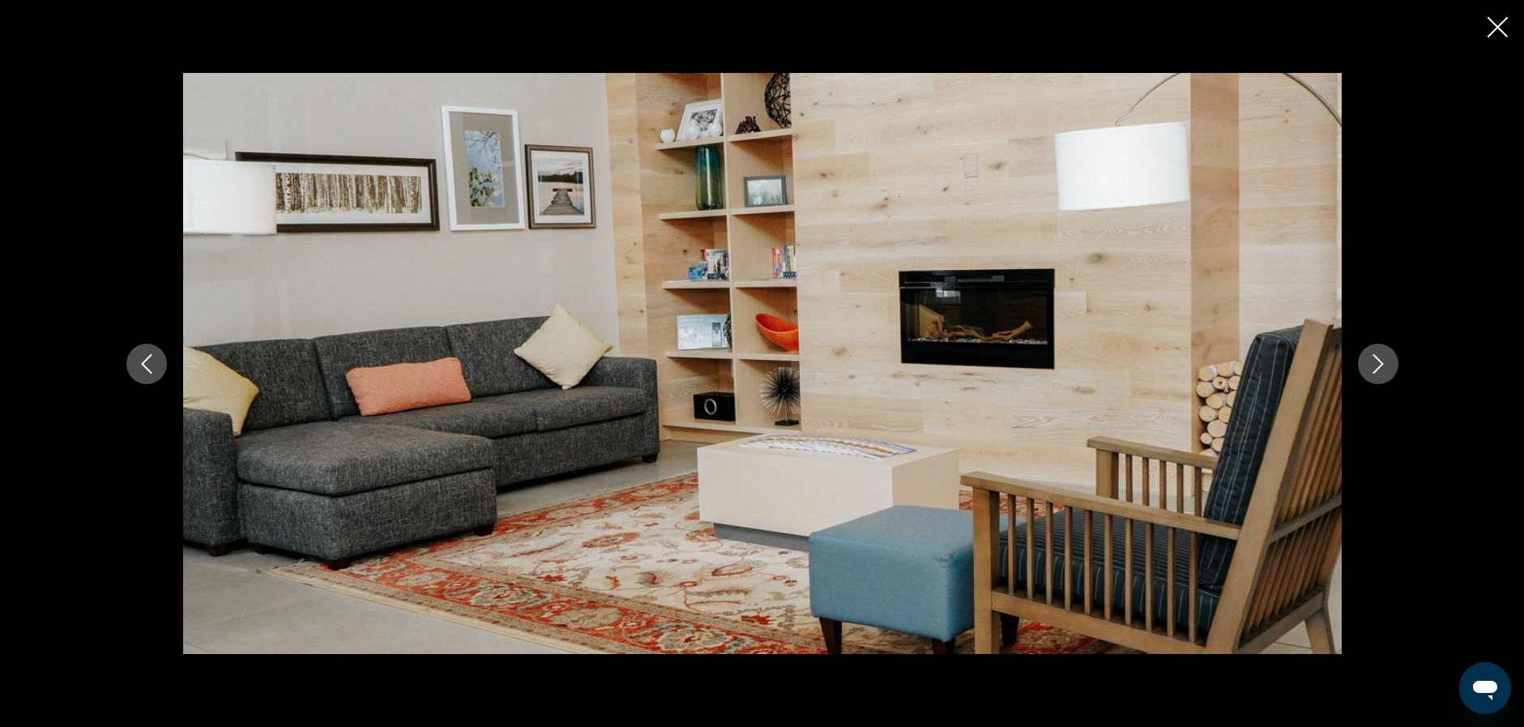
click at [1378, 357] on icon "Next image" at bounding box center [1378, 363] width 19 height 19
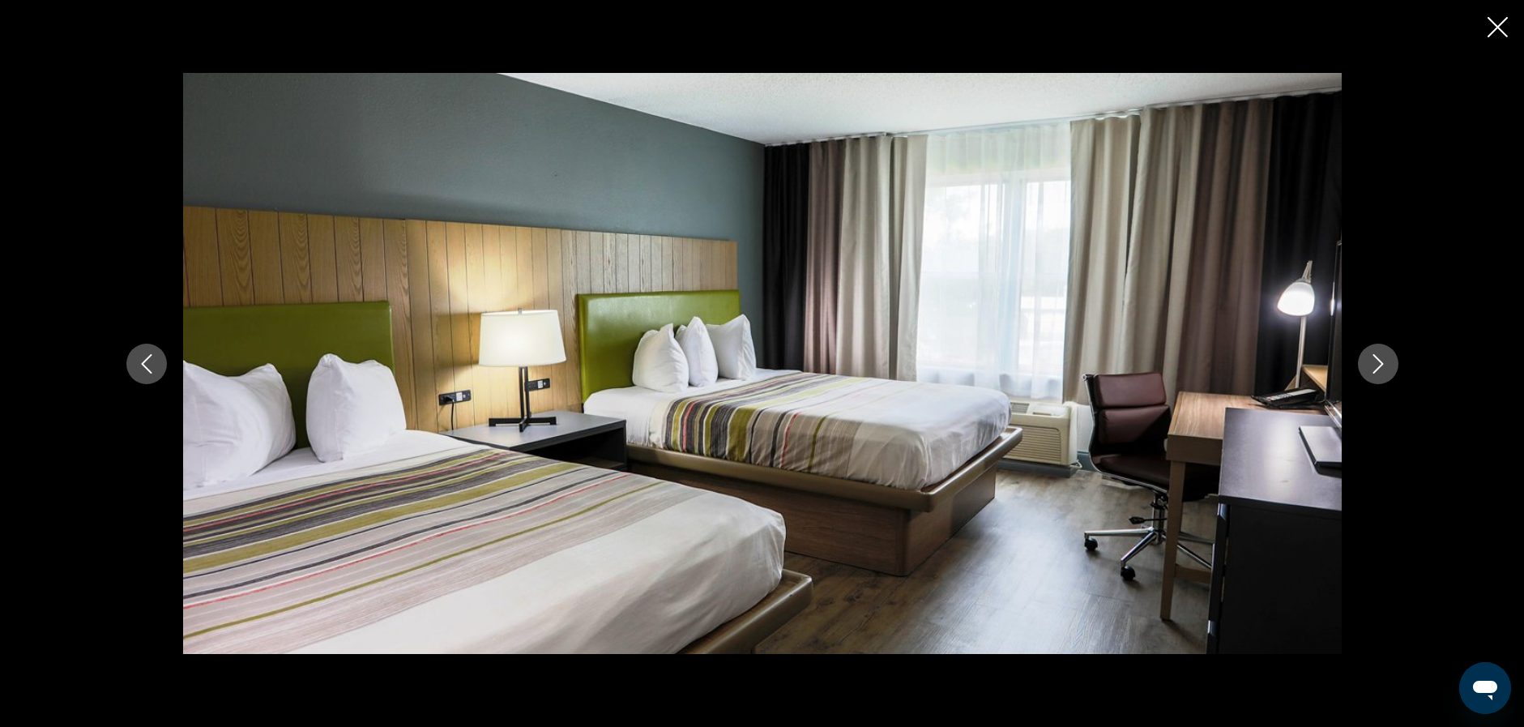
click at [1378, 357] on icon "Next image" at bounding box center [1378, 363] width 19 height 19
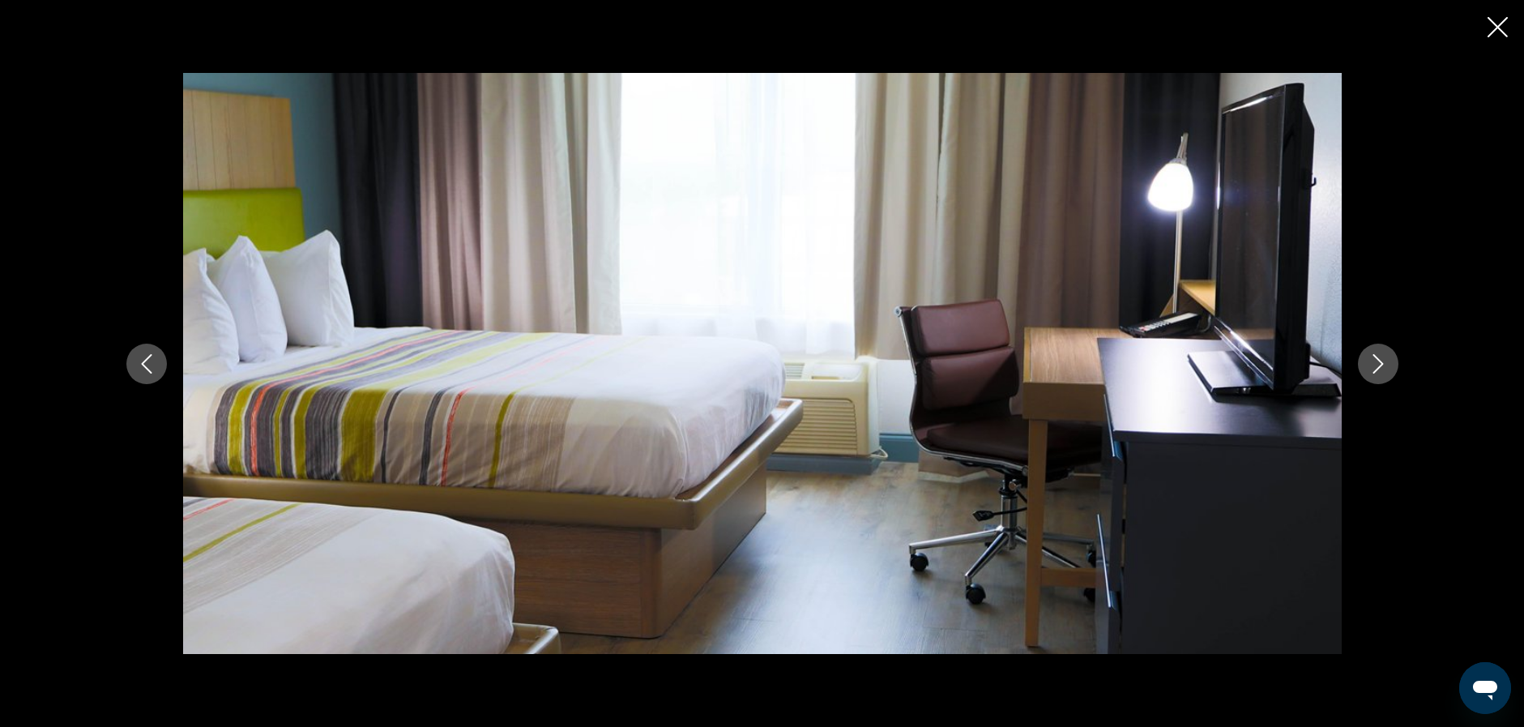
click at [1378, 357] on icon "Next image" at bounding box center [1378, 363] width 19 height 19
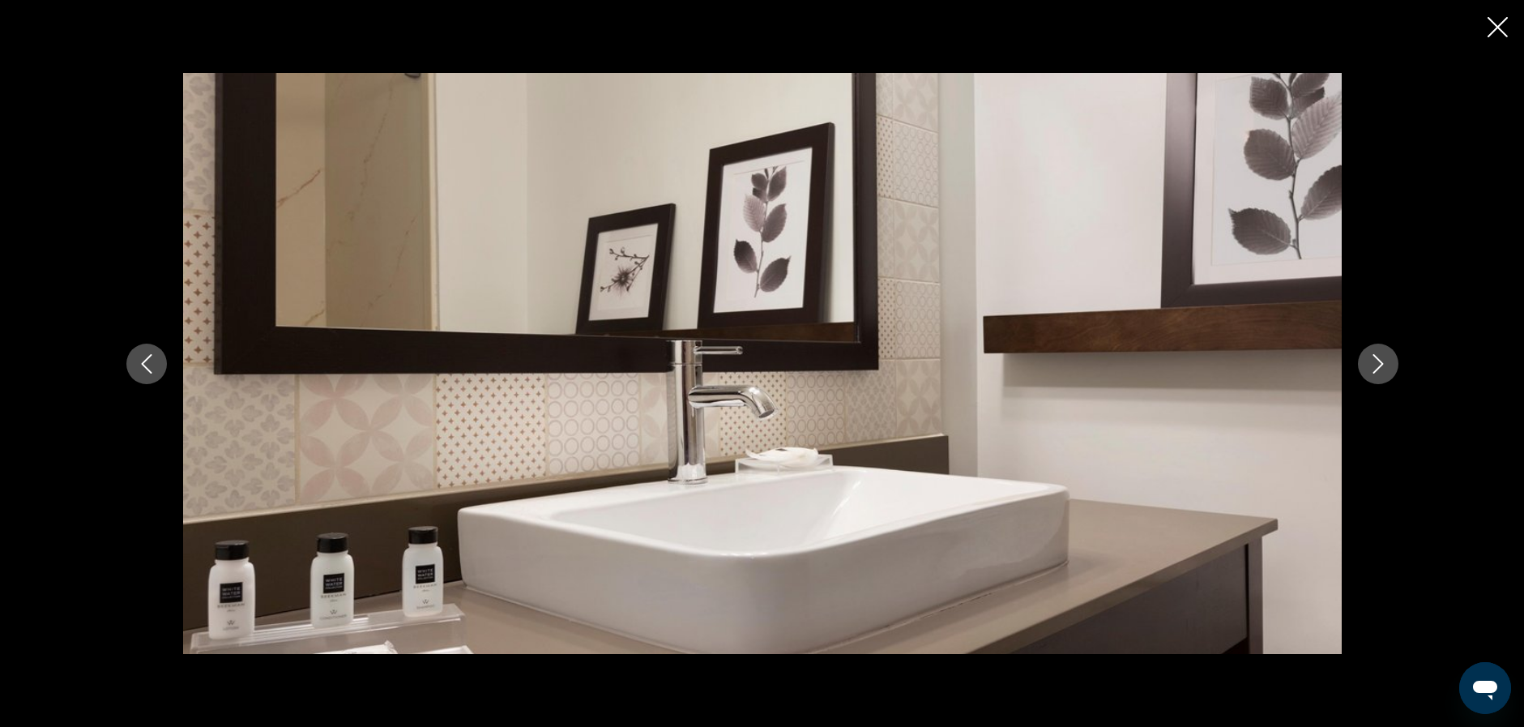
click at [1378, 357] on icon "Next image" at bounding box center [1378, 363] width 19 height 19
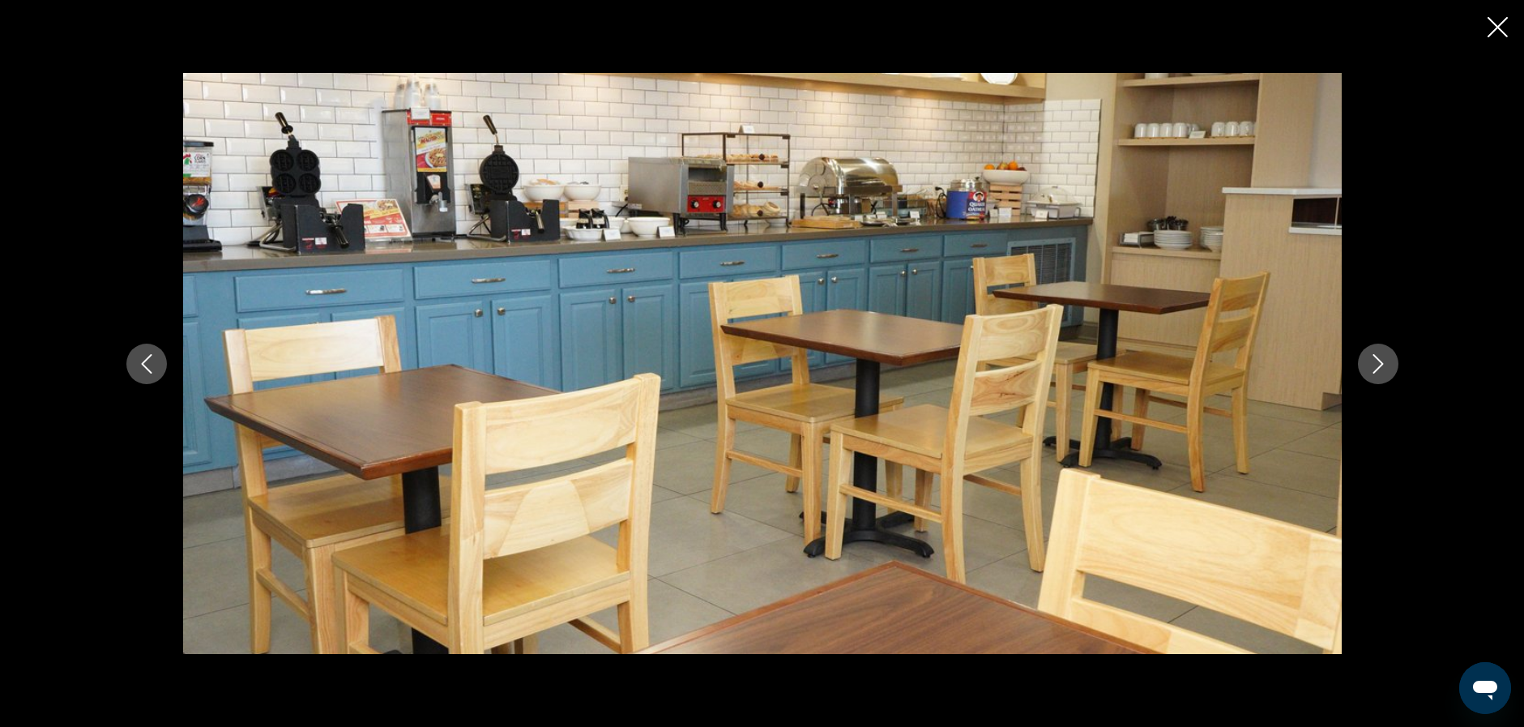
click at [1378, 357] on icon "Next image" at bounding box center [1378, 363] width 19 height 19
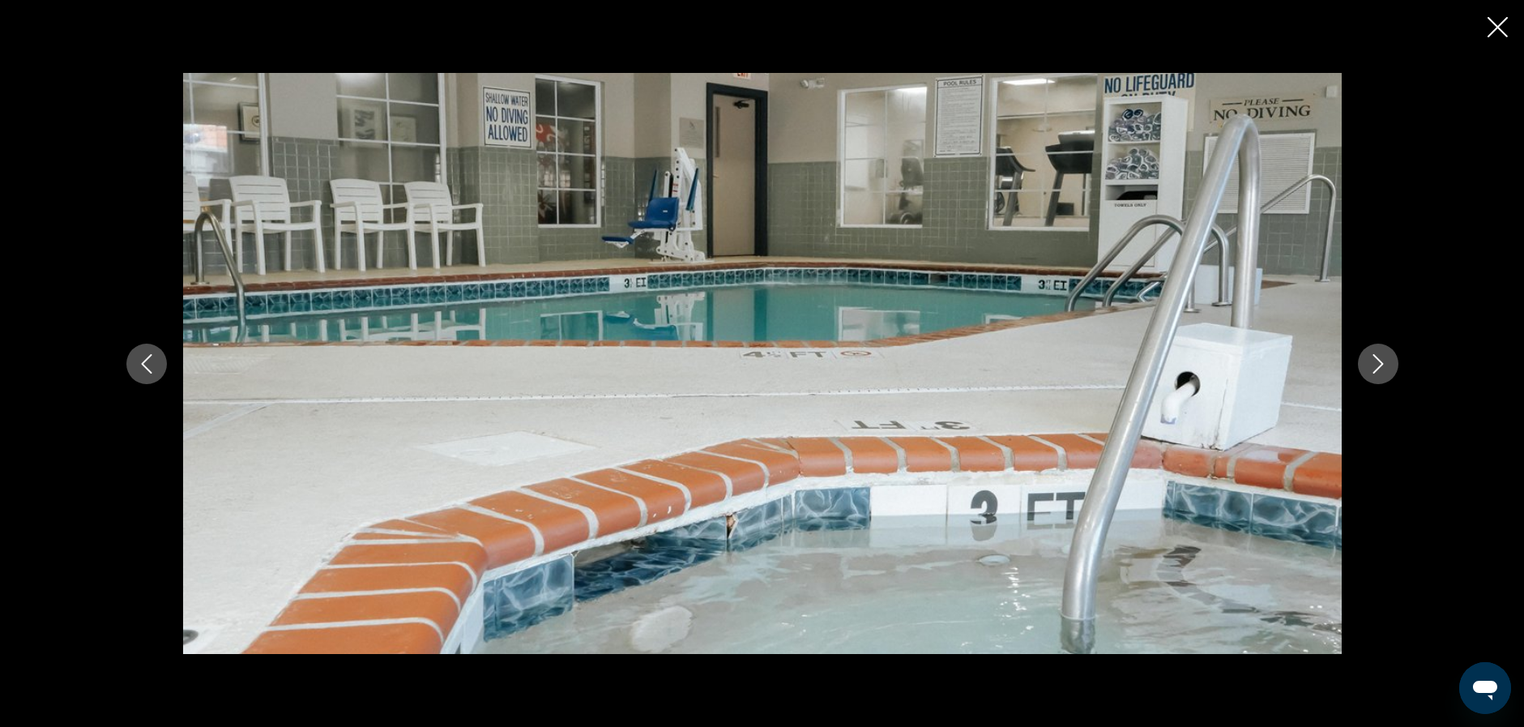
click at [1378, 357] on icon "Next image" at bounding box center [1378, 363] width 19 height 19
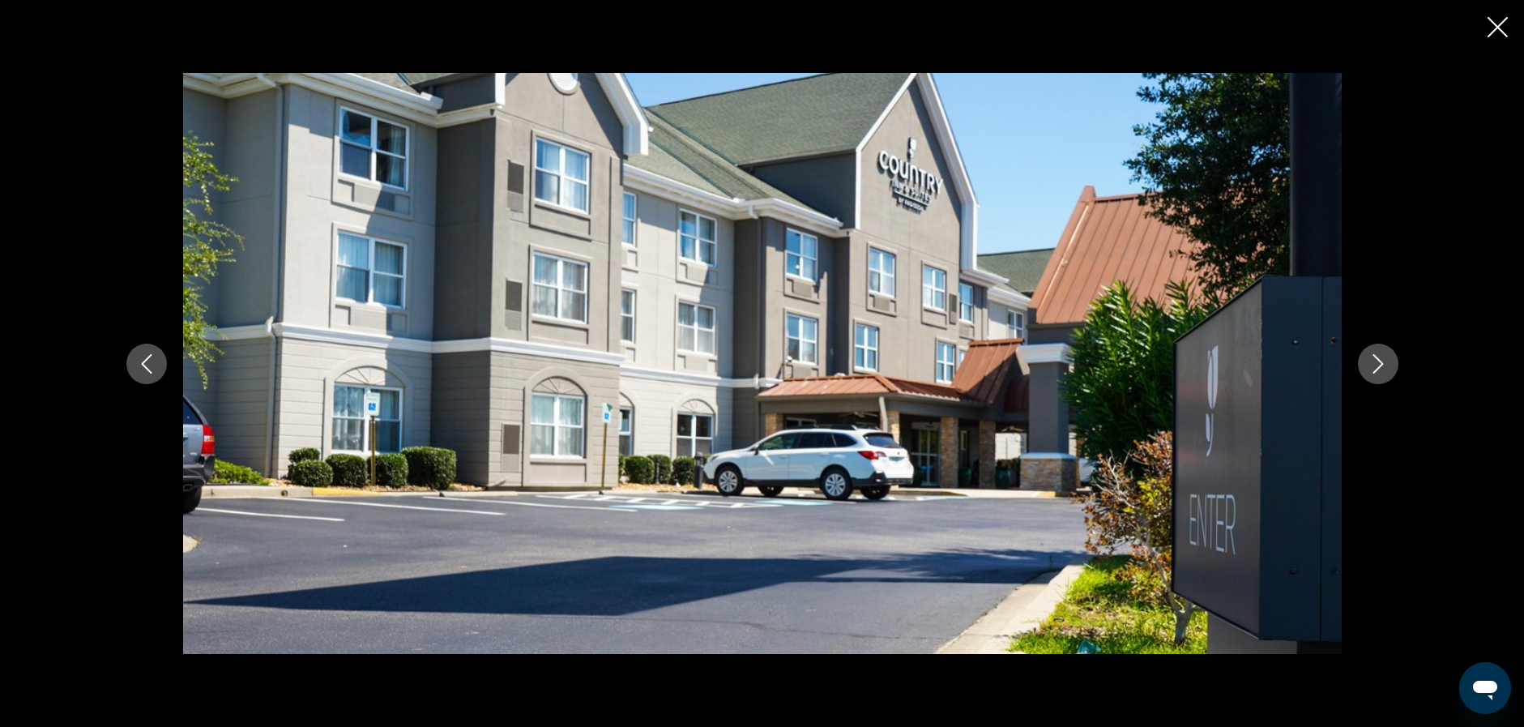
click at [1378, 357] on icon "Next image" at bounding box center [1378, 363] width 19 height 19
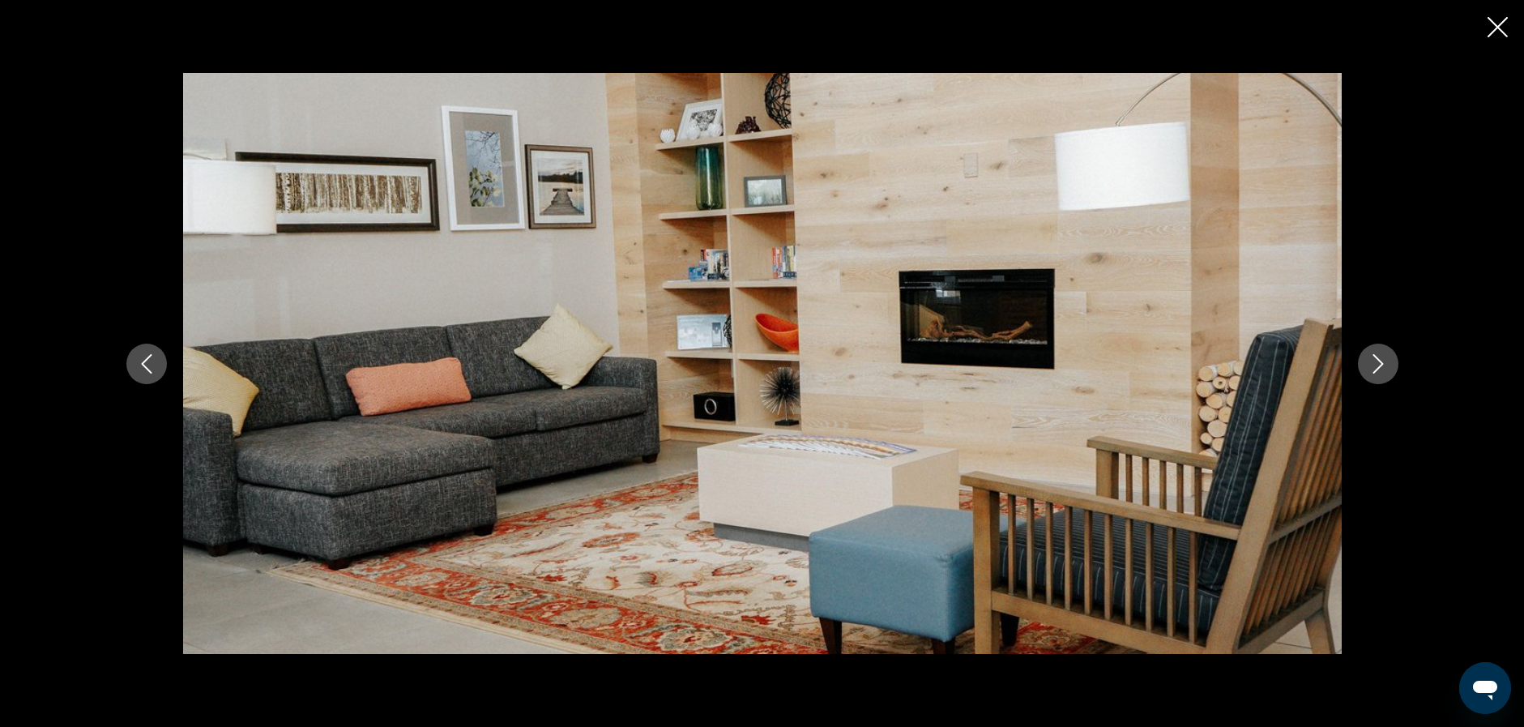
click at [1488, 31] on icon "Close slideshow" at bounding box center [1498, 27] width 20 height 20
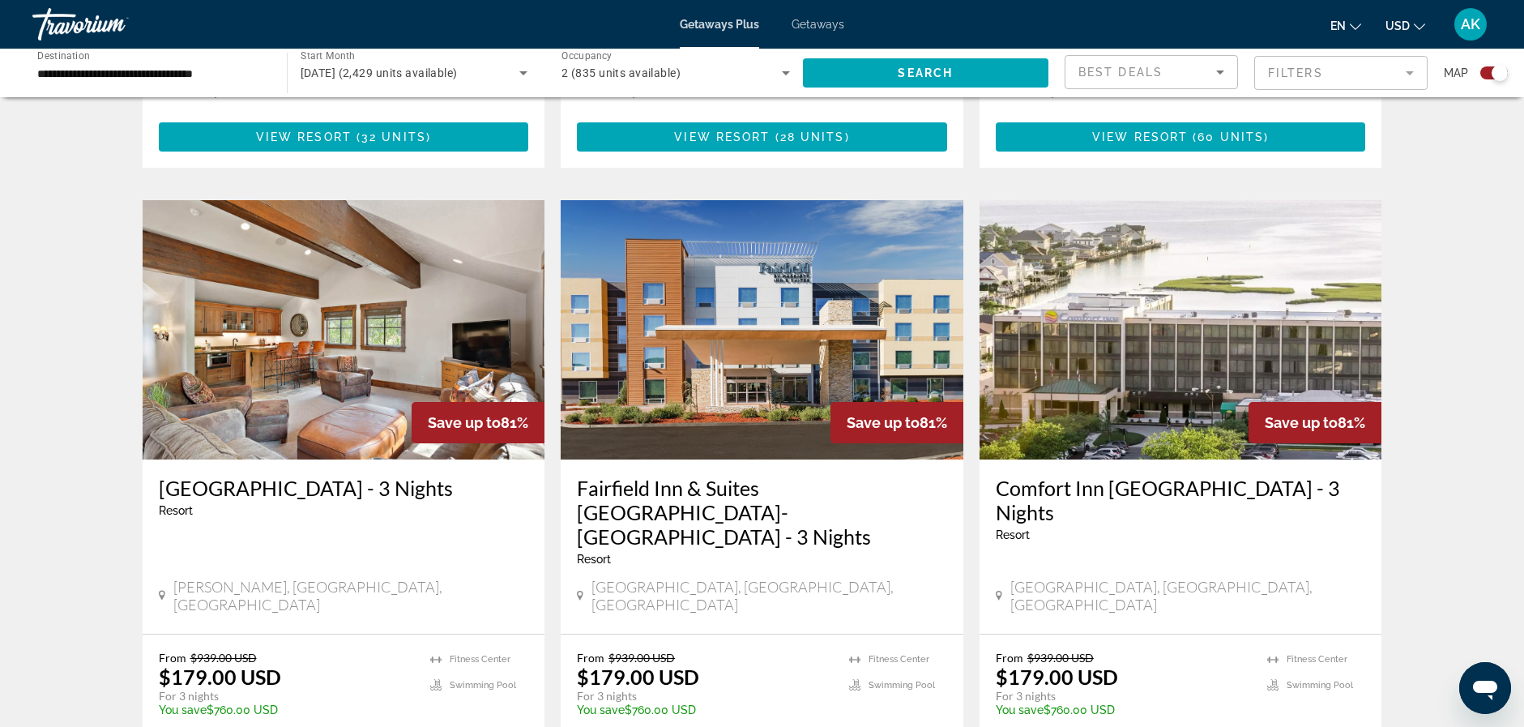
scroll to position [2431, 0]
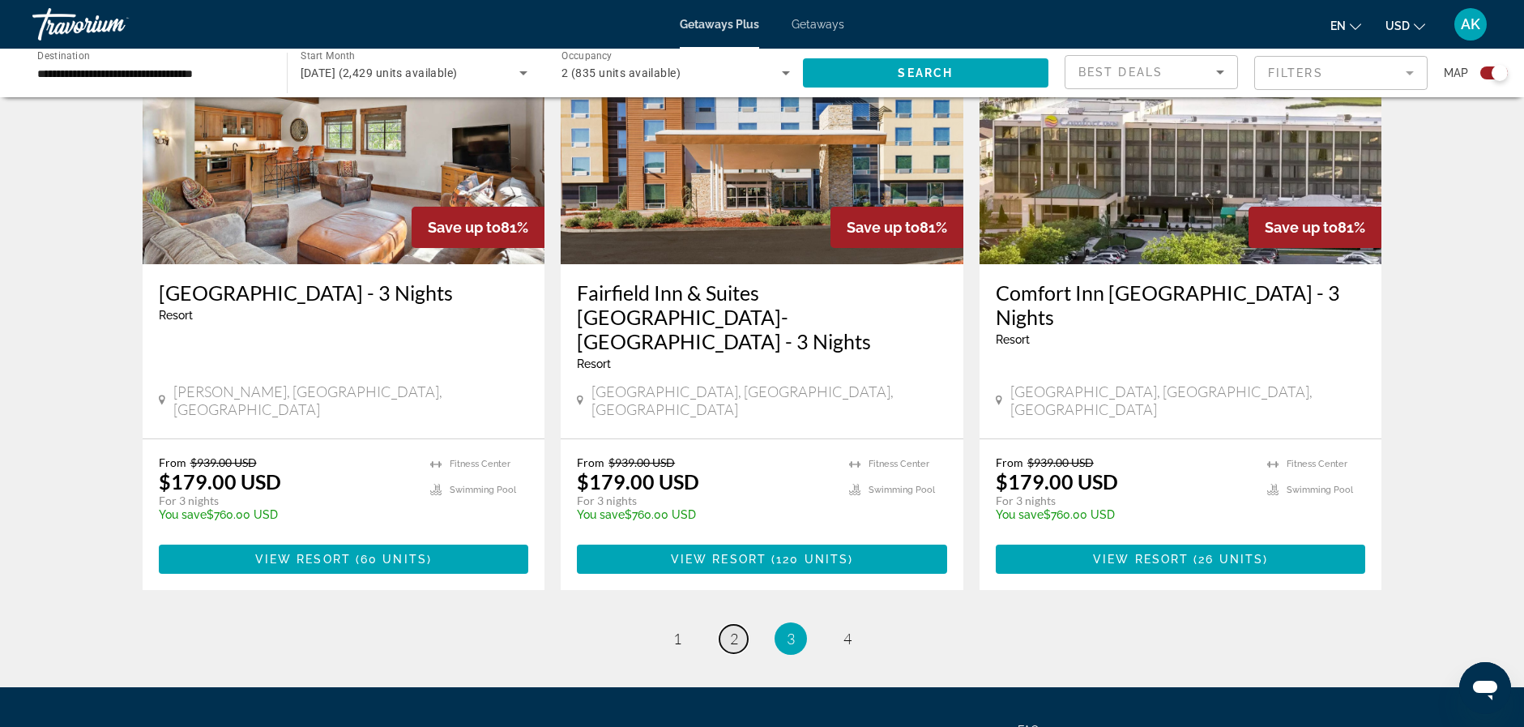
click at [731, 630] on span "2" at bounding box center [734, 639] width 8 height 18
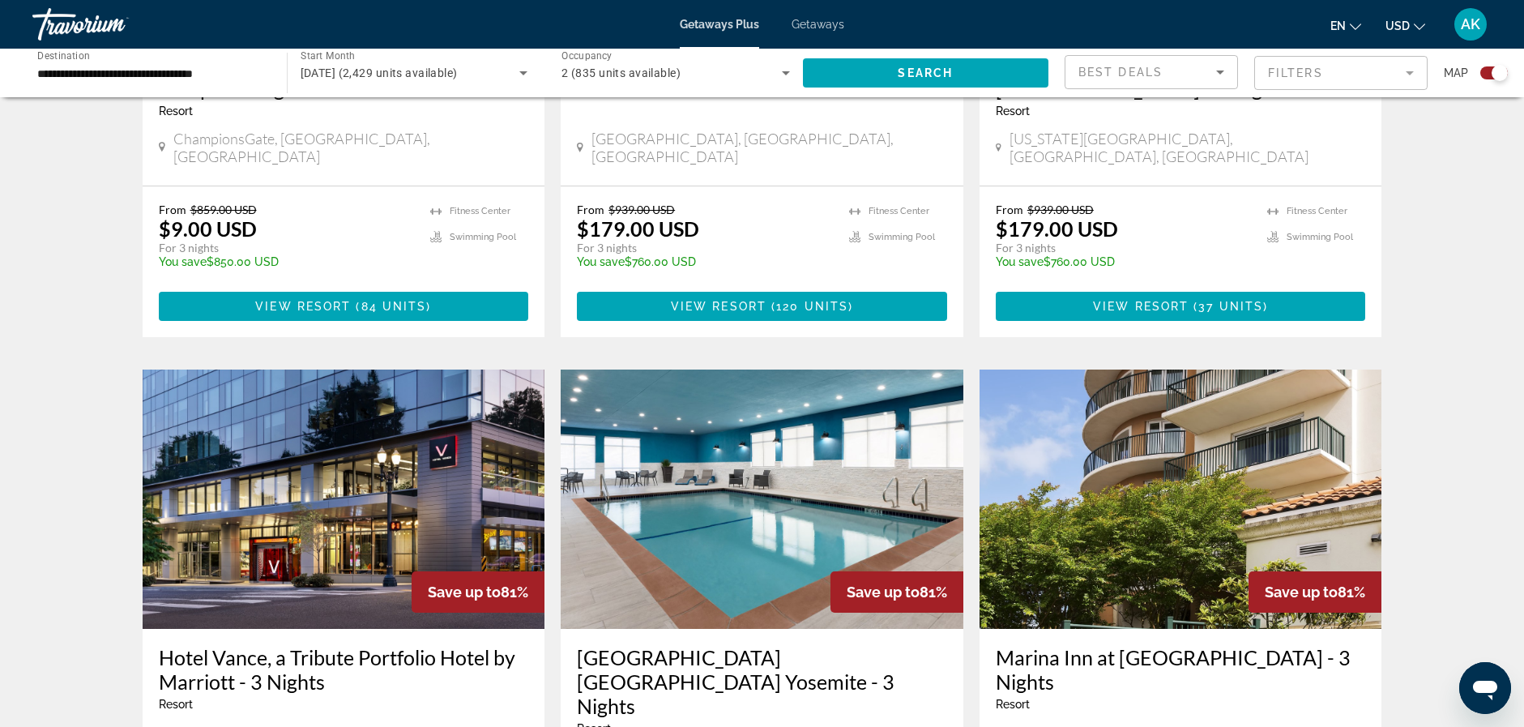
scroll to position [1702, 0]
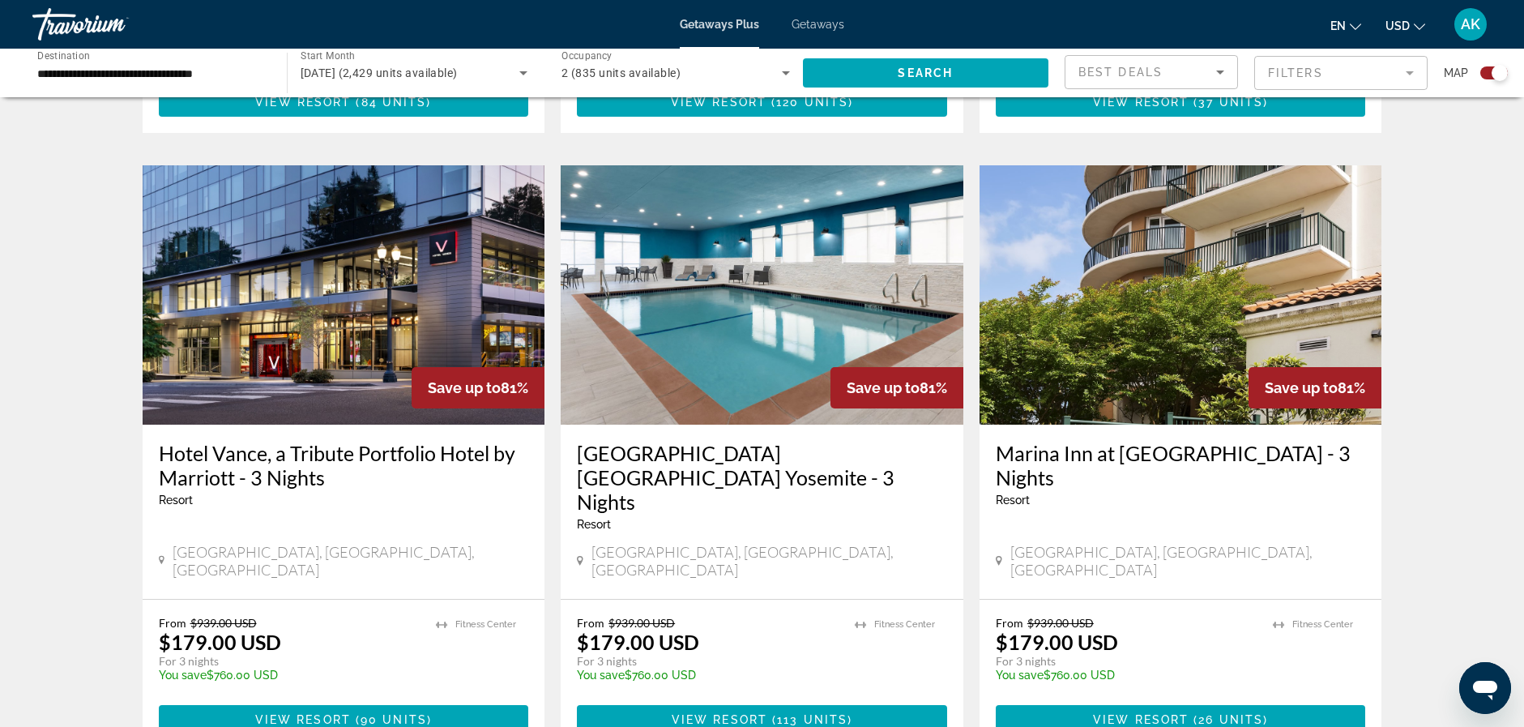
click at [1162, 250] on img "Main content" at bounding box center [1181, 294] width 403 height 259
